Goal: Task Accomplishment & Management: Manage account settings

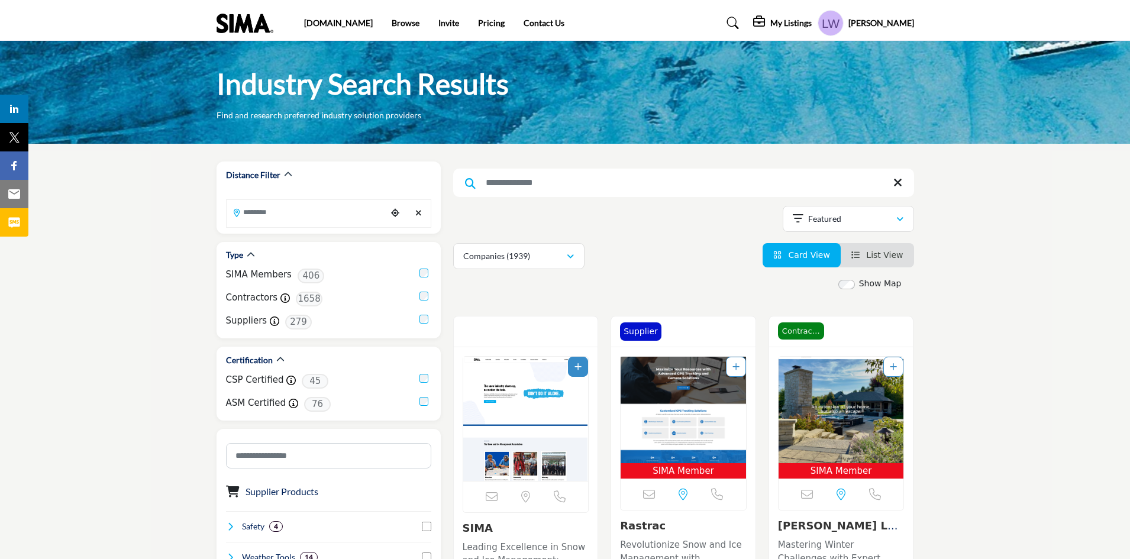
click at [812, 25] on h5 "My Listings" at bounding box center [790, 23] width 41 height 11
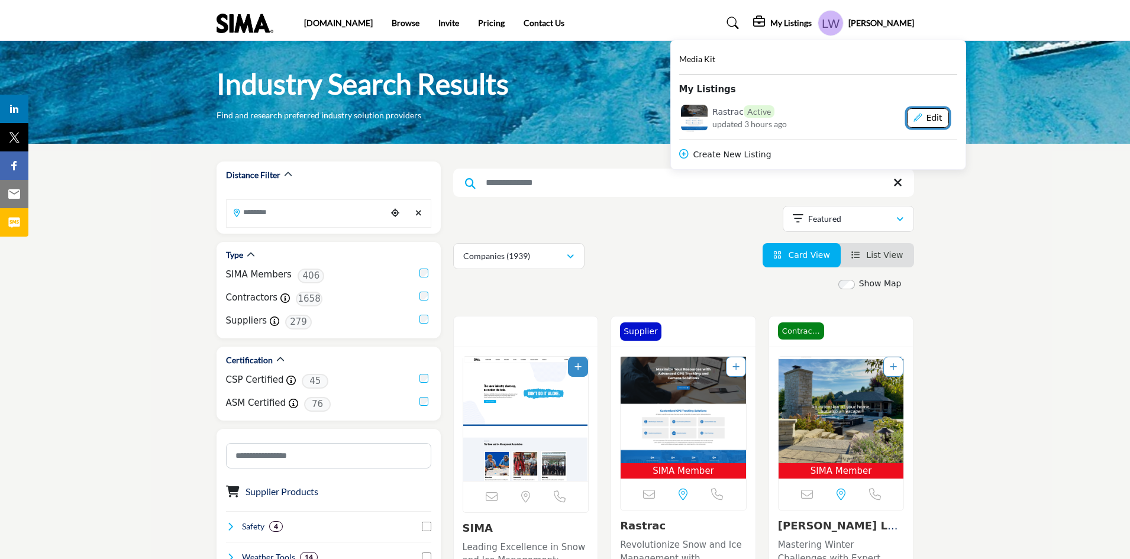
click at [949, 118] on button "Edit" at bounding box center [928, 118] width 42 height 20
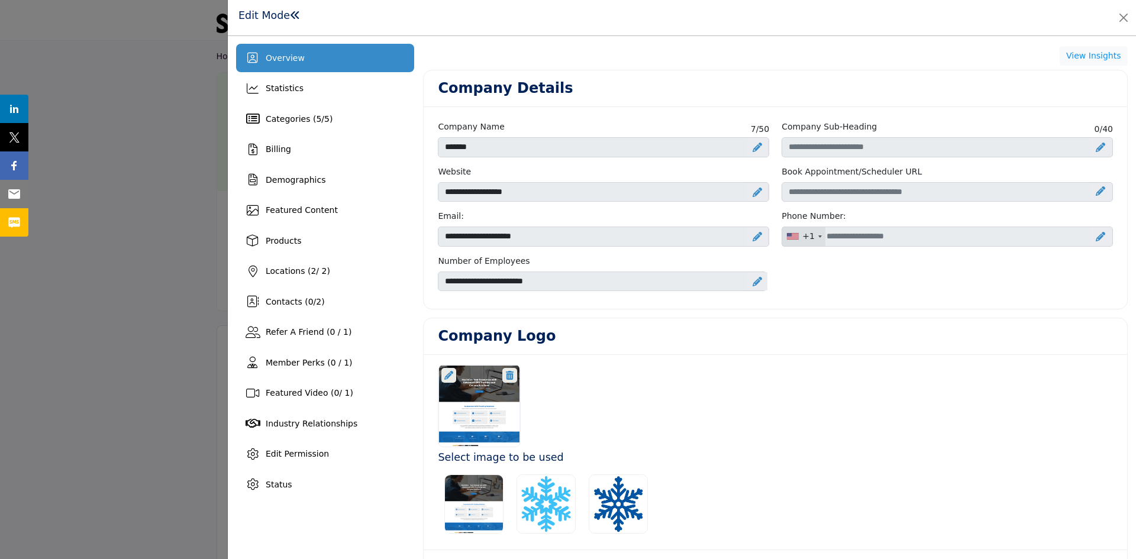
click at [753, 280] on icon at bounding box center [757, 281] width 9 height 9
click at [760, 283] on icon at bounding box center [762, 281] width 7 height 9
click at [753, 282] on icon at bounding box center [757, 281] width 9 height 9
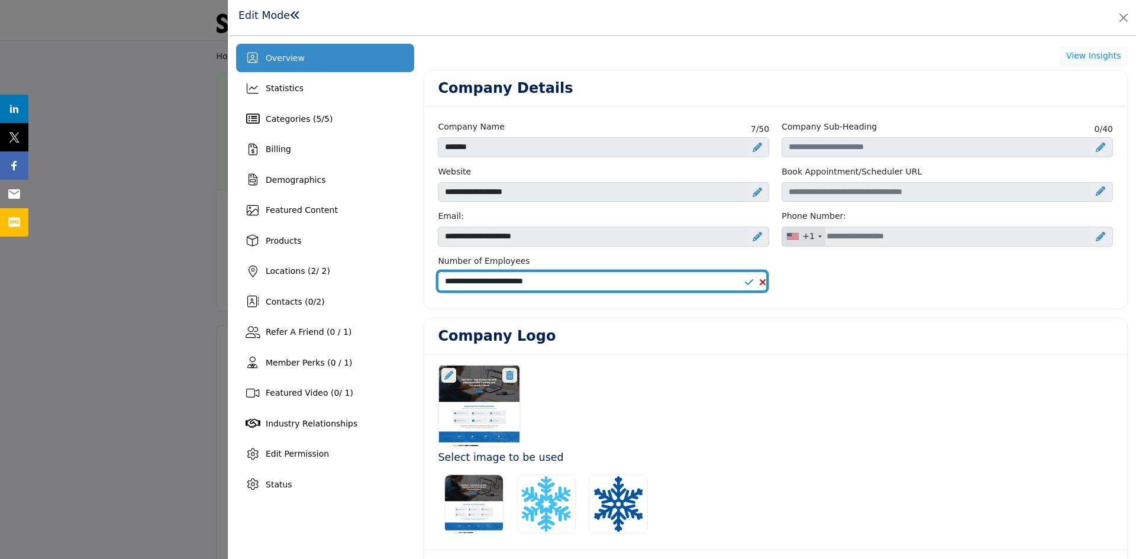
click at [657, 283] on select "**********" at bounding box center [602, 282] width 329 height 20
select select "*****"
click at [438, 272] on select "**********" at bounding box center [602, 282] width 329 height 20
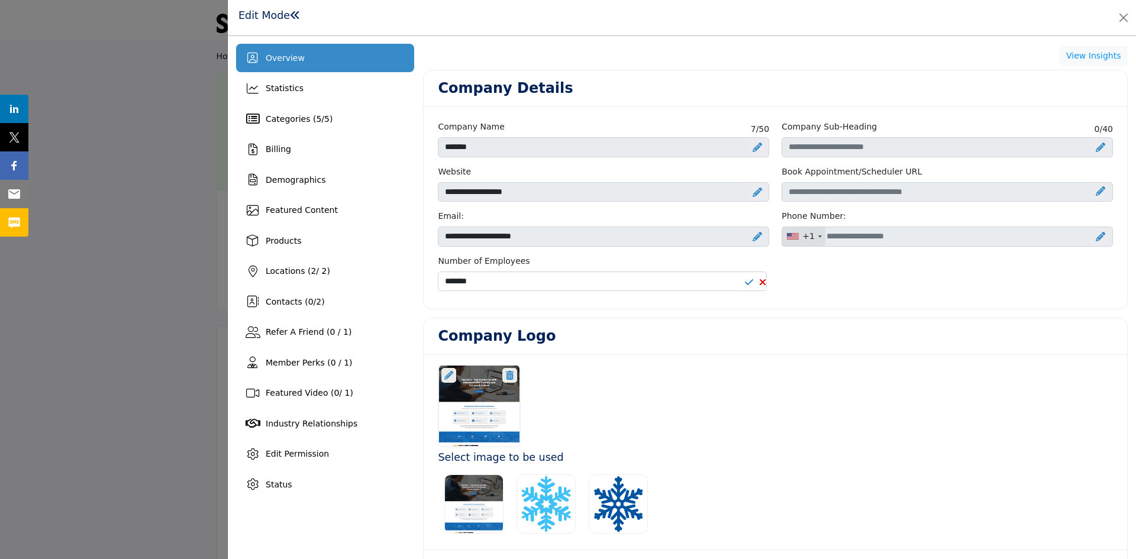
click at [832, 318] on div "Company Logo" at bounding box center [775, 336] width 703 height 37
click at [281, 91] on span "Statistics" at bounding box center [285, 87] width 38 height 9
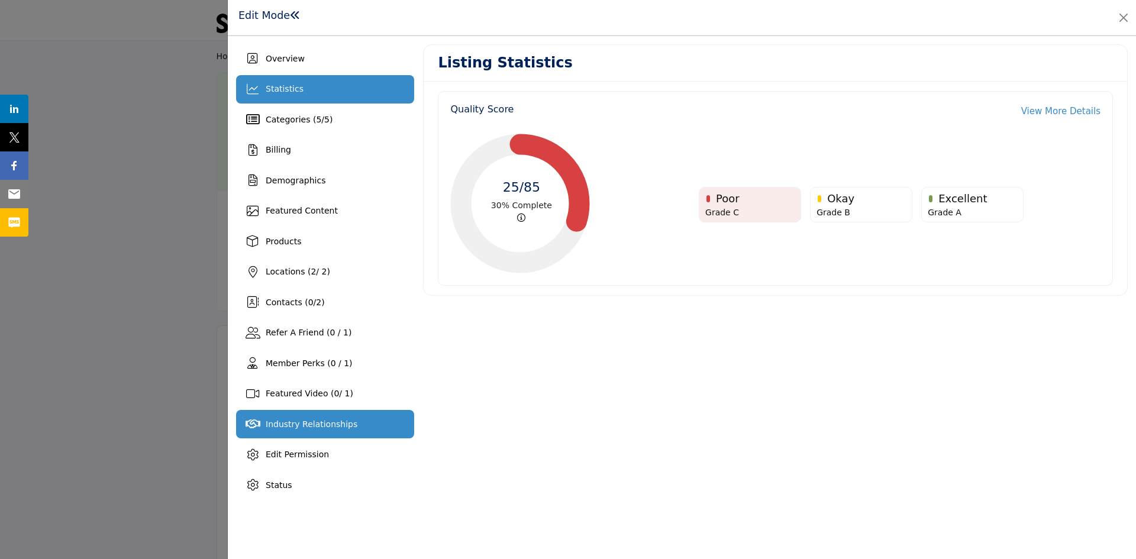
click at [301, 427] on span "Industry Relationships" at bounding box center [312, 423] width 92 height 9
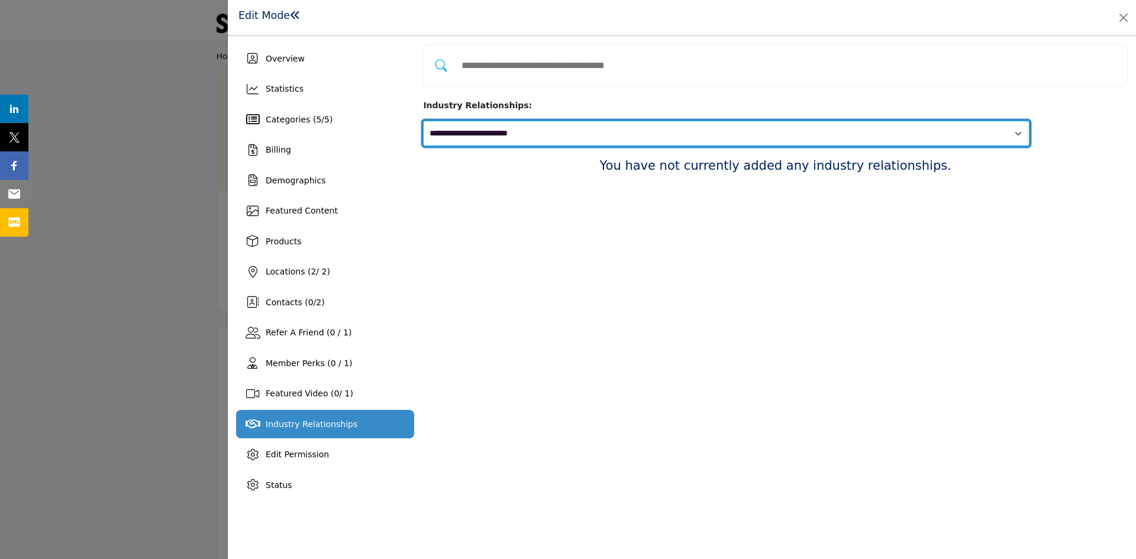
click at [1029, 121] on select "**********" at bounding box center [726, 133] width 606 height 25
click at [629, 121] on select "**********" at bounding box center [726, 133] width 606 height 25
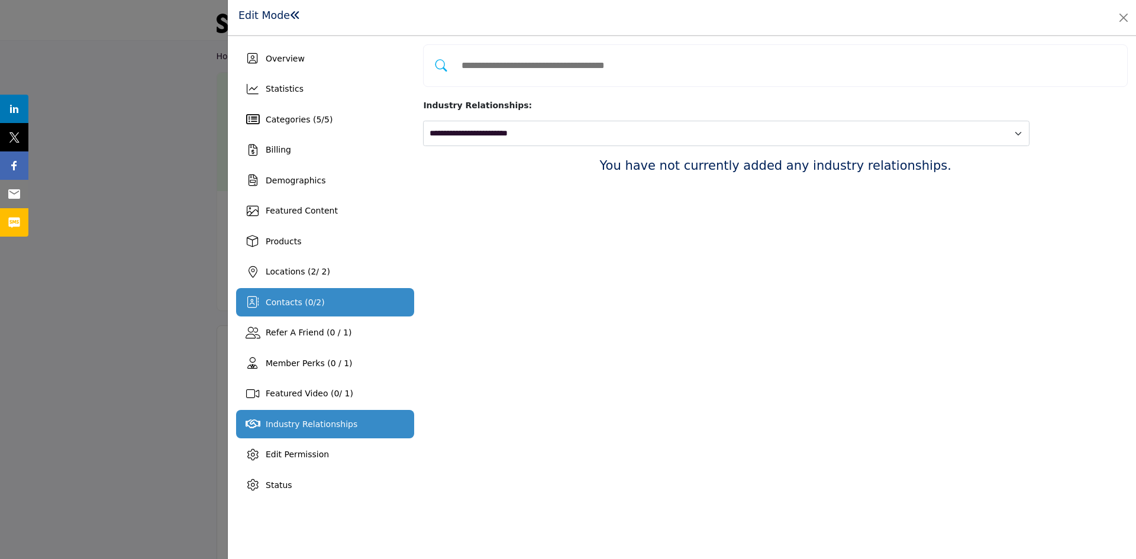
click at [301, 306] on span "Contacts ( 0 / 2 )" at bounding box center [295, 302] width 59 height 9
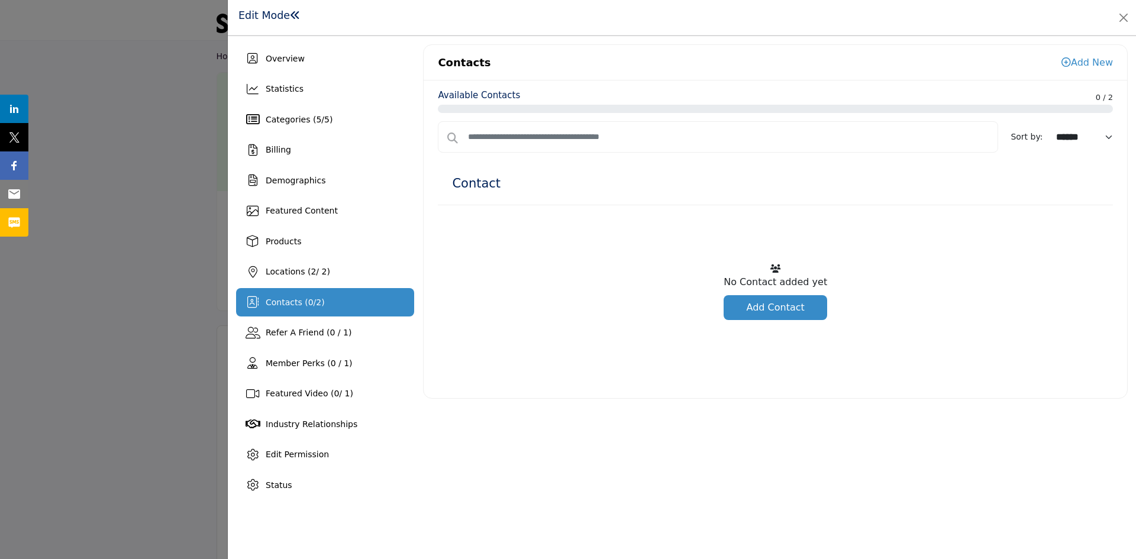
click at [788, 306] on link "Add Contact" at bounding box center [776, 307] width 104 height 25
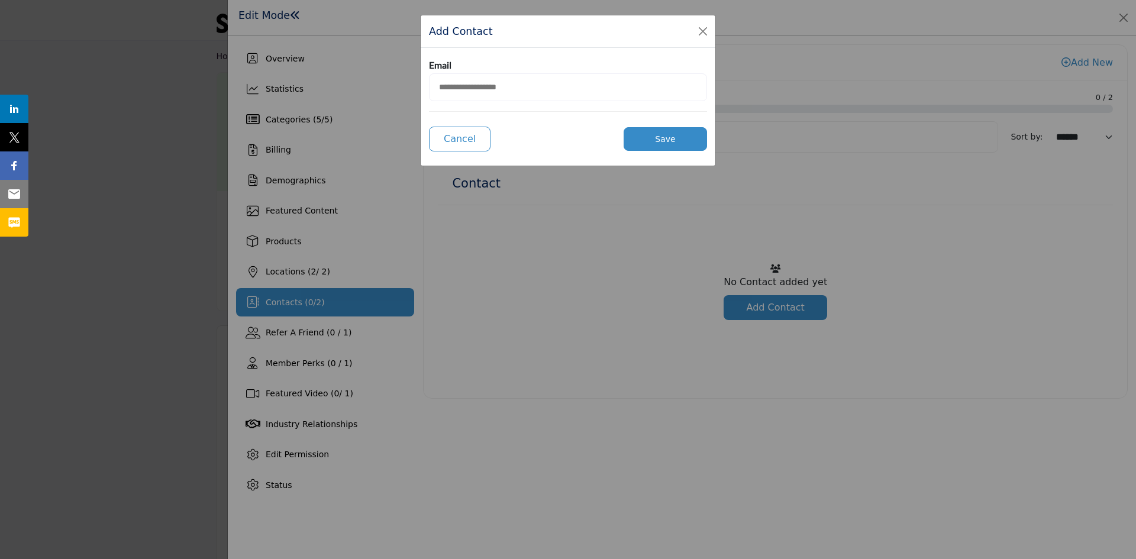
click at [455, 86] on input "email" at bounding box center [568, 87] width 278 height 28
type input "**********"
click at [661, 143] on button "Save" at bounding box center [665, 139] width 83 height 24
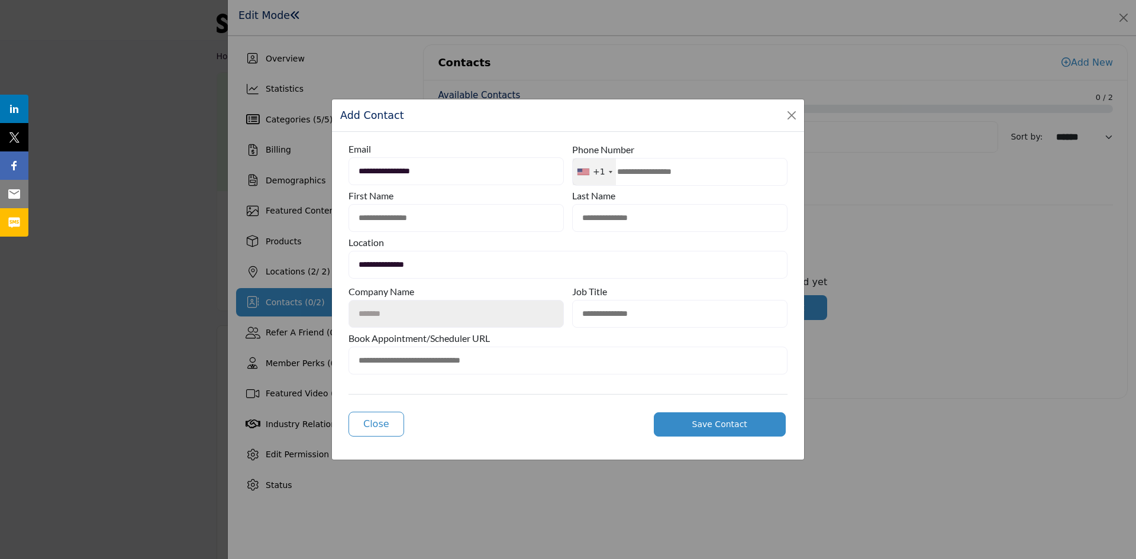
click at [632, 173] on input "text" at bounding box center [679, 172] width 215 height 28
type input "**********"
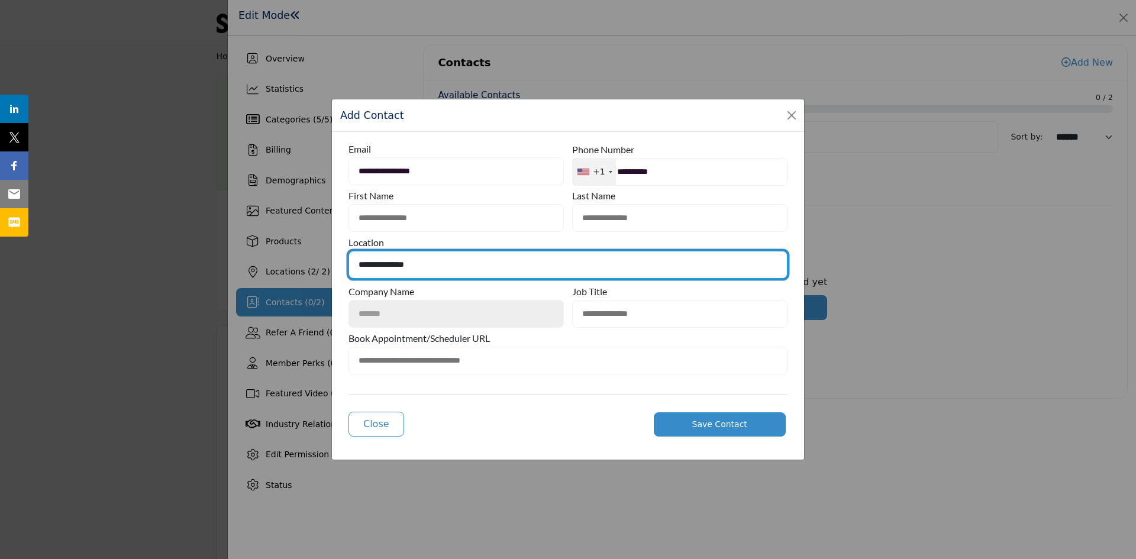
click at [453, 262] on select "**********" at bounding box center [567, 265] width 439 height 28
select select "**********"
click at [348, 251] on select "**********" at bounding box center [567, 265] width 439 height 28
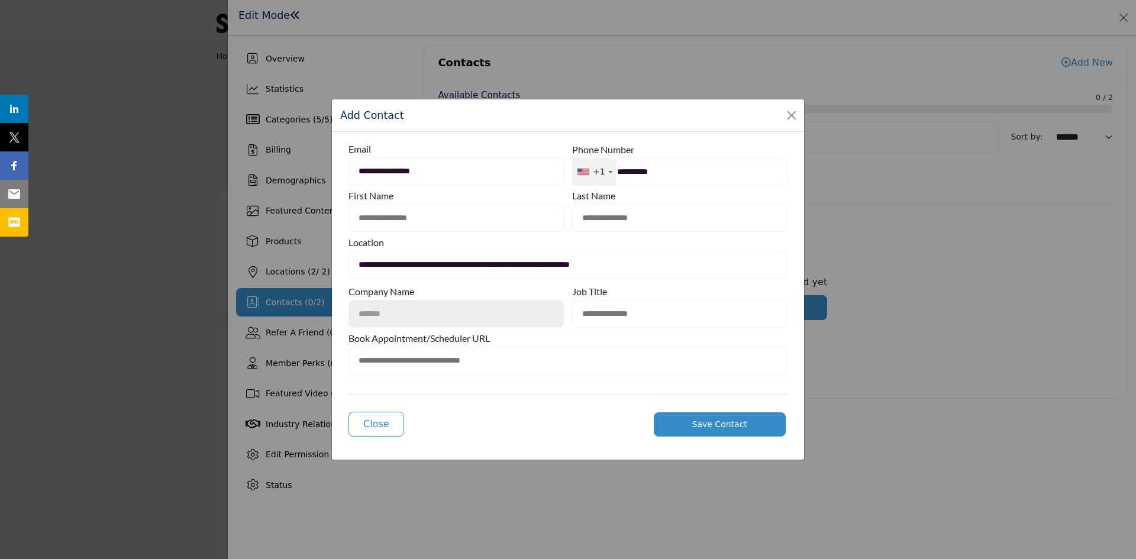
click at [693, 421] on button "Save Contact" at bounding box center [720, 424] width 132 height 24
click at [369, 215] on input "text" at bounding box center [455, 218] width 215 height 28
type input "*****"
click at [712, 415] on button "Save Contact" at bounding box center [720, 424] width 132 height 24
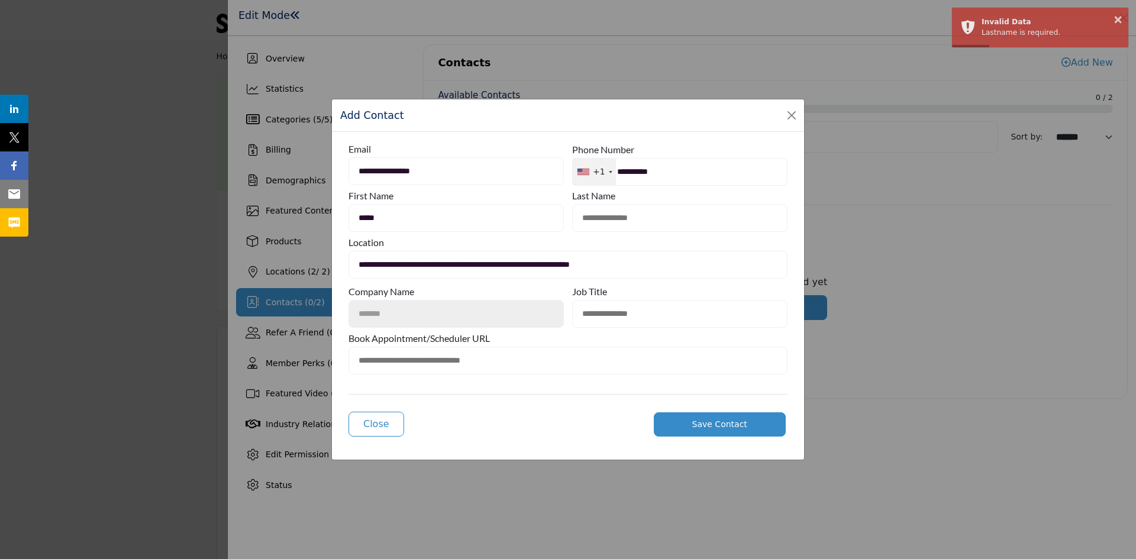
click at [618, 215] on input "text" at bounding box center [679, 218] width 215 height 28
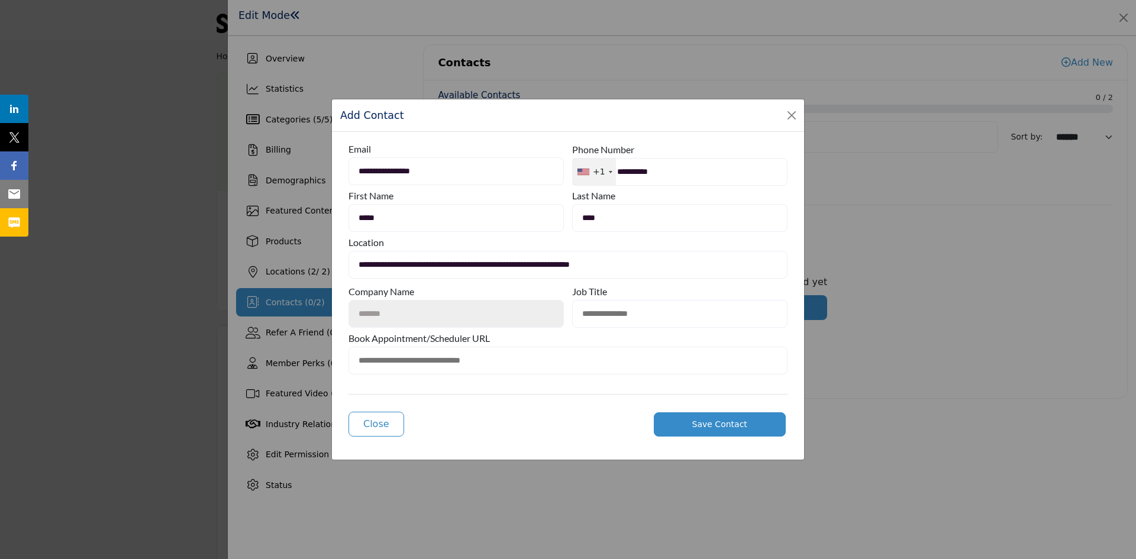
type input "****"
click at [726, 427] on span "Save Contact" at bounding box center [719, 423] width 55 height 9
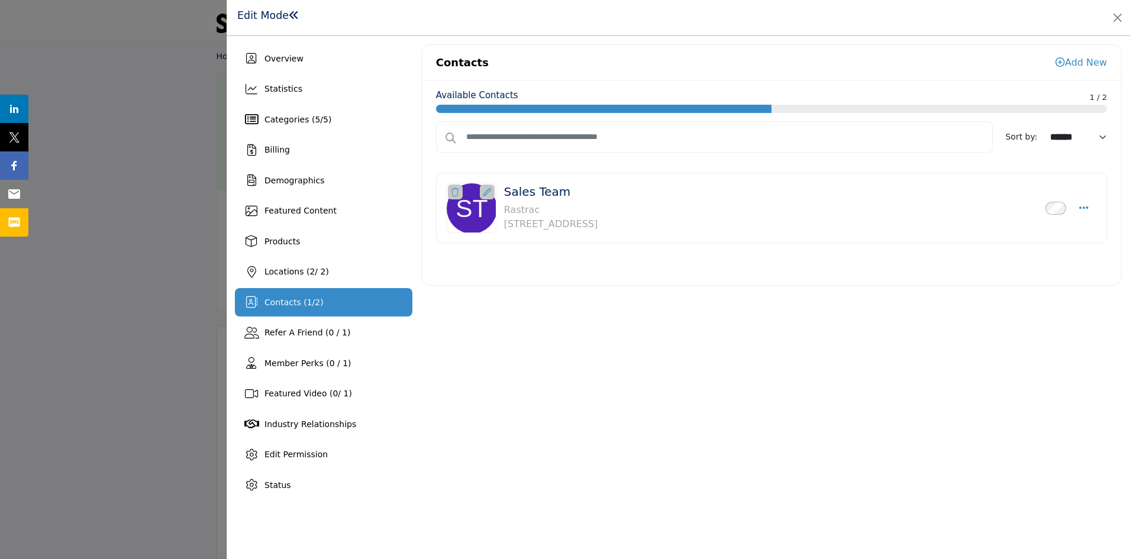
click at [466, 208] on img at bounding box center [472, 208] width 50 height 50
click at [278, 176] on span "Demographics" at bounding box center [294, 180] width 60 height 9
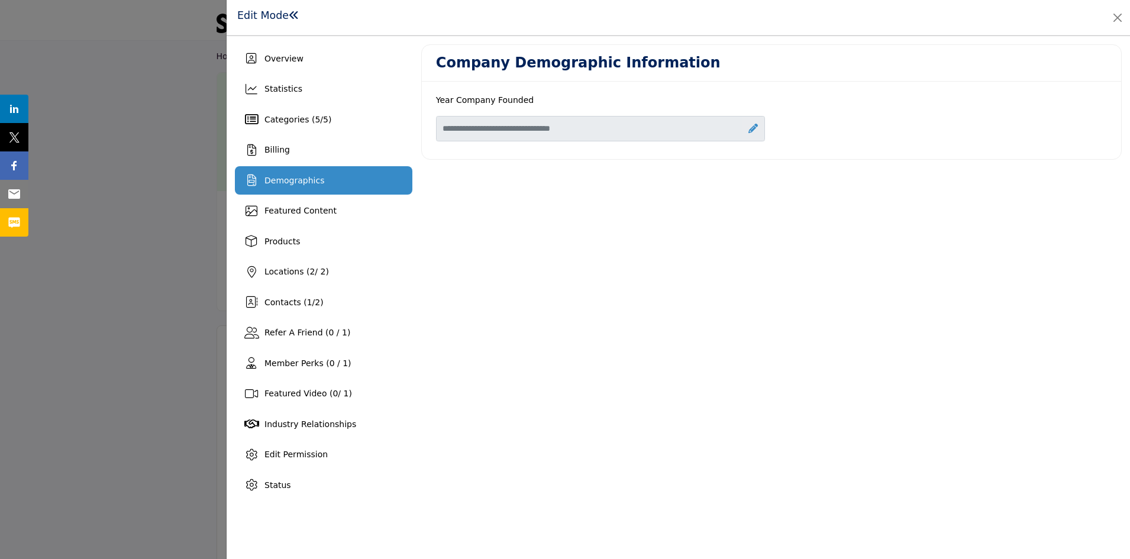
click at [754, 129] on icon at bounding box center [752, 128] width 9 height 9
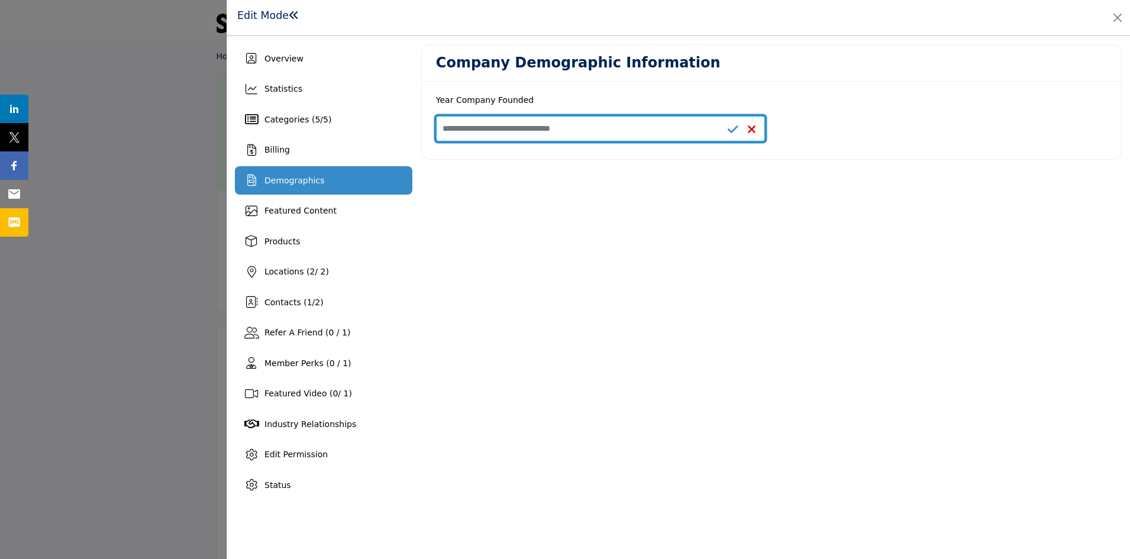
click at [696, 128] on input "Enter value for Year Company Founded" at bounding box center [601, 128] width 330 height 25
type input "****"
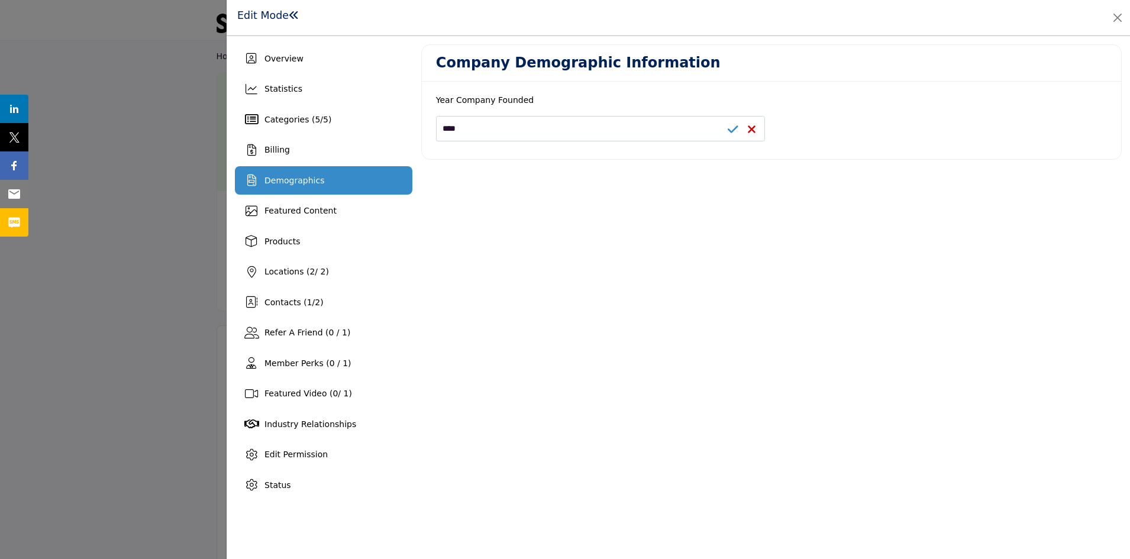
click at [732, 128] on icon at bounding box center [733, 130] width 11 height 12
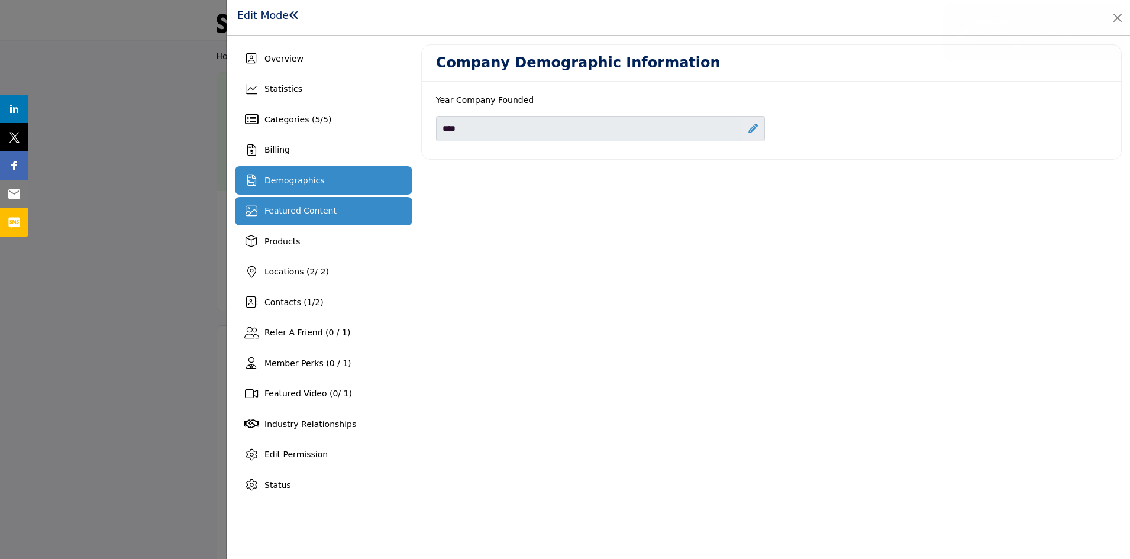
click at [314, 206] on span "Featured Content" at bounding box center [300, 210] width 72 height 9
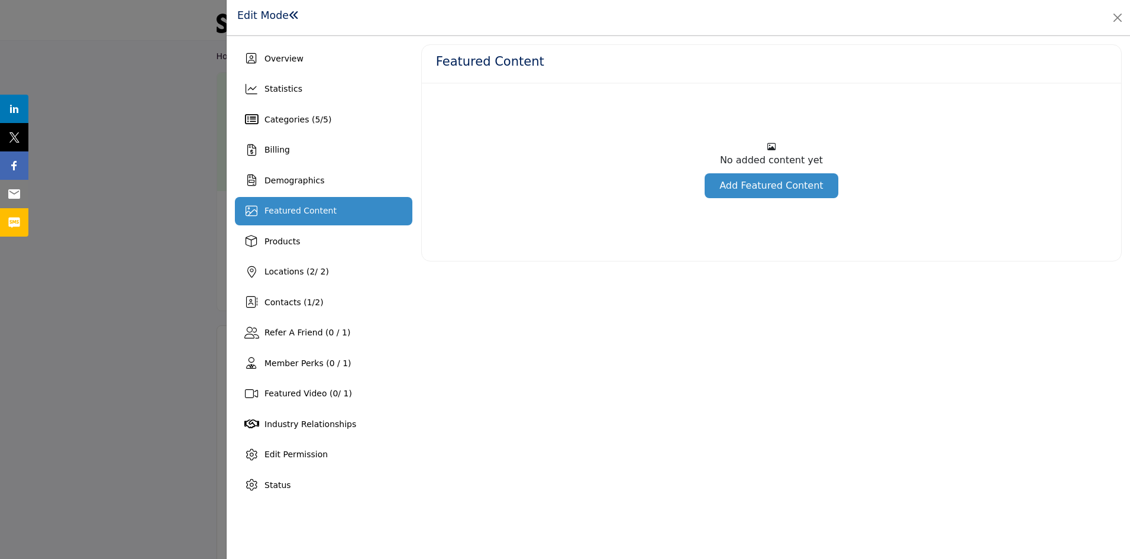
click at [763, 186] on link "Add Featured Content" at bounding box center [771, 185] width 133 height 25
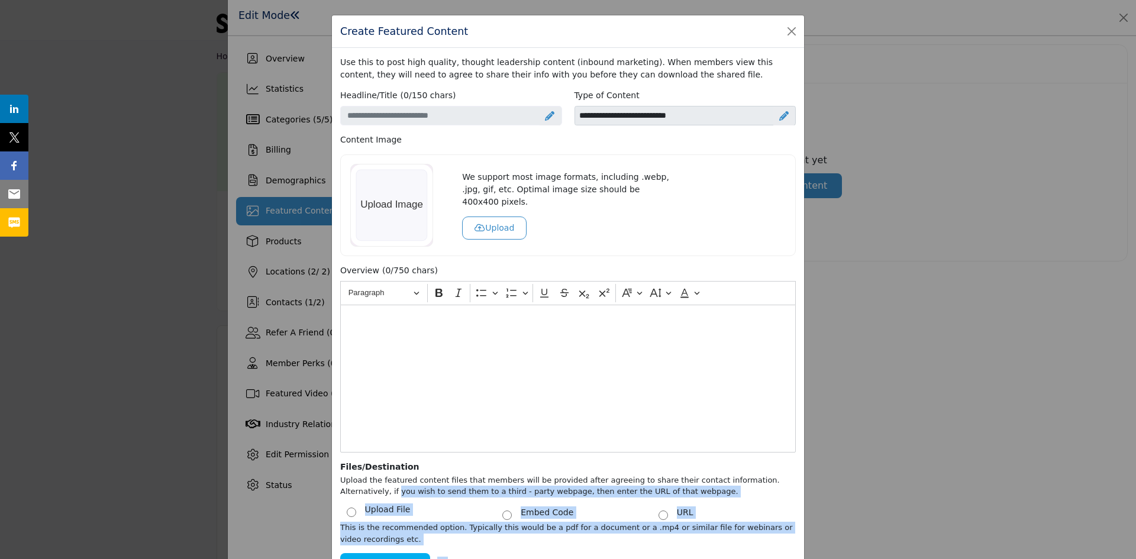
scroll to position [122, 0]
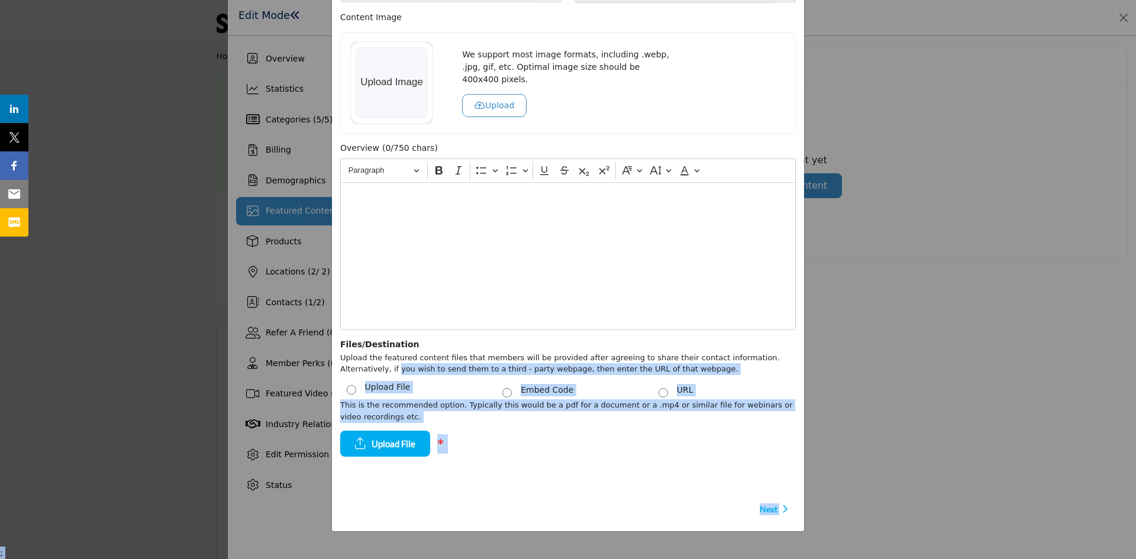
drag, startPoint x: 234, startPoint y: 490, endPoint x: 185, endPoint y: 582, distance: 104.5
click at [993, 388] on div "Create Featured Content Use this to post high quality, thought leadership conte…" at bounding box center [568, 279] width 1136 height 559
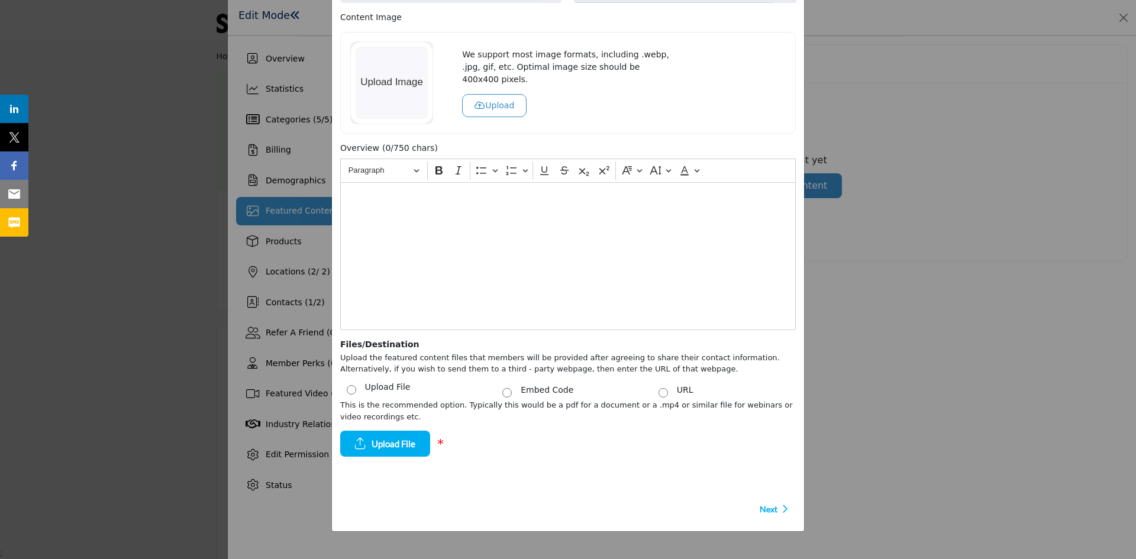
click at [497, 94] on button "Upload" at bounding box center [494, 105] width 64 height 23
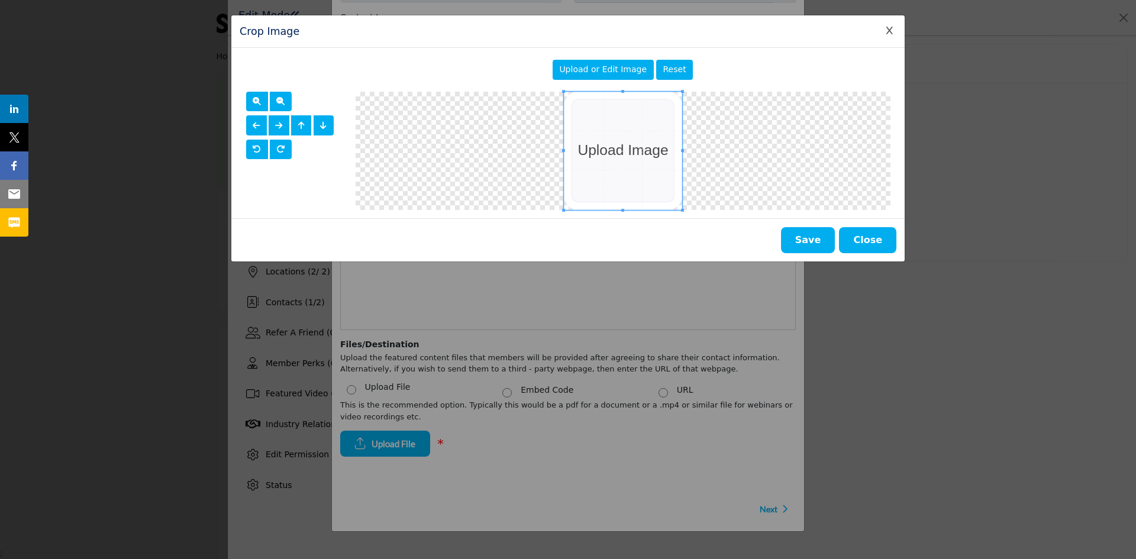
click at [611, 140] on span at bounding box center [623, 151] width 118 height 118
click at [875, 236] on button "Close" at bounding box center [867, 240] width 57 height 26
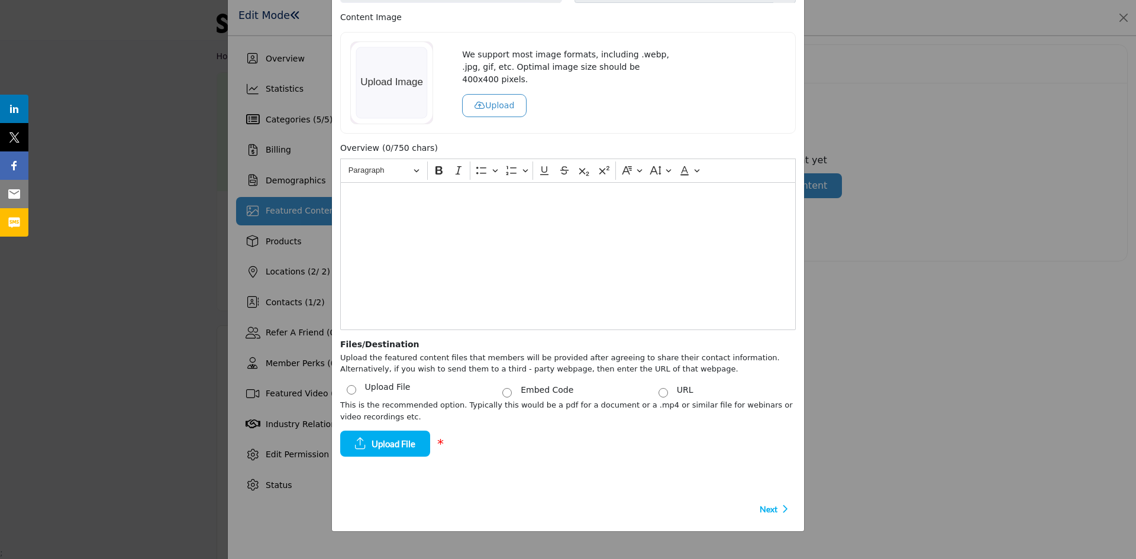
click at [485, 99] on button "Upload" at bounding box center [494, 105] width 64 height 23
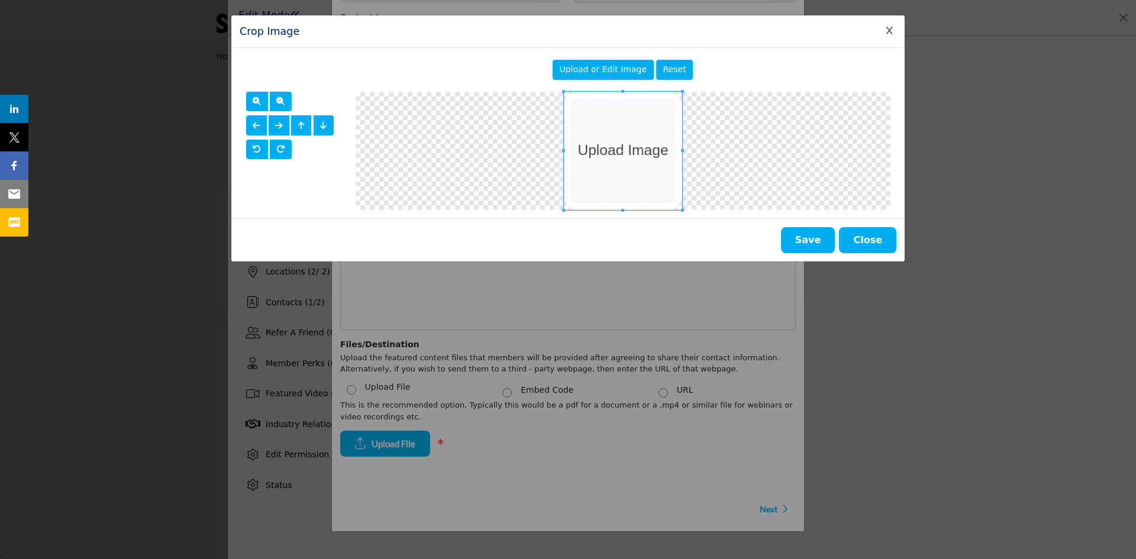
click at [871, 230] on button "Close" at bounding box center [867, 240] width 57 height 26
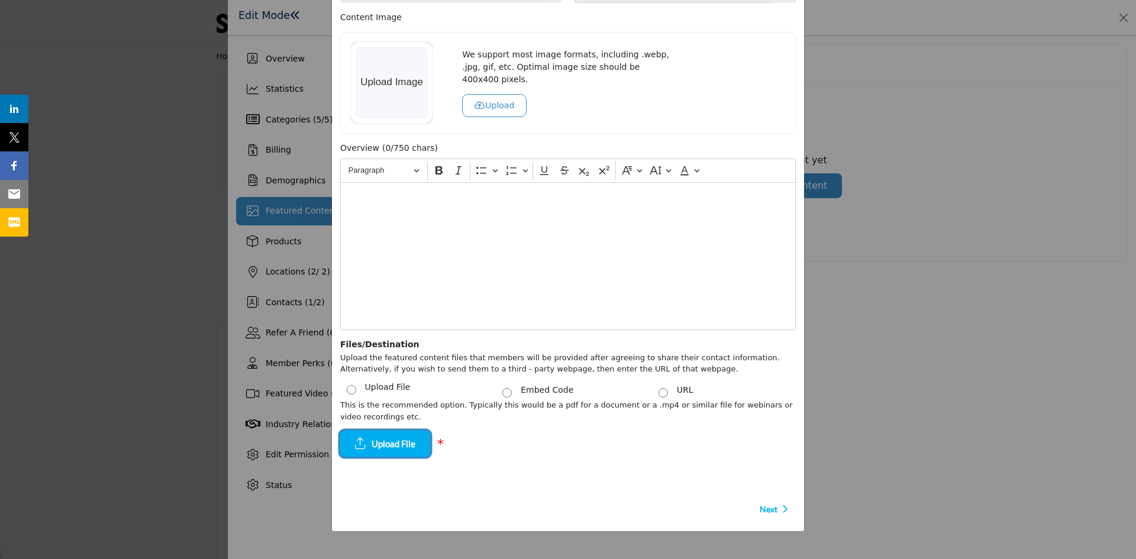
click at [395, 444] on span "Upload File" at bounding box center [394, 444] width 44 height 14
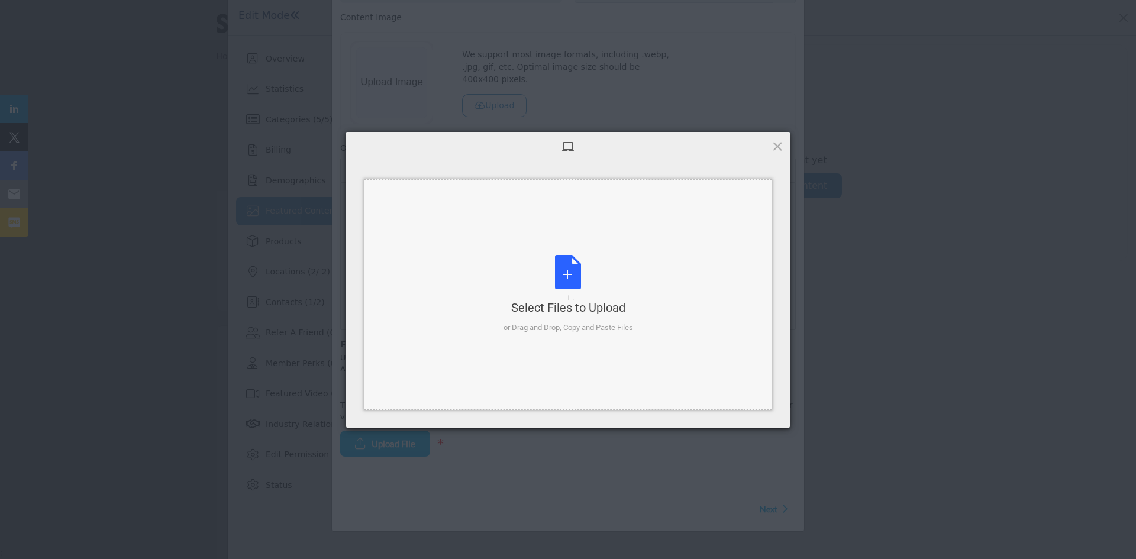
click at [566, 268] on div "Select Files to Upload or Drag and Drop, Copy and Paste Files" at bounding box center [568, 294] width 130 height 79
type input "**********"
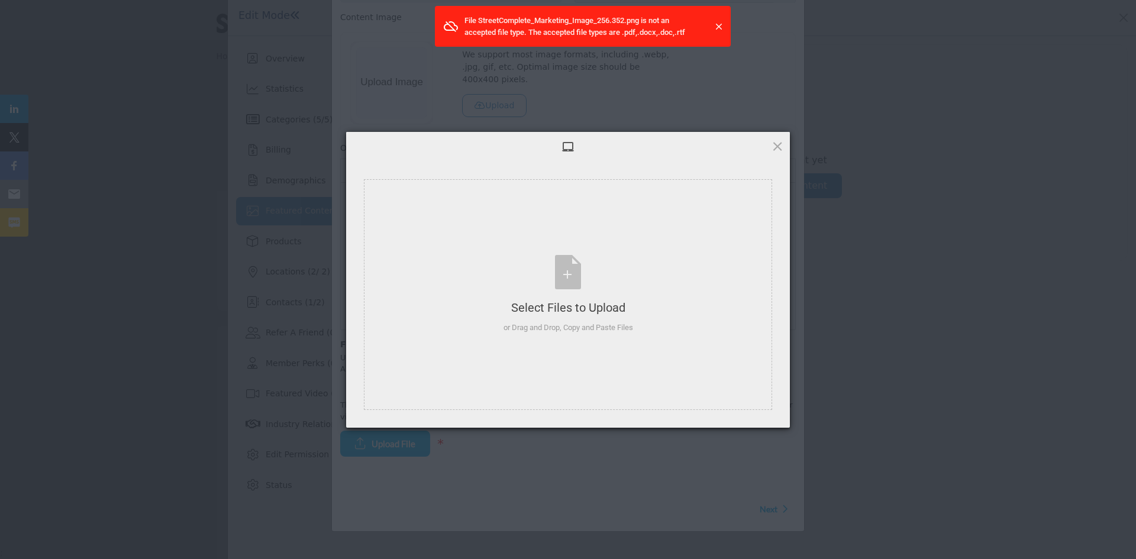
click at [718, 27] on span at bounding box center [719, 27] width 12 height 12
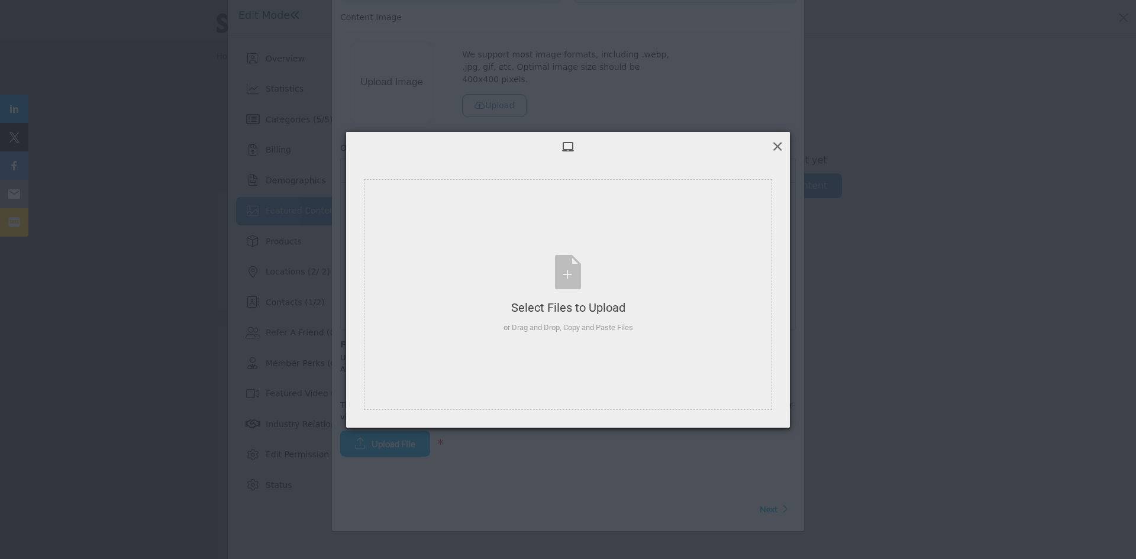
click at [782, 147] on span at bounding box center [777, 146] width 13 height 13
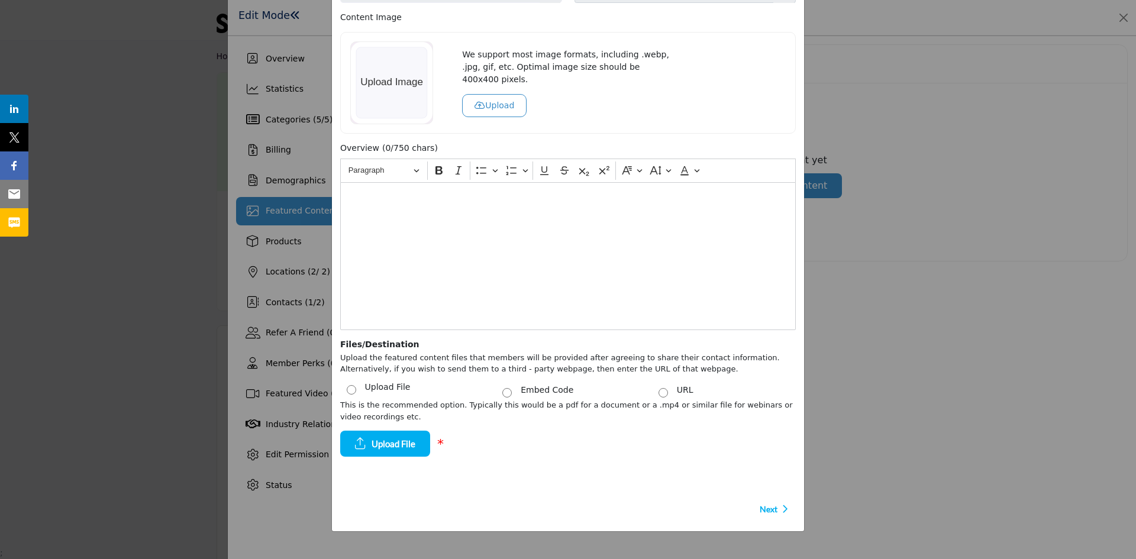
click at [282, 243] on div "Create Featured Content Use this to post high quality, thought leadership conte…" at bounding box center [568, 279] width 1136 height 559
click at [901, 253] on div "Create Featured Content Use this to post high quality, thought leadership conte…" at bounding box center [568, 279] width 1136 height 559
drag, startPoint x: 669, startPoint y: 78, endPoint x: 636, endPoint y: 172, distance: 100.3
click at [636, 175] on div "Use this to post high quality, thought leadership content (inbound marketing). …" at bounding box center [568, 228] width 472 height 606
click at [770, 508] on span "Next" at bounding box center [769, 509] width 18 height 12
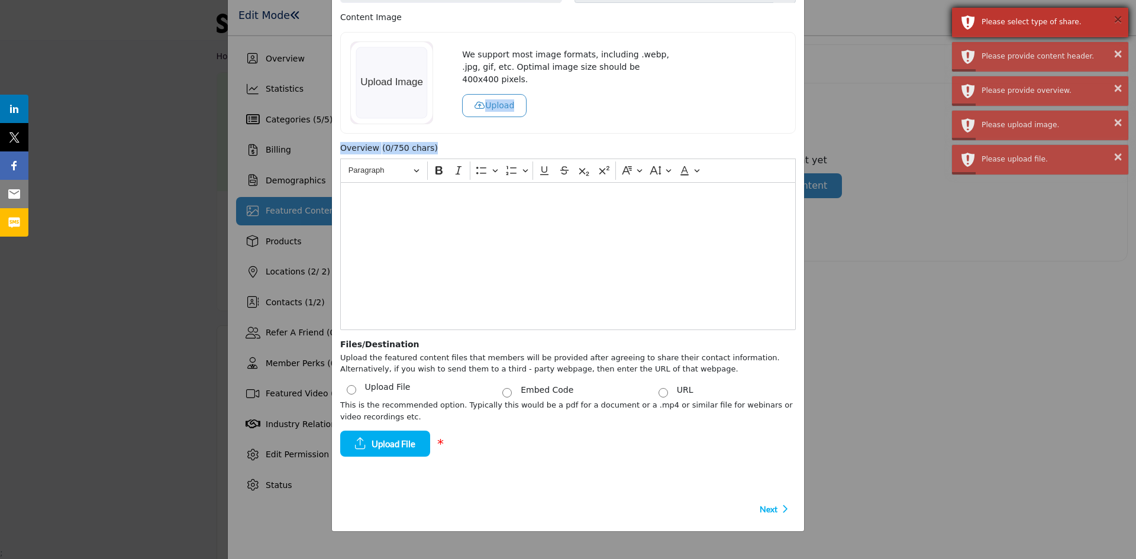
click at [1121, 21] on button "×" at bounding box center [1118, 19] width 10 height 12
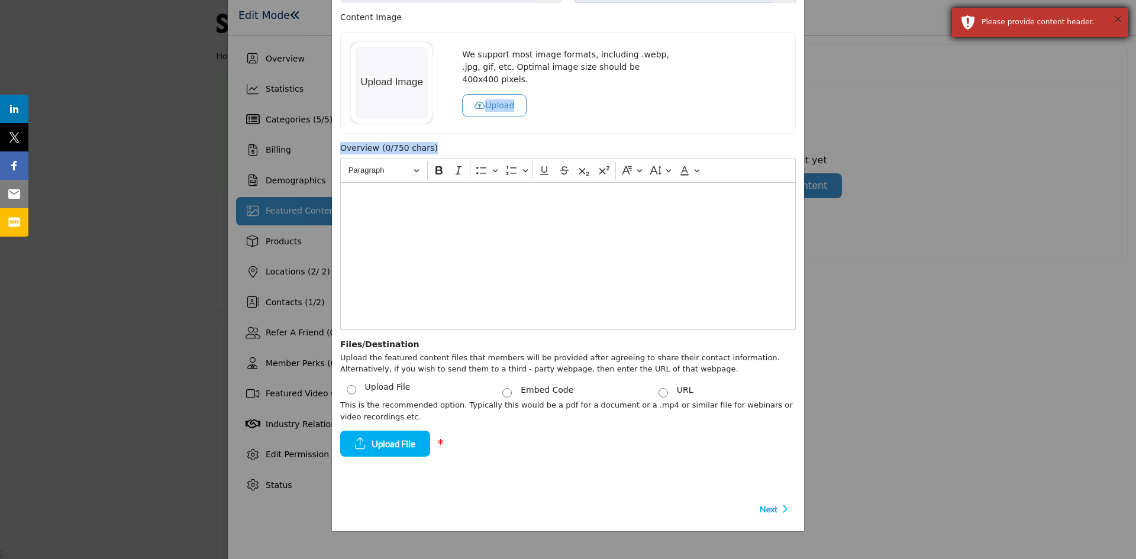
click at [1114, 20] on button "×" at bounding box center [1118, 19] width 10 height 12
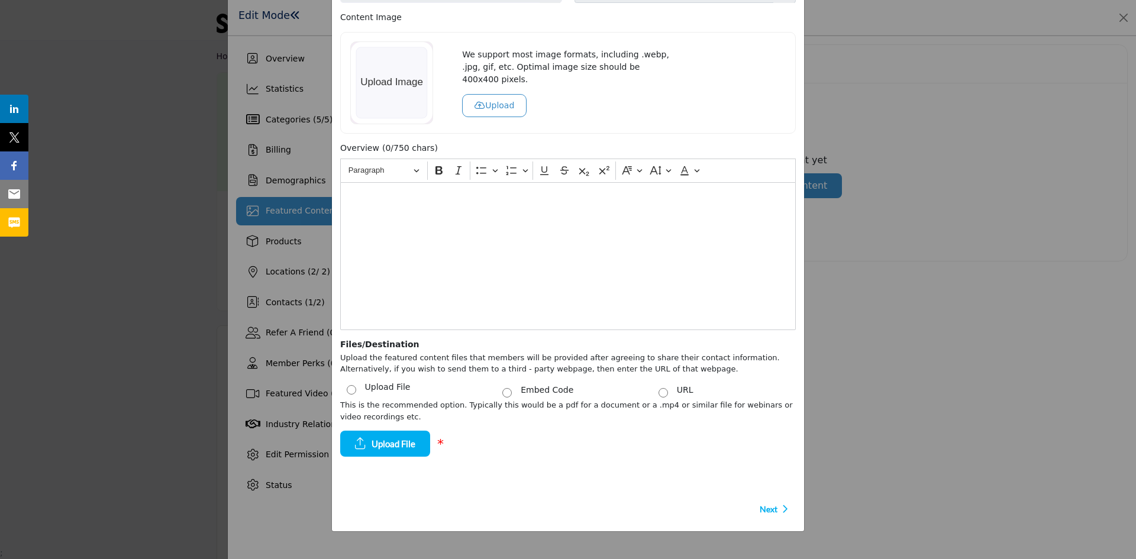
click at [697, 29] on div "Content Image We support most image formats, including .webp, .jpg, gif, etc. O…" at bounding box center [568, 72] width 456 height 122
click at [278, 241] on div "Create Featured Content Use this to post high quality, thought leadership conte…" at bounding box center [568, 279] width 1136 height 559
drag, startPoint x: 657, startPoint y: 113, endPoint x: 660, endPoint y: 163, distance: 49.8
click at [660, 163] on div "Use this to post high quality, thought leadership content (inbound marketing). …" at bounding box center [568, 228] width 472 height 606
click at [558, 128] on div "We support most image formats, including .webp, .jpg, gif, etc. Optimal image s…" at bounding box center [568, 83] width 456 height 102
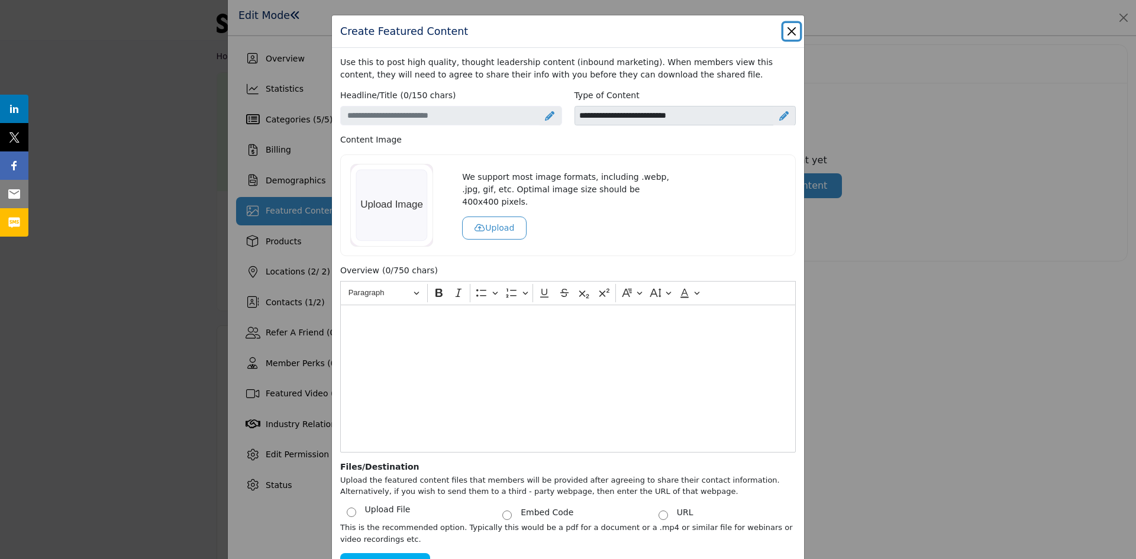
click at [784, 32] on button "Close" at bounding box center [791, 31] width 17 height 17
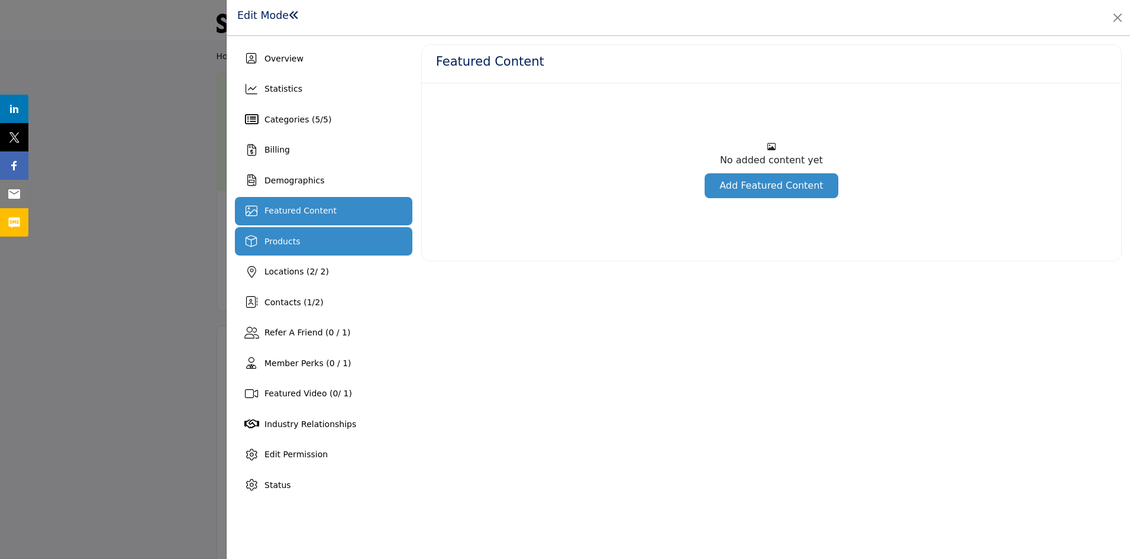
click at [284, 238] on span "Products" at bounding box center [281, 241] width 35 height 9
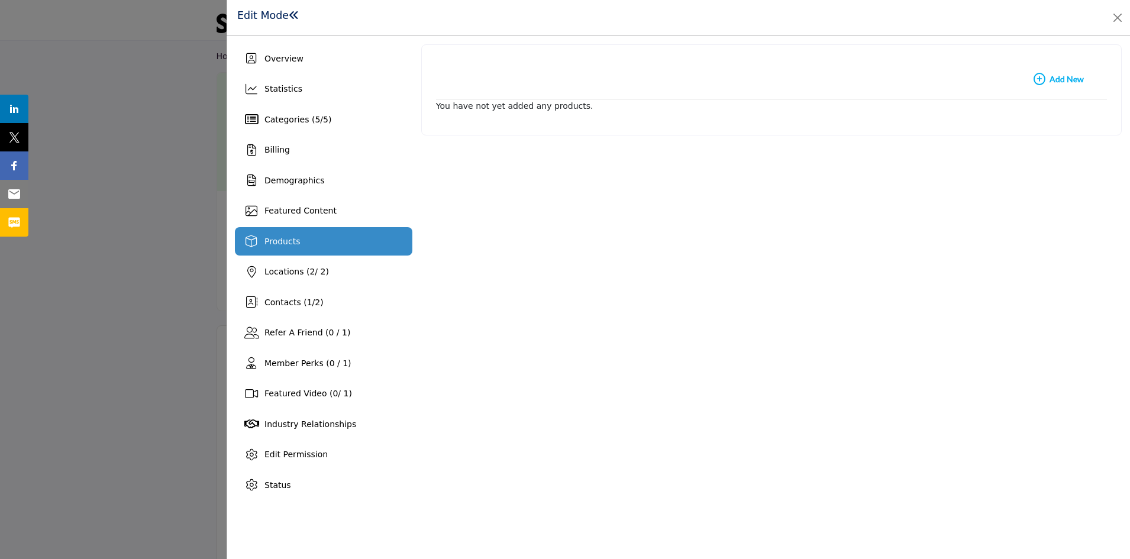
click at [1061, 81] on b "Add New Add New" at bounding box center [1059, 79] width 50 height 12
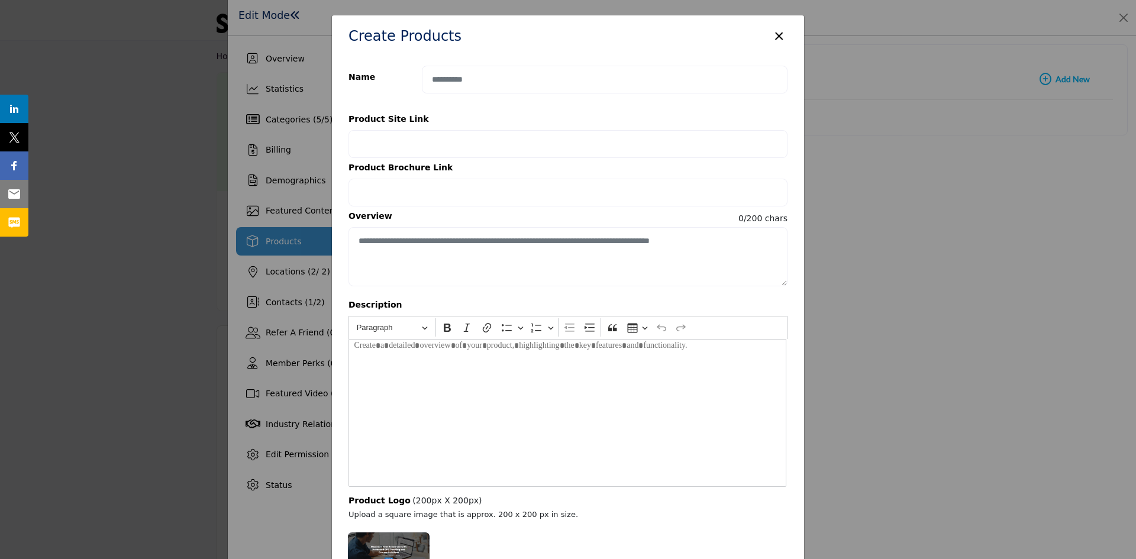
click at [776, 37] on button "×" at bounding box center [778, 35] width 17 height 22
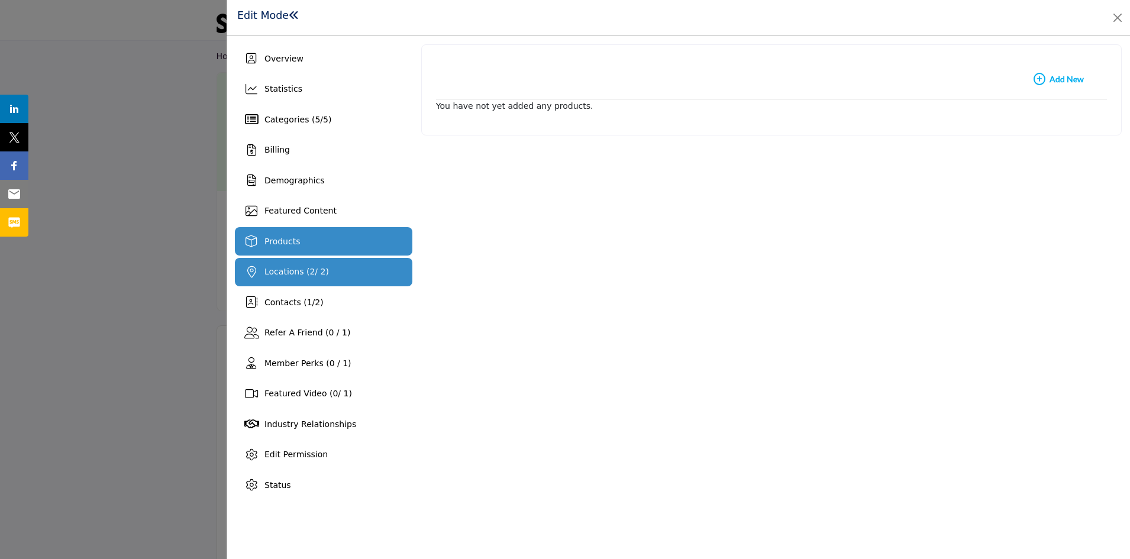
click at [293, 269] on span "Locations ( 2 / 2)" at bounding box center [296, 271] width 64 height 9
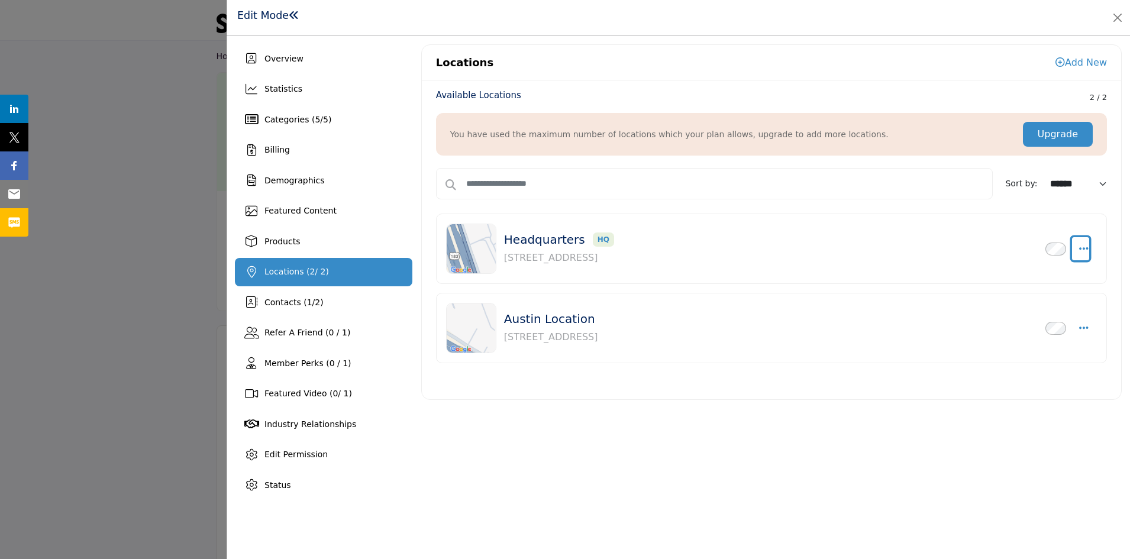
click at [1084, 248] on icon "button" at bounding box center [1083, 248] width 9 height 11
click at [1009, 335] on link "Delete" at bounding box center [1026, 333] width 115 height 21
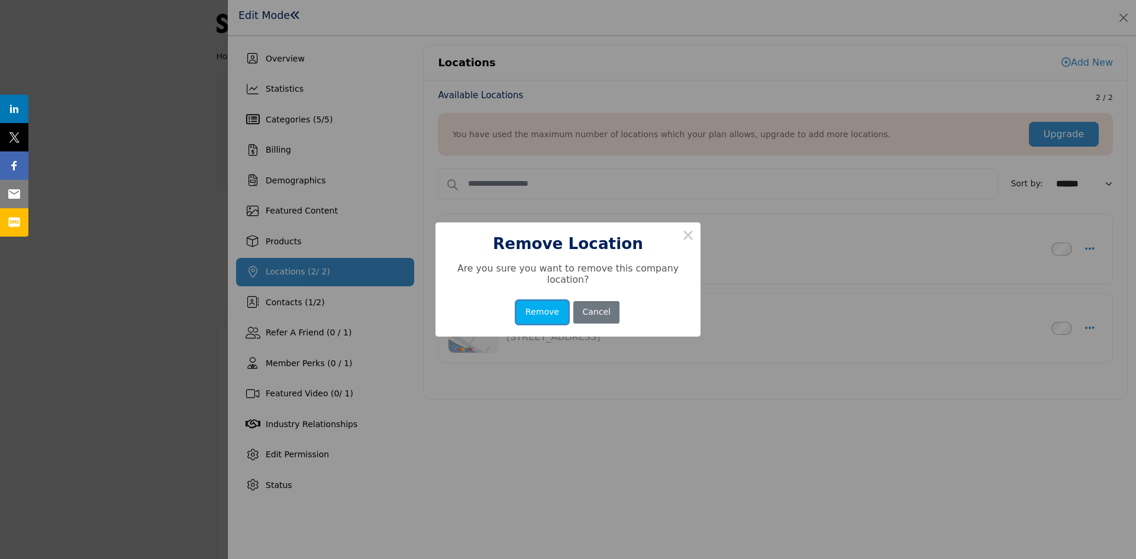
click at [545, 303] on button "Remove" at bounding box center [543, 312] width 52 height 23
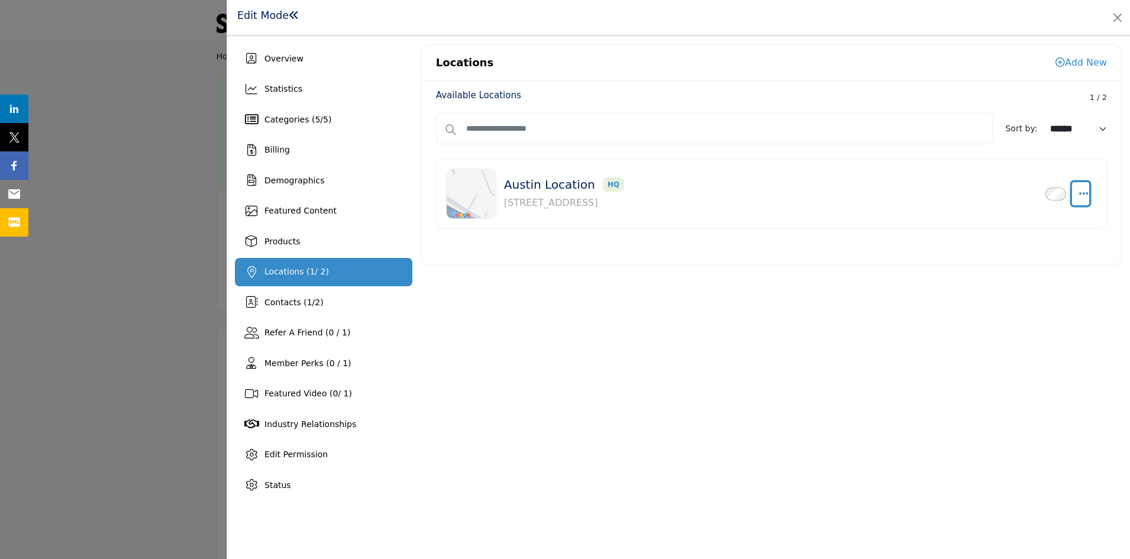
click at [1083, 194] on icon "button" at bounding box center [1083, 193] width 9 height 11
click at [1015, 251] on link "Edit" at bounding box center [1026, 250] width 115 height 21
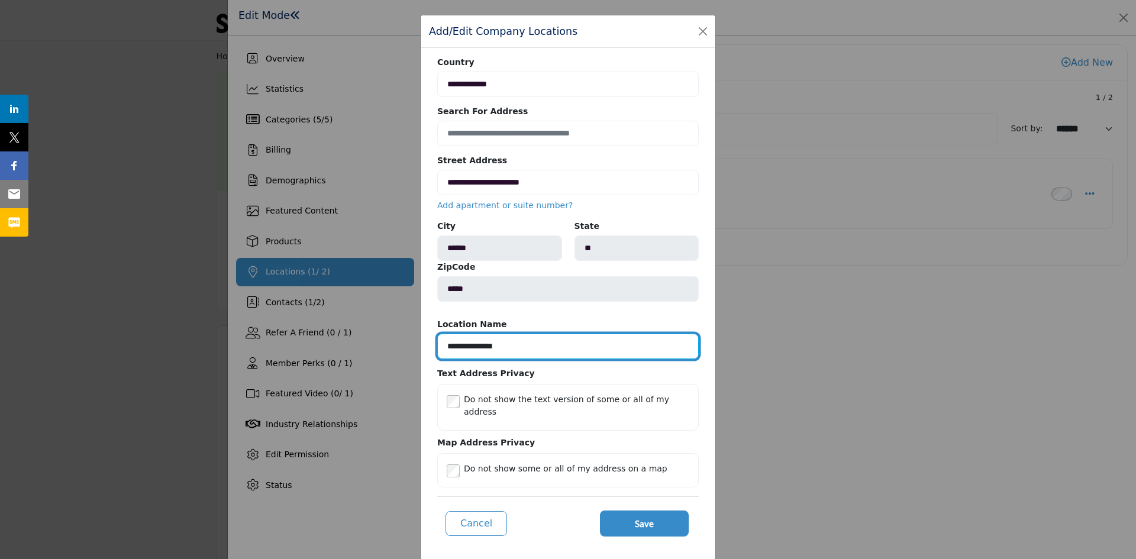
click at [468, 346] on input "**********" at bounding box center [568, 346] width 262 height 25
drag, startPoint x: 469, startPoint y: 345, endPoint x: 441, endPoint y: 346, distance: 27.2
click at [441, 346] on input "**********" at bounding box center [568, 346] width 262 height 25
drag, startPoint x: 511, startPoint y: 346, endPoint x: 434, endPoint y: 344, distance: 77.5
click at [434, 344] on div "**********" at bounding box center [568, 303] width 295 height 511
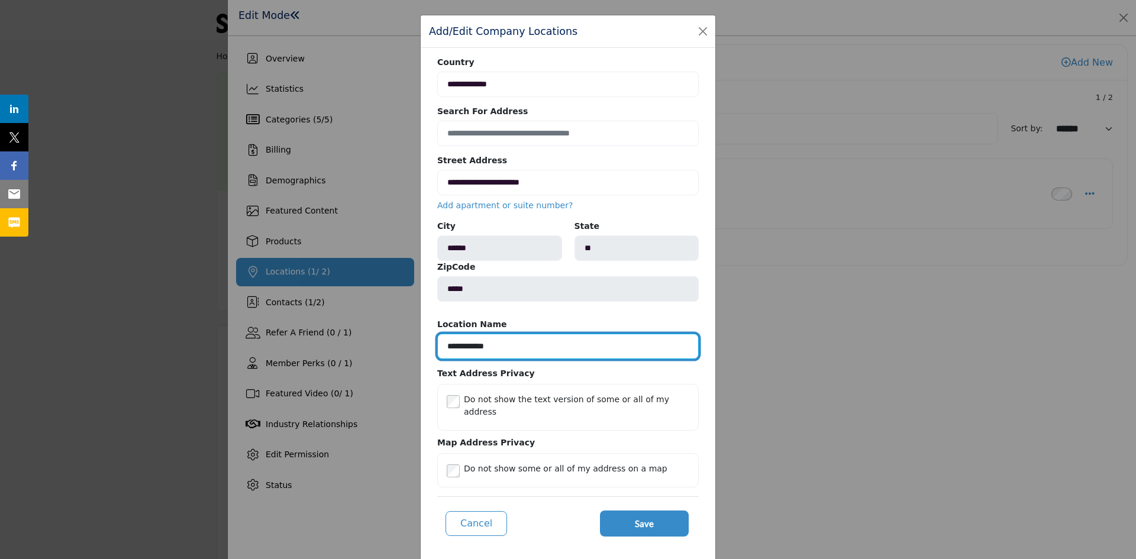
type input "**********"
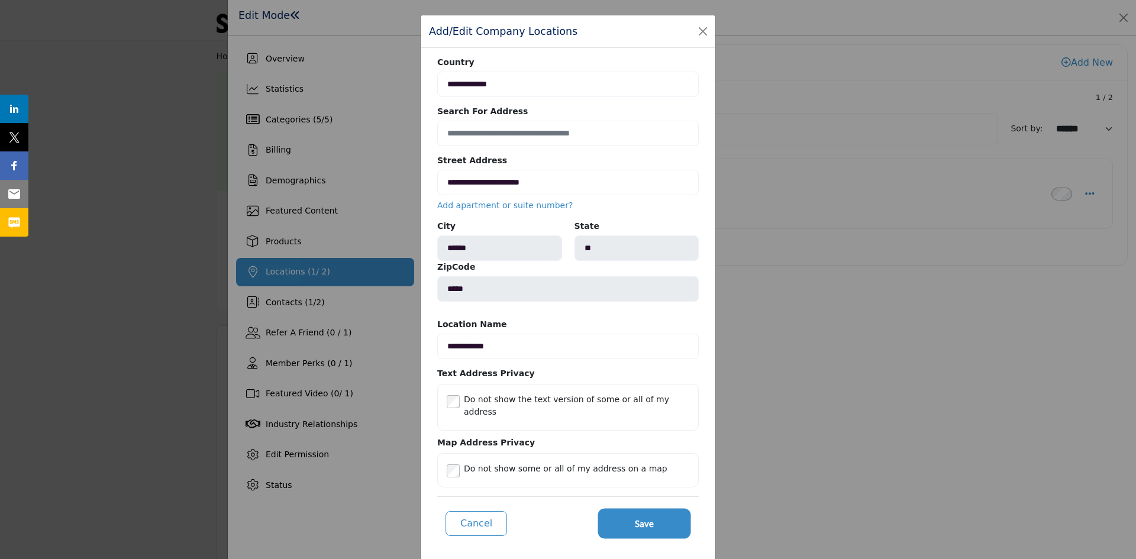
click at [653, 511] on button "Save" at bounding box center [644, 524] width 89 height 26
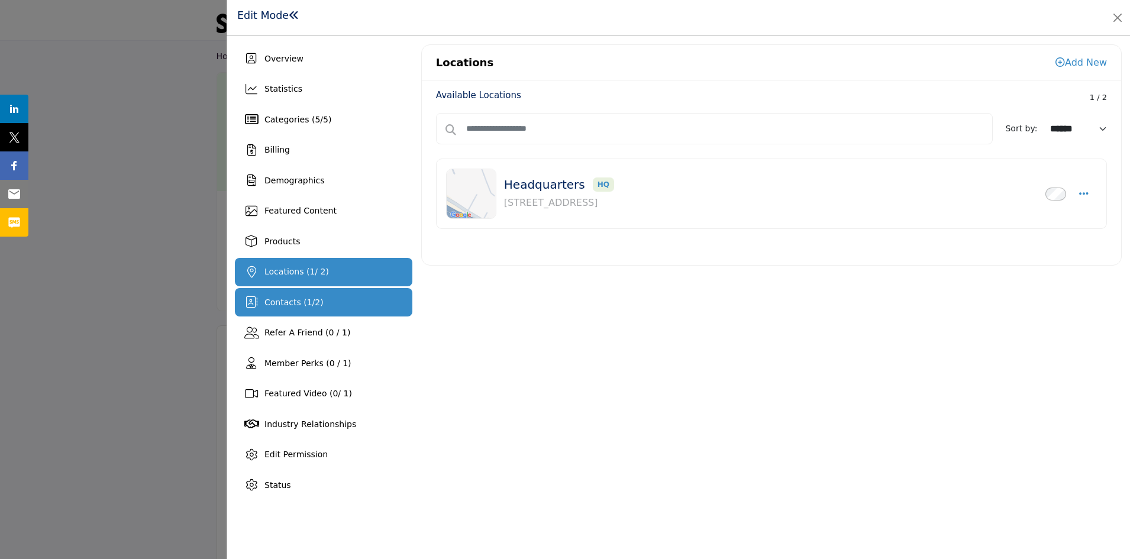
click at [286, 303] on span "Contacts ( 1 / 2 )" at bounding box center [293, 302] width 59 height 9
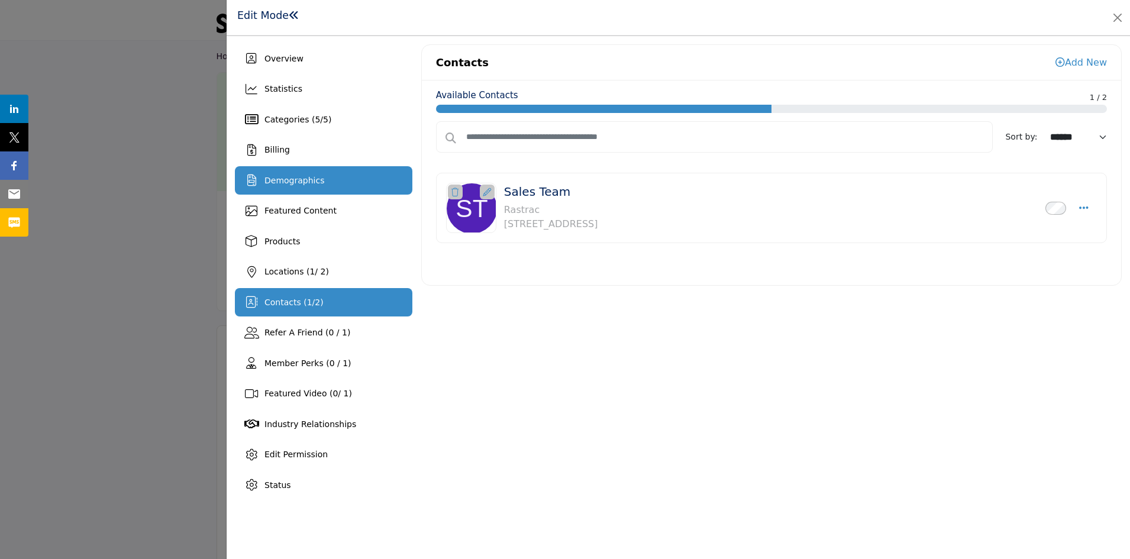
click at [266, 176] on span "Demographics" at bounding box center [294, 180] width 60 height 9
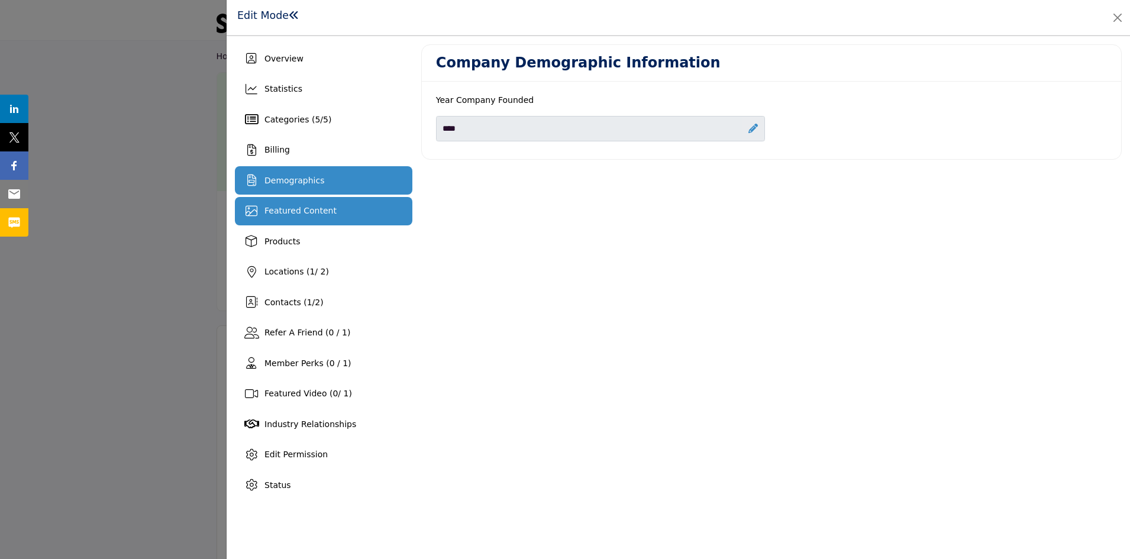
click at [268, 209] on span "Featured Content" at bounding box center [300, 210] width 72 height 9
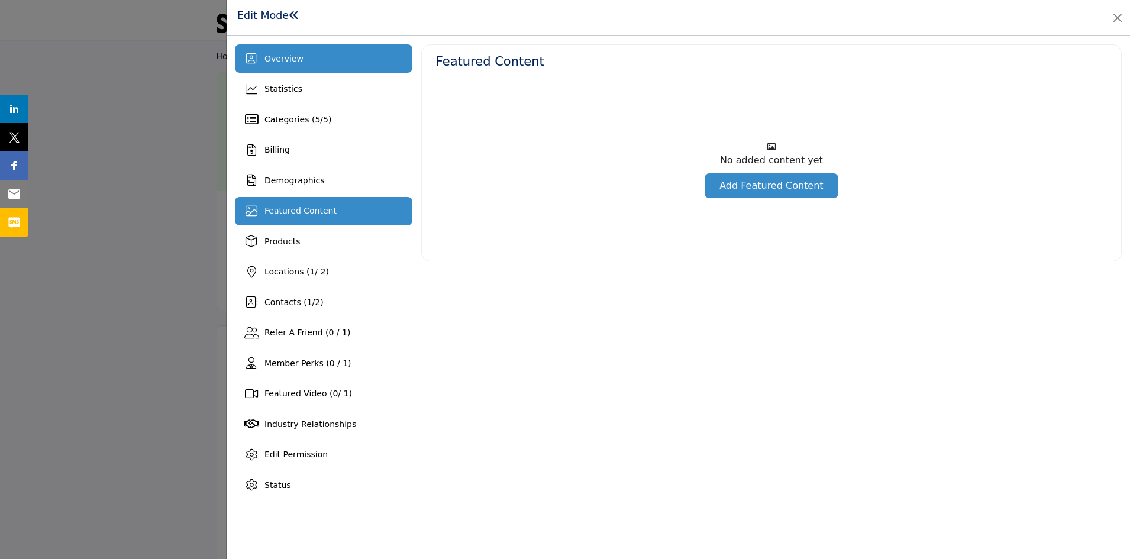
click at [296, 61] on span "Overview" at bounding box center [283, 58] width 39 height 9
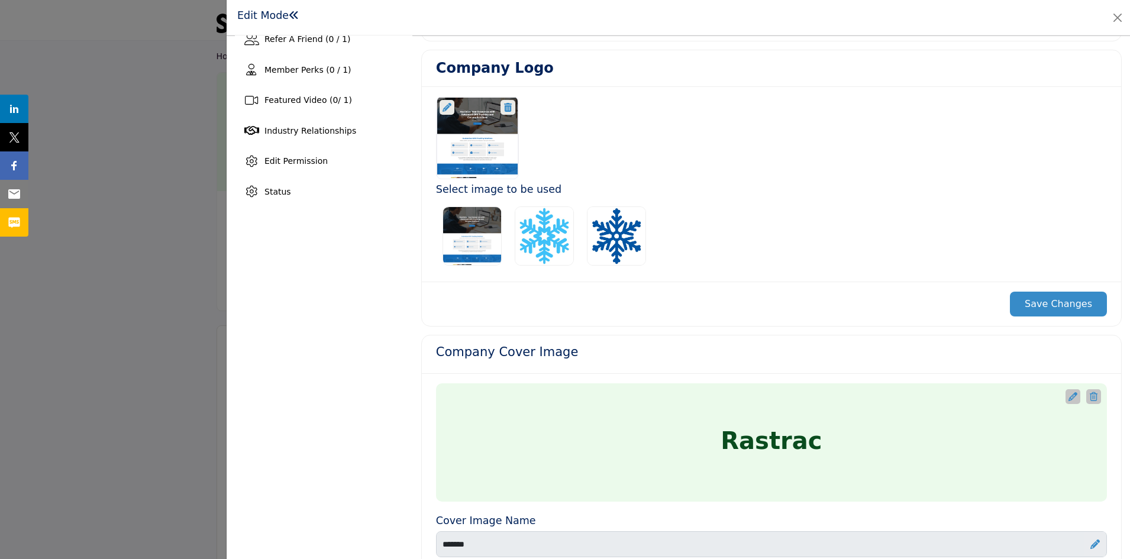
scroll to position [295, 0]
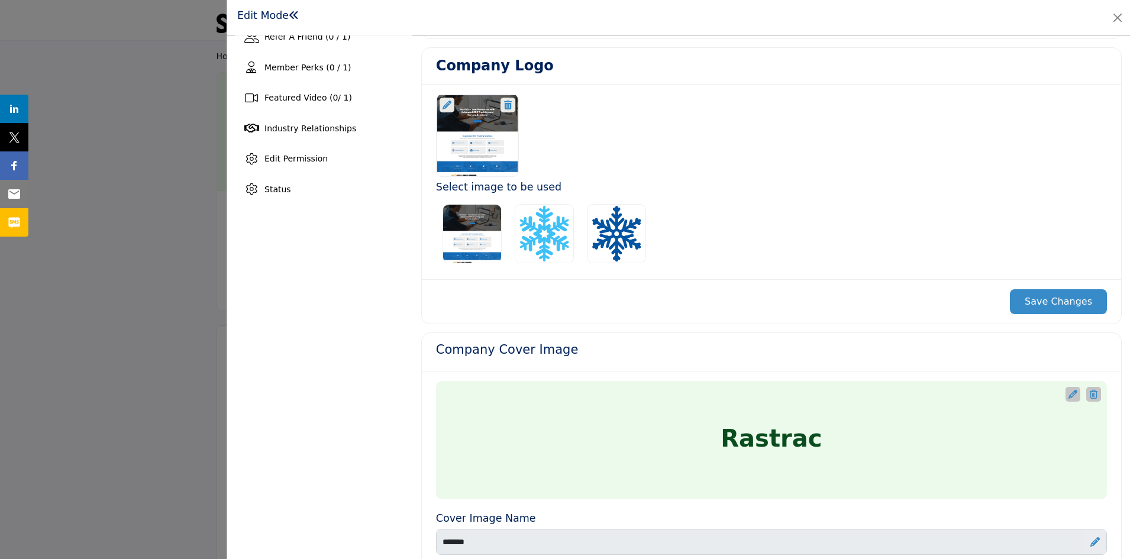
click at [1069, 396] on icon at bounding box center [1073, 394] width 9 height 9
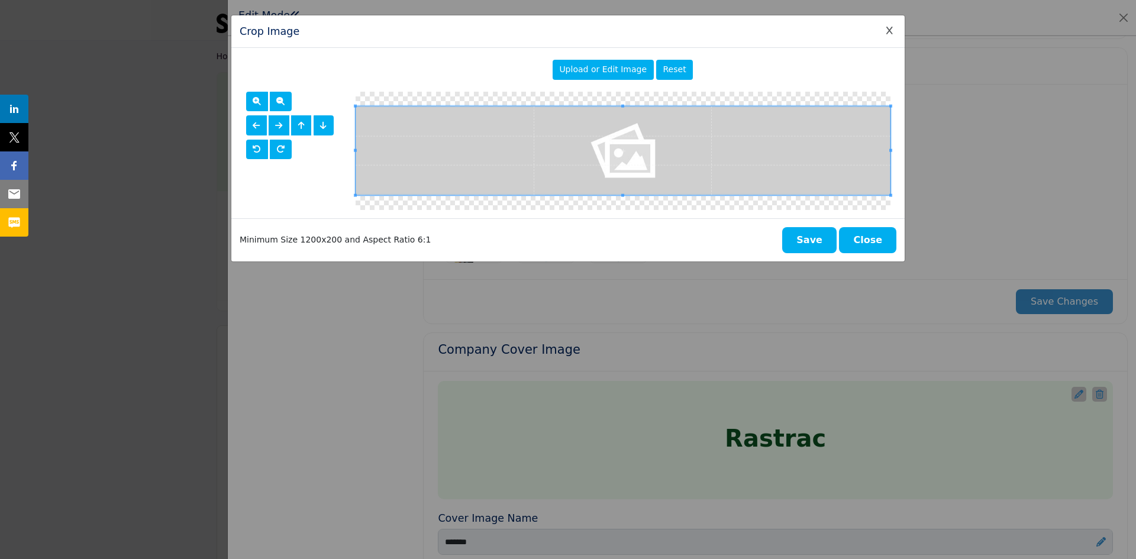
click at [619, 67] on span "Upload or Edit Image" at bounding box center [603, 68] width 88 height 9
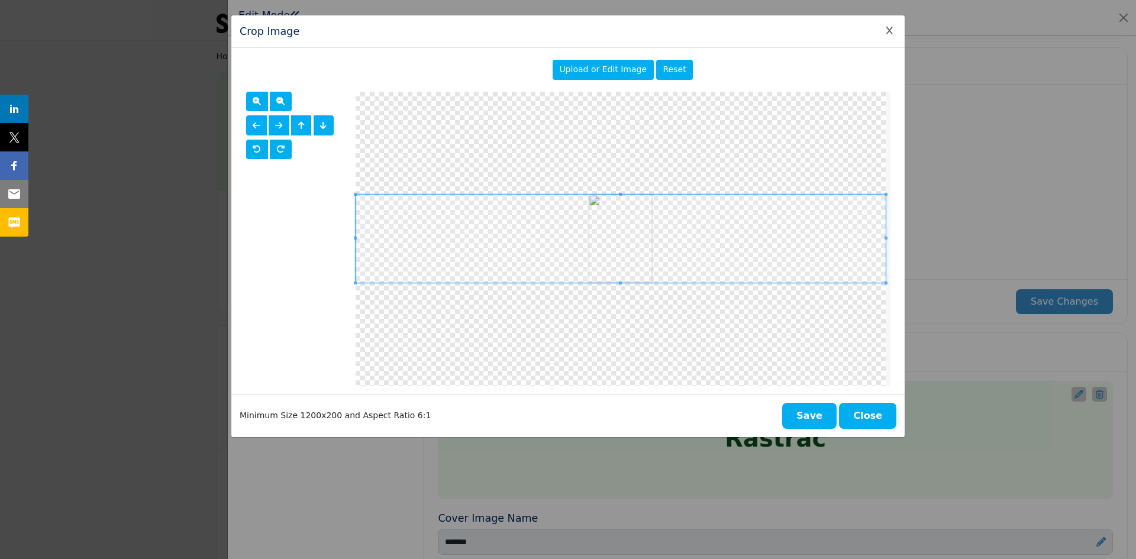
click at [621, 66] on span "Upload or Edit Image" at bounding box center [603, 68] width 88 height 9
click at [886, 417] on button "Close" at bounding box center [867, 416] width 57 height 26
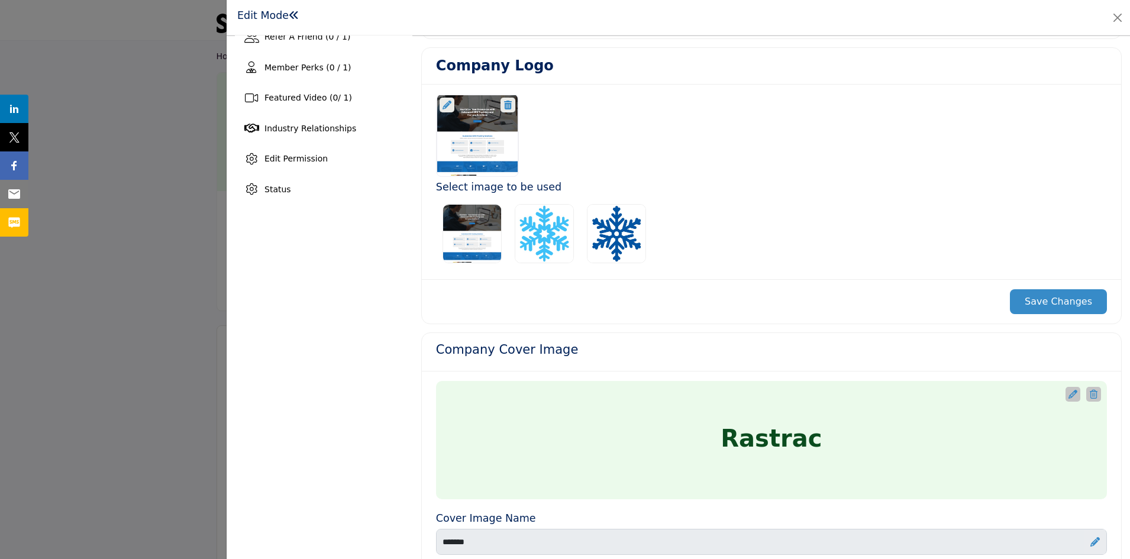
click at [1069, 392] on icon at bounding box center [1073, 394] width 9 height 9
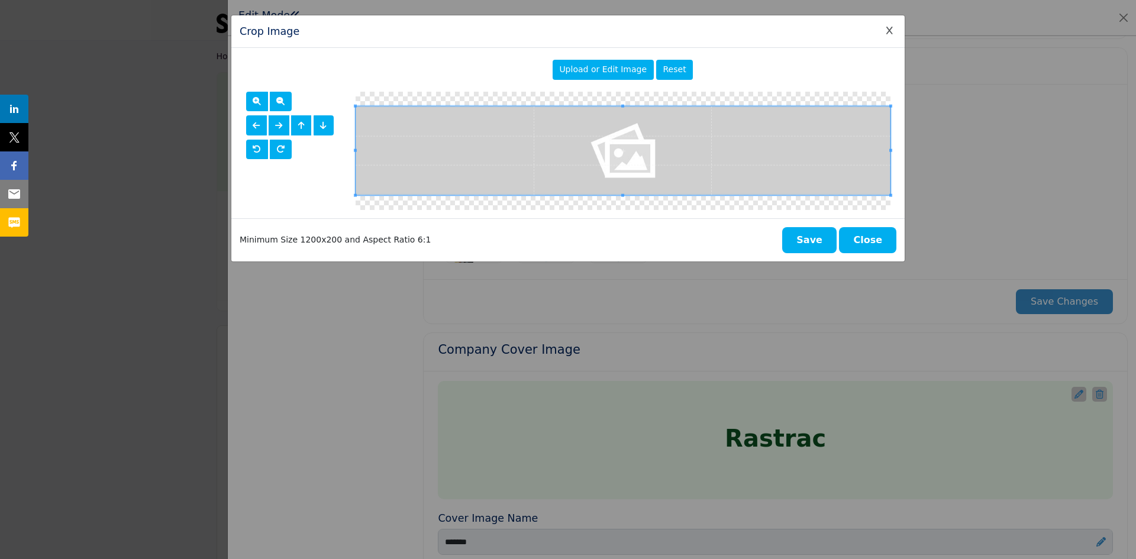
click at [609, 69] on span "Upload or Edit Image" at bounding box center [603, 68] width 88 height 9
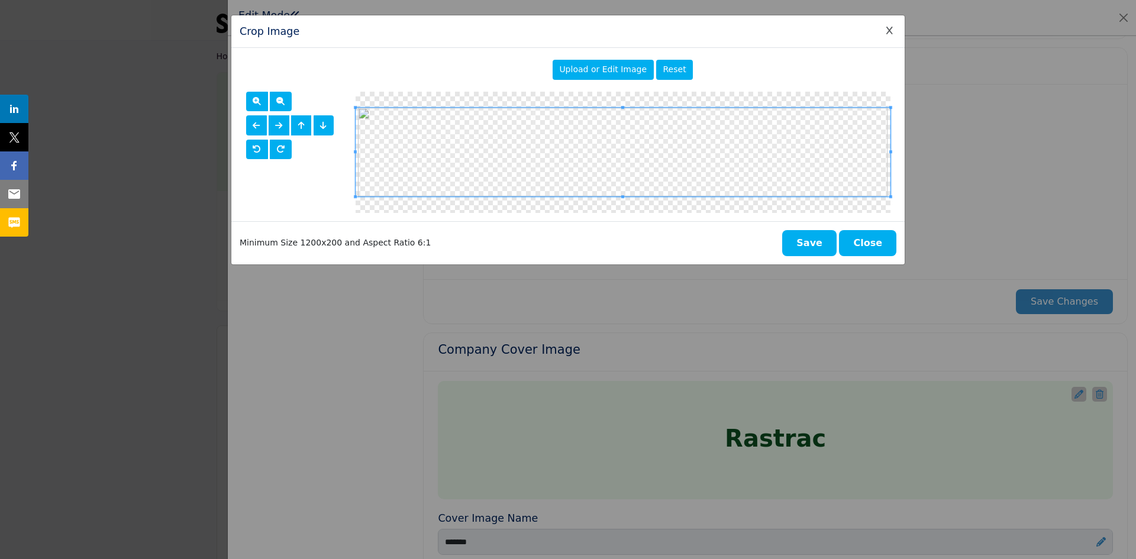
click at [810, 244] on button "Save" at bounding box center [809, 243] width 54 height 26
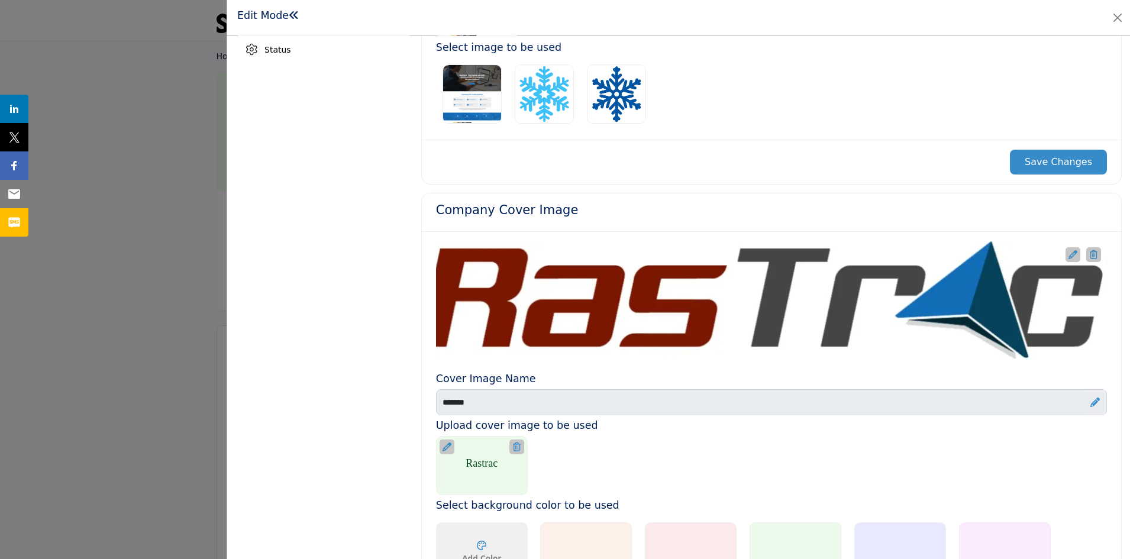
scroll to position [445, 0]
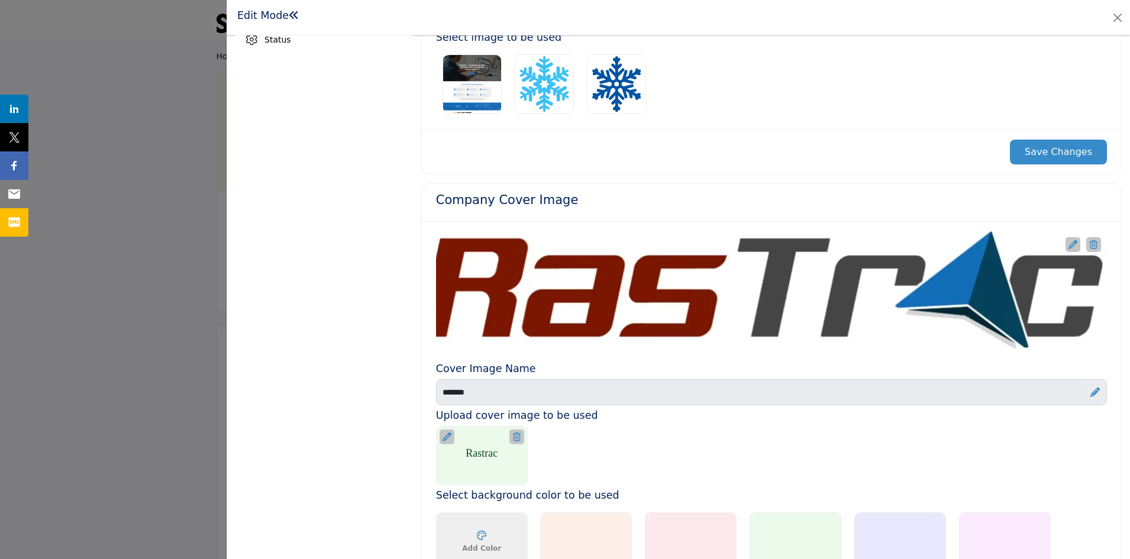
click at [1060, 156] on button "Save Changes" at bounding box center [1058, 152] width 97 height 25
click at [444, 435] on icon at bounding box center [447, 436] width 9 height 9
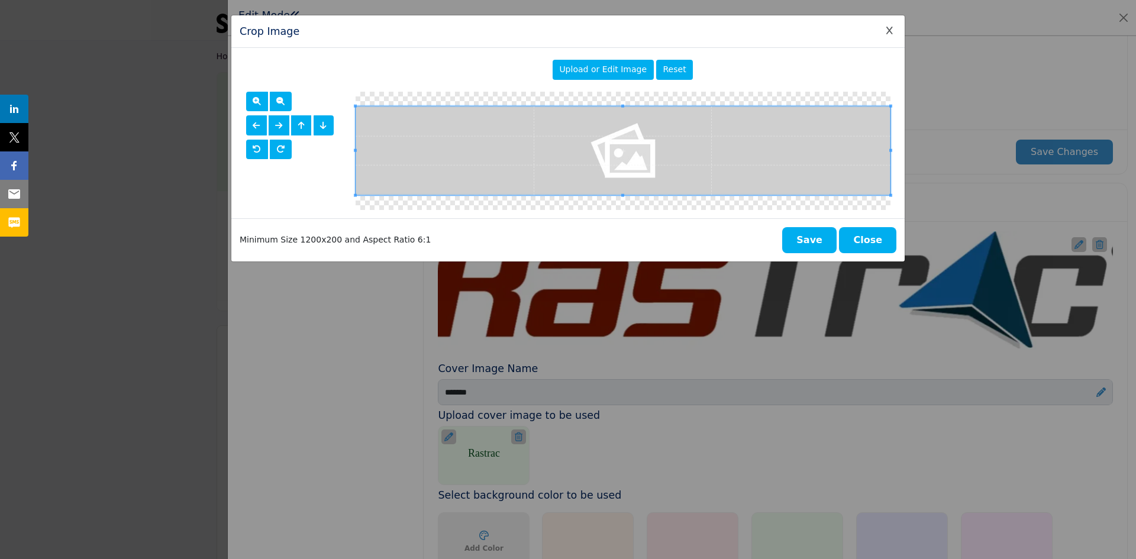
click at [618, 73] on span "Upload or Edit Image" at bounding box center [603, 68] width 88 height 9
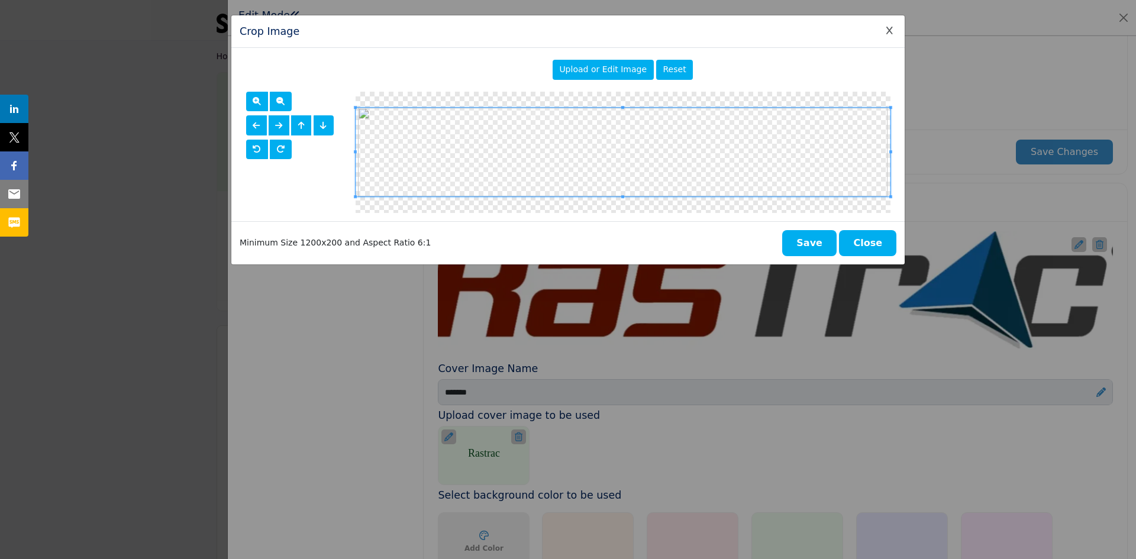
click at [811, 244] on button "Save" at bounding box center [809, 243] width 54 height 26
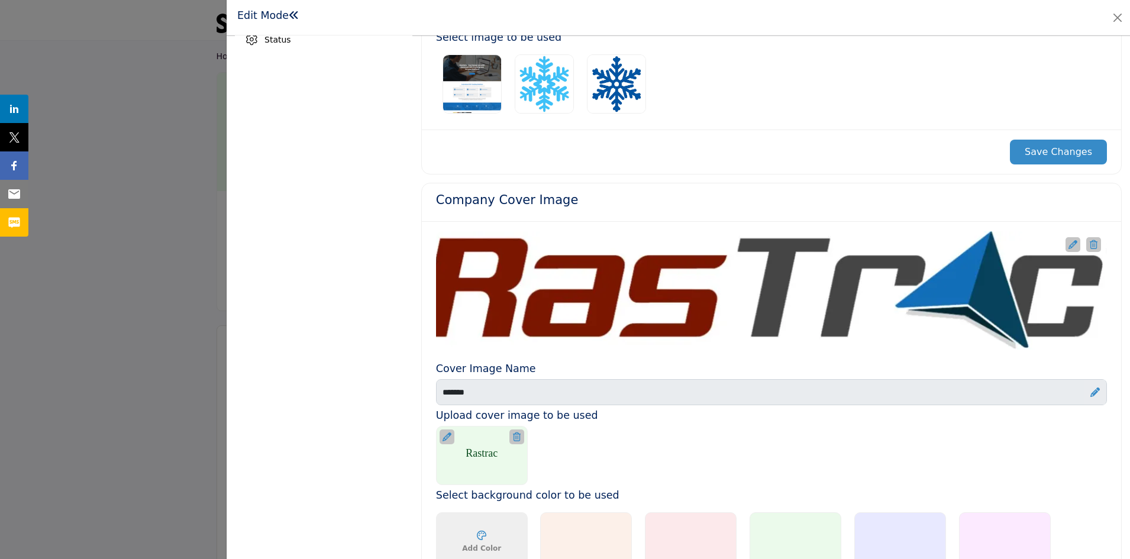
click at [1073, 151] on button "Save Changes" at bounding box center [1058, 152] width 97 height 25
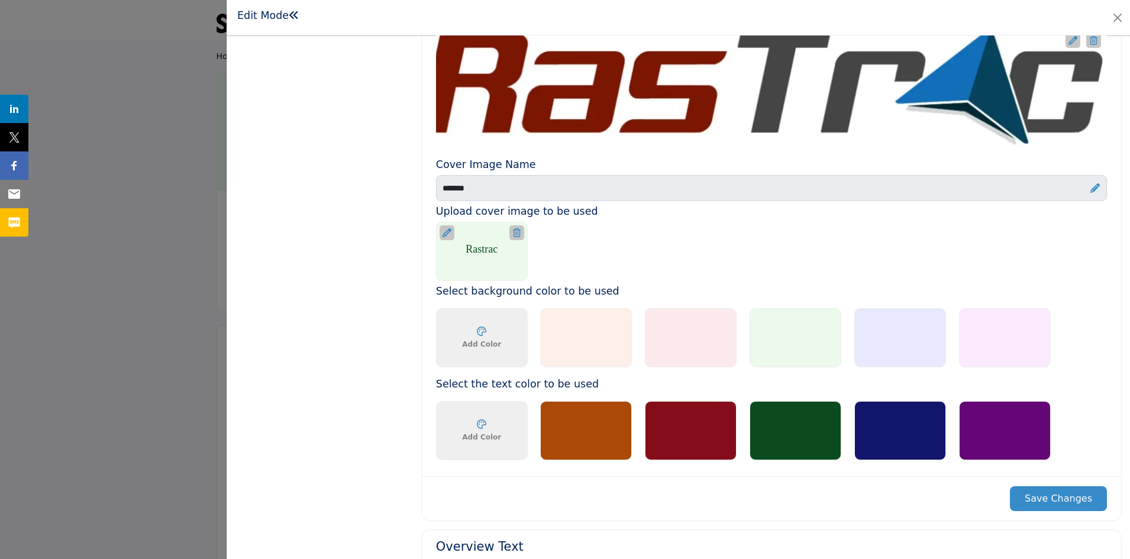
scroll to position [636, 0]
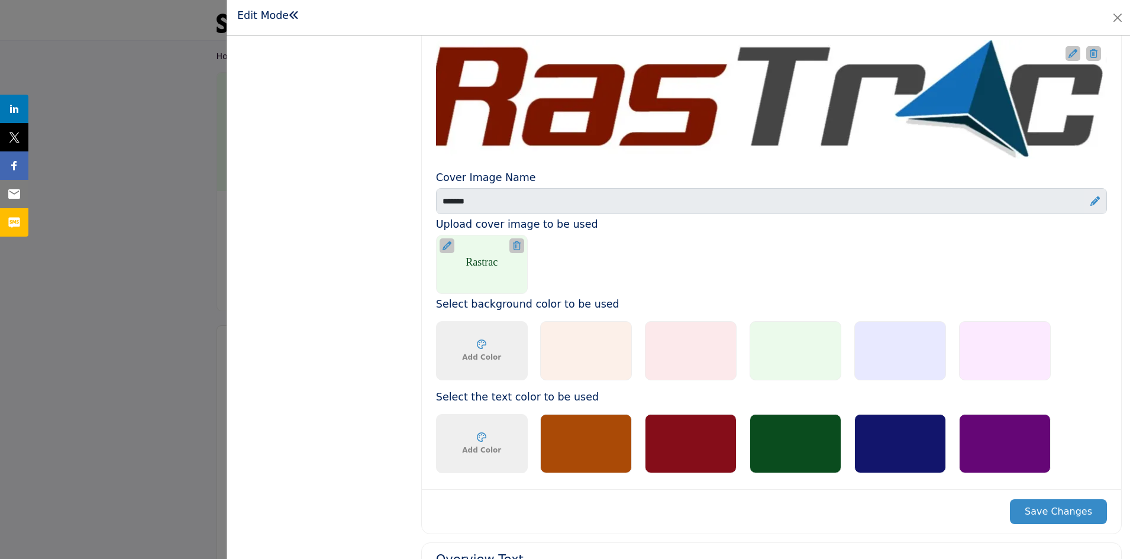
click at [1053, 509] on button "Save Changes" at bounding box center [1058, 511] width 97 height 25
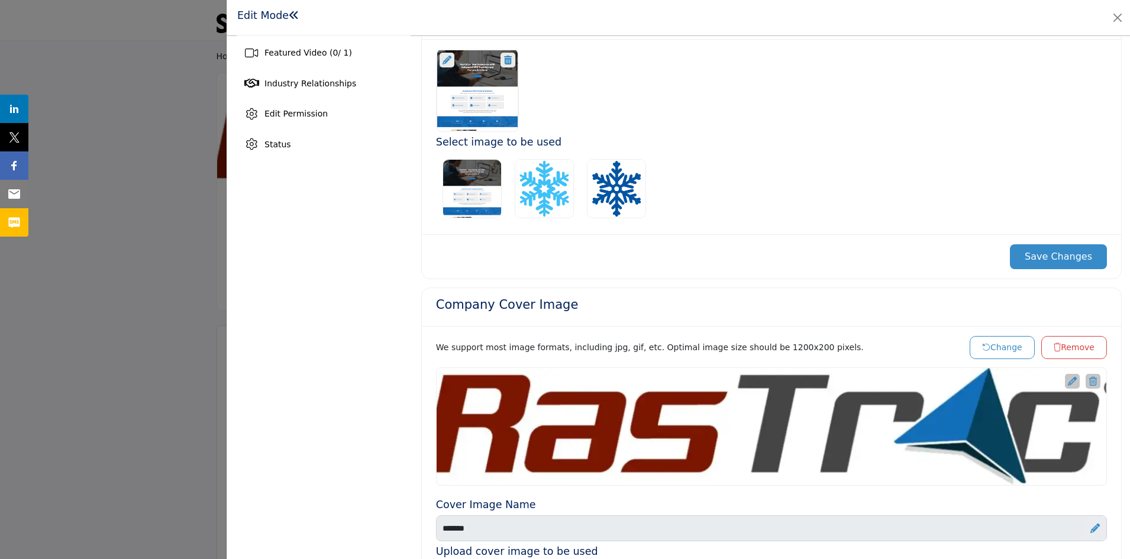
scroll to position [354, 0]
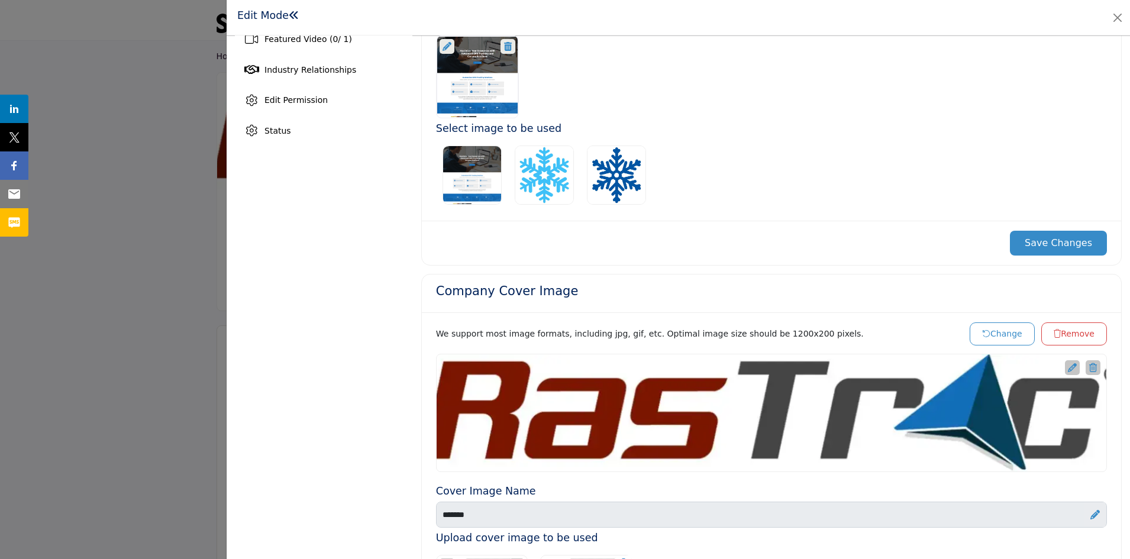
click at [1068, 368] on icon at bounding box center [1072, 367] width 9 height 9
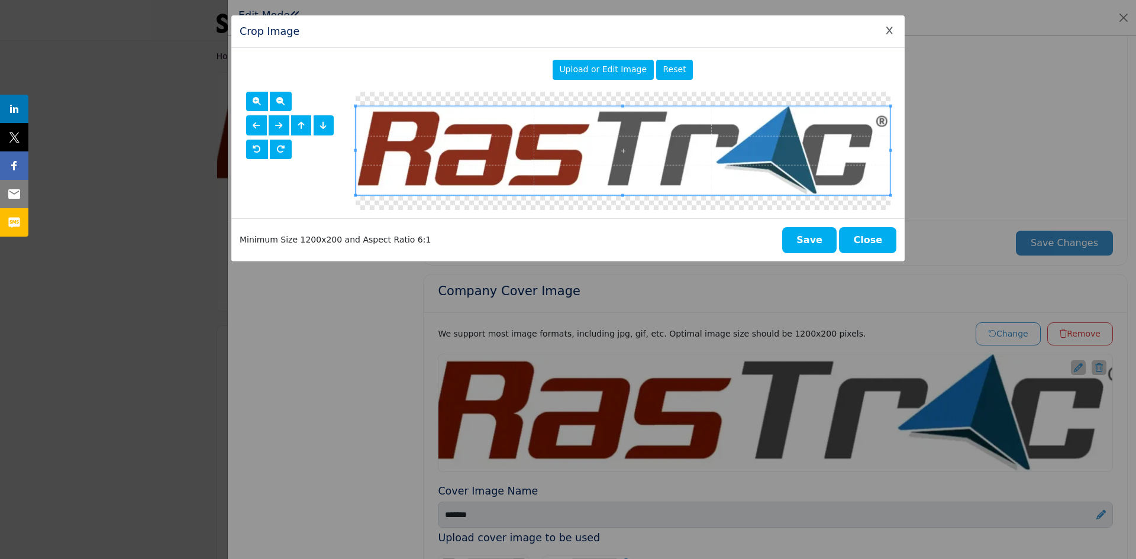
click at [615, 72] on span "Upload or Edit Image" at bounding box center [603, 68] width 88 height 9
click at [628, 195] on span at bounding box center [623, 195] width 535 height 3
click at [618, 194] on div at bounding box center [622, 150] width 531 height 89
click at [803, 233] on button "Save" at bounding box center [809, 240] width 54 height 26
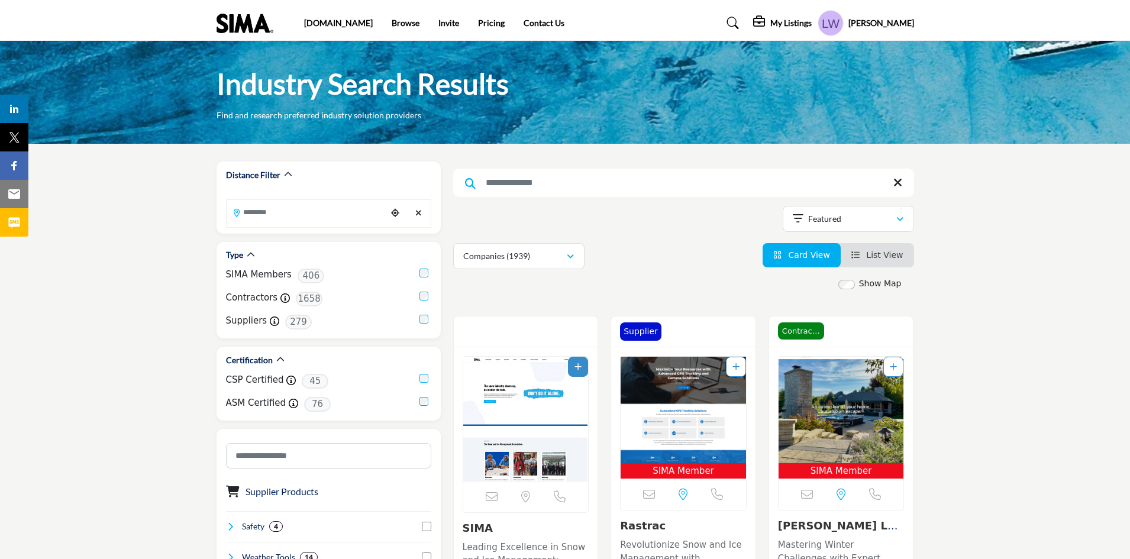
click at [799, 21] on h5 "My Listings" at bounding box center [790, 23] width 41 height 11
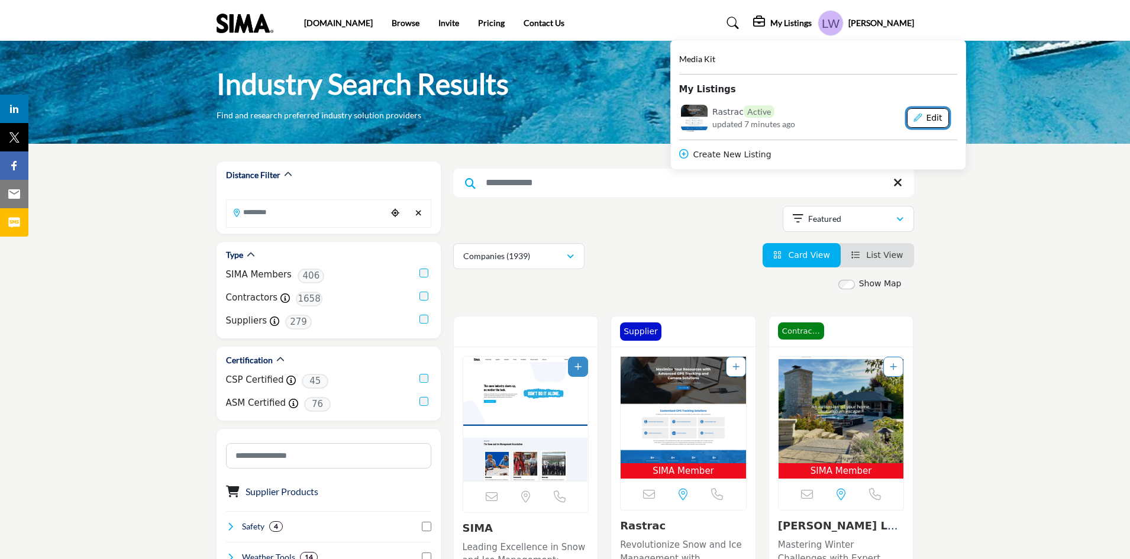
click at [949, 120] on button "Edit" at bounding box center [928, 118] width 42 height 20
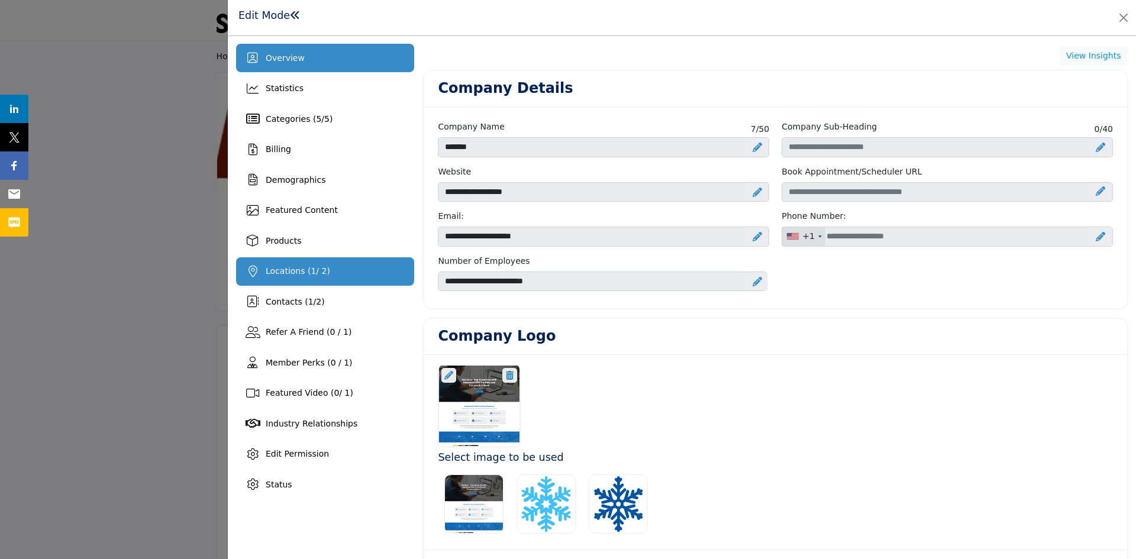
click at [301, 270] on span "Locations ( 1 / 2)" at bounding box center [298, 270] width 64 height 9
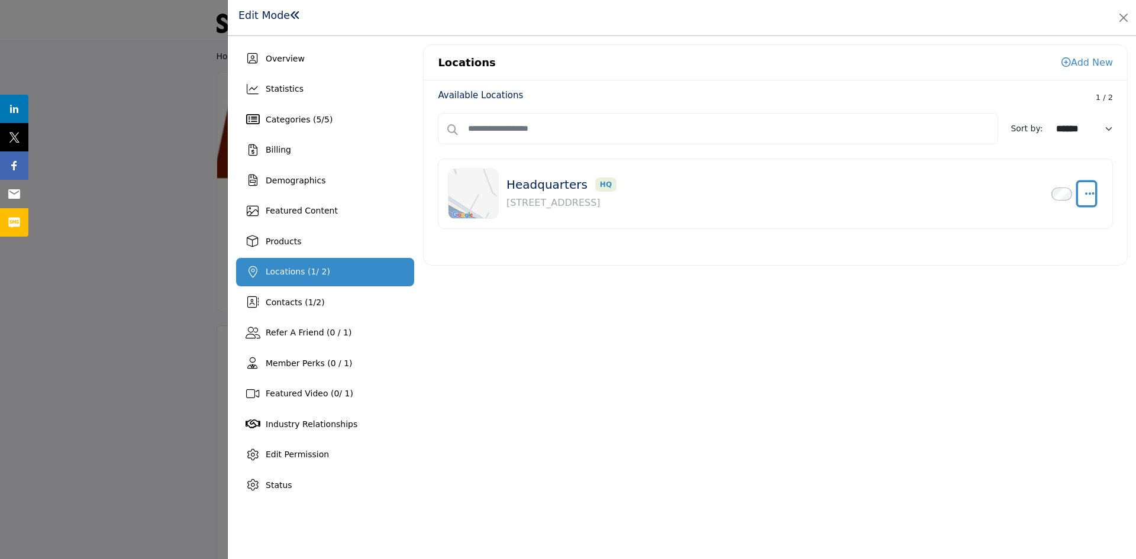
click at [1092, 193] on icon "button" at bounding box center [1089, 193] width 9 height 11
click at [1016, 254] on link "Edit" at bounding box center [1032, 250] width 115 height 21
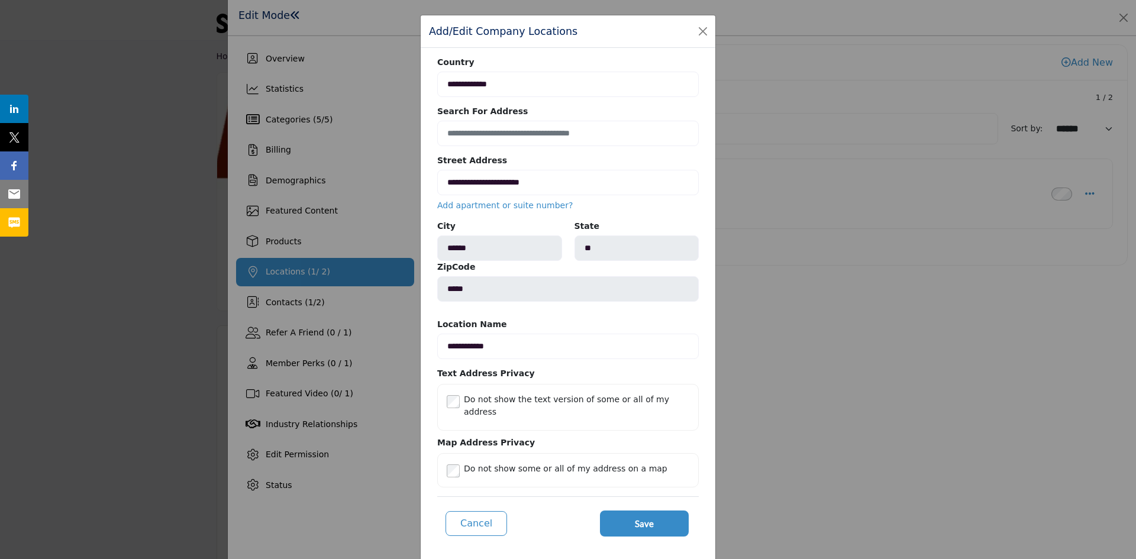
click at [534, 207] on link "Add apartment or suite number?" at bounding box center [504, 205] width 135 height 9
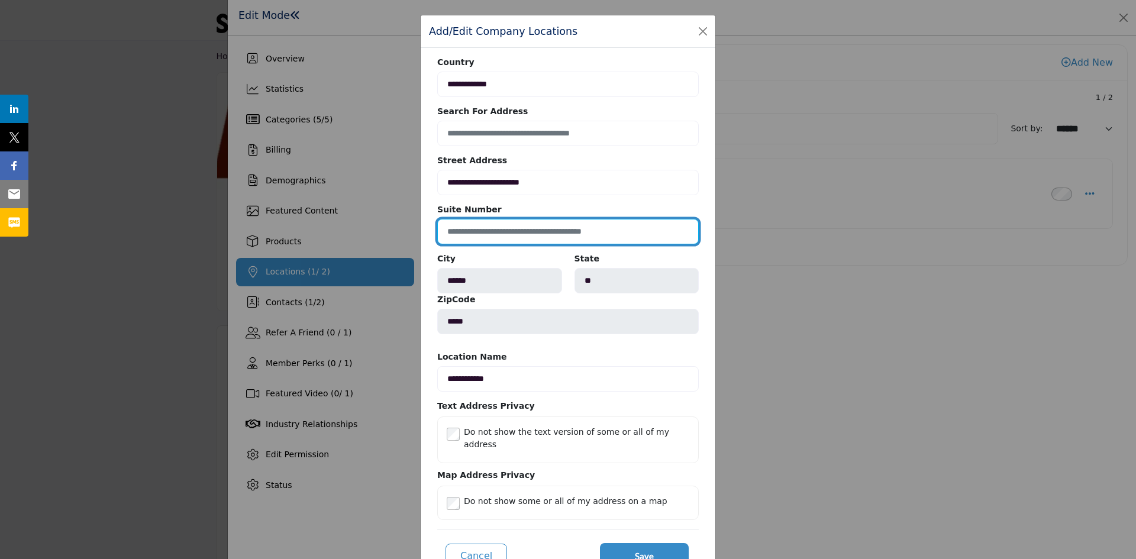
click at [514, 230] on input at bounding box center [568, 231] width 262 height 25
type input "*********"
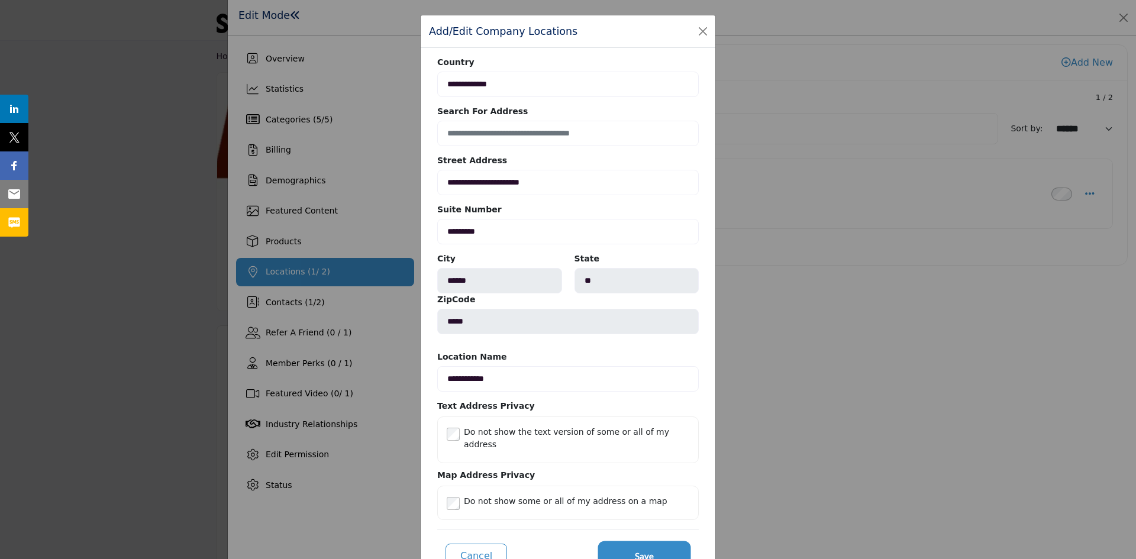
click at [647, 550] on span "Save" at bounding box center [644, 557] width 19 height 14
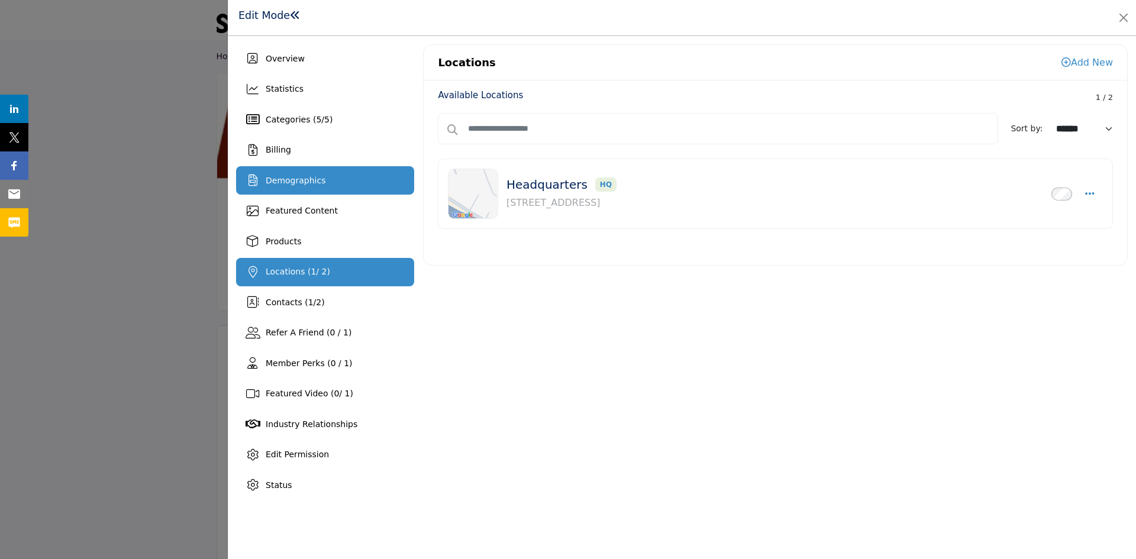
click at [291, 185] on span "Demographics" at bounding box center [296, 180] width 60 height 9
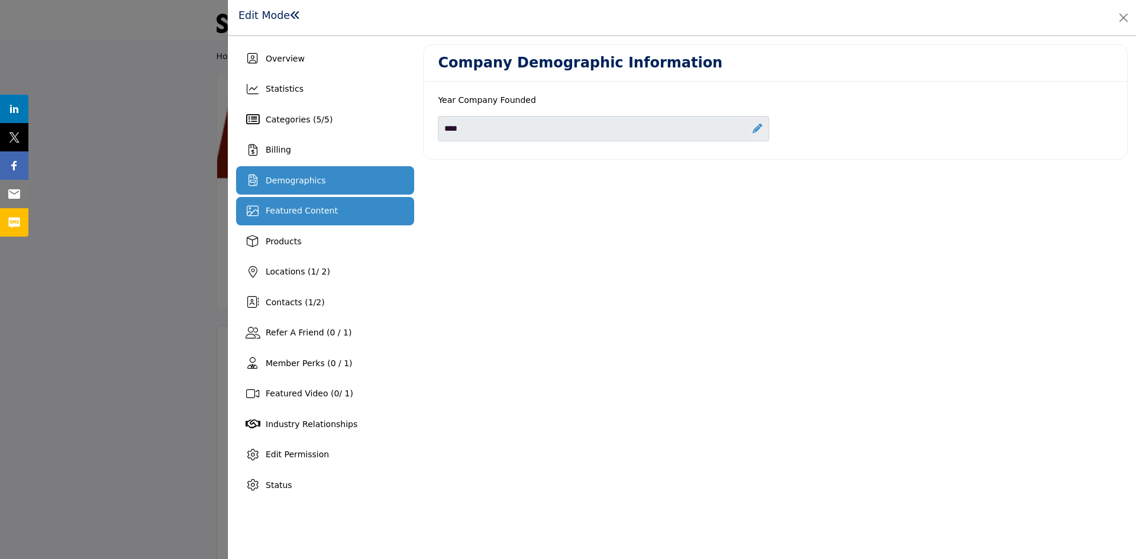
click at [282, 212] on span "Featured Content" at bounding box center [302, 210] width 72 height 9
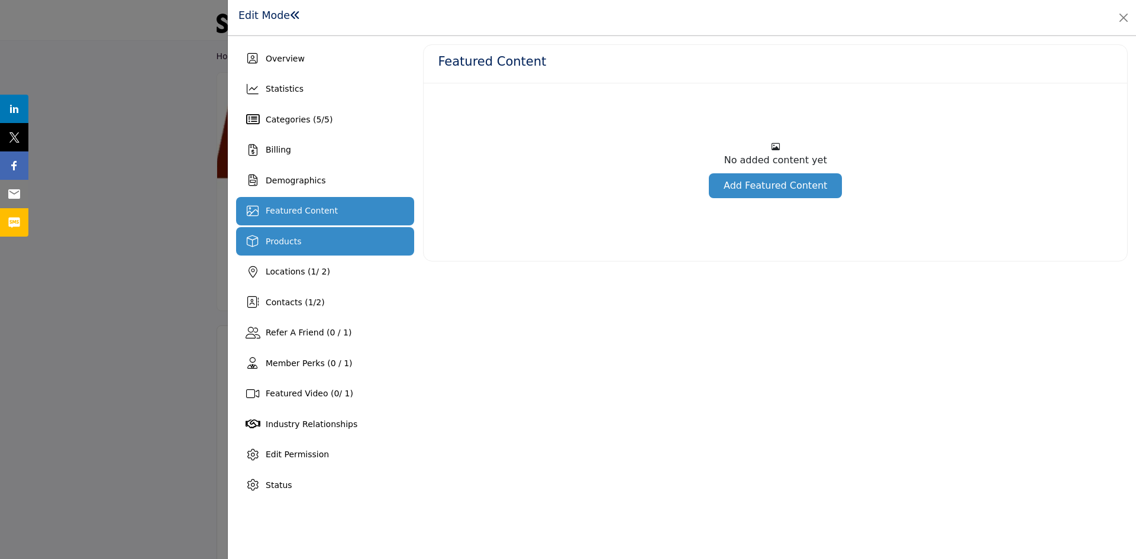
click at [280, 238] on span "Products" at bounding box center [283, 241] width 35 height 9
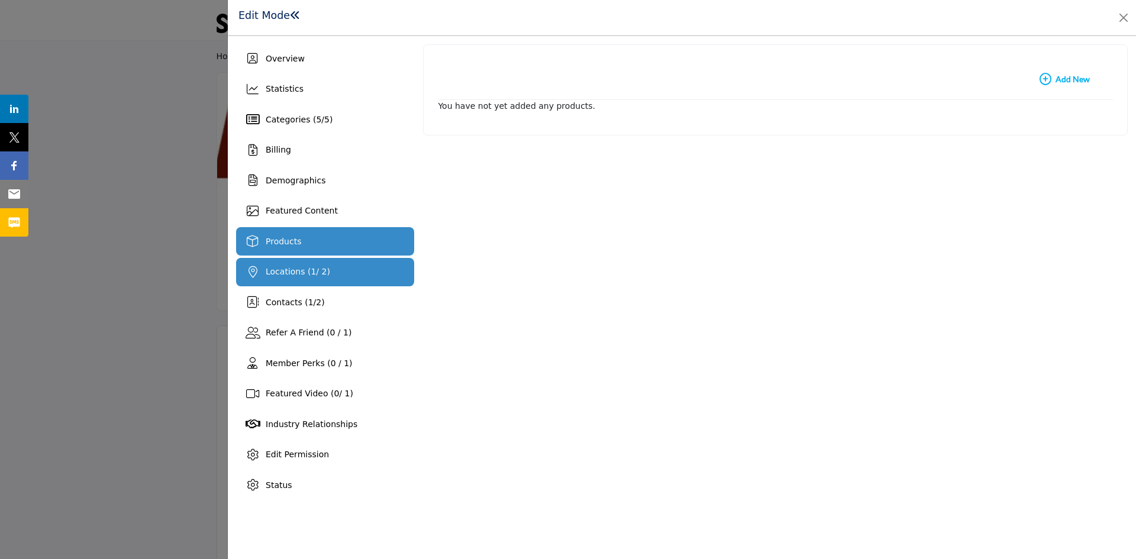
click at [284, 272] on span "Locations ( 1 / 2)" at bounding box center [298, 271] width 64 height 9
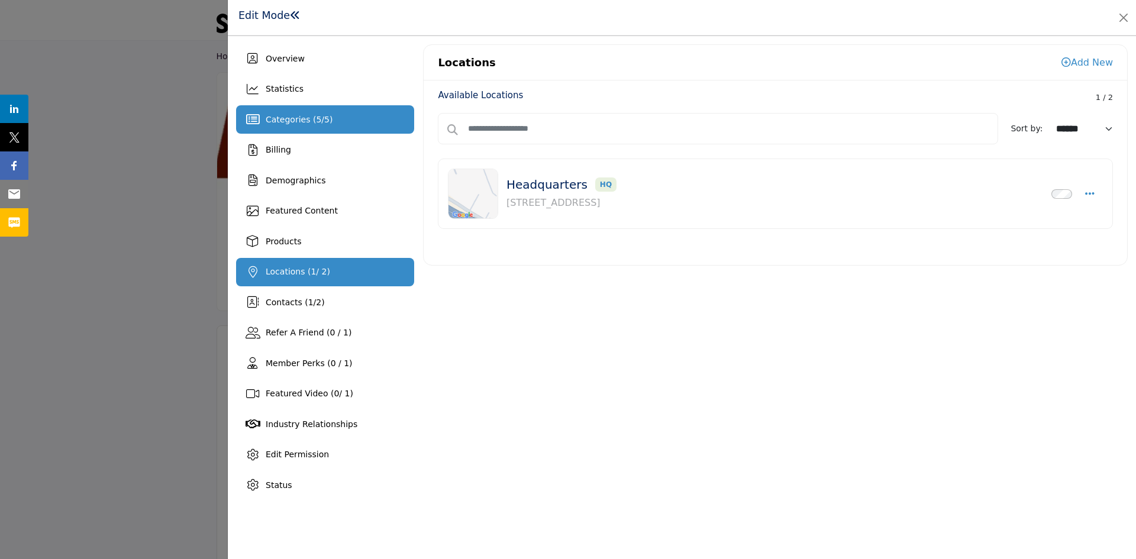
click at [296, 118] on span "Categories ( 5 / 5 )" at bounding box center [299, 119] width 67 height 9
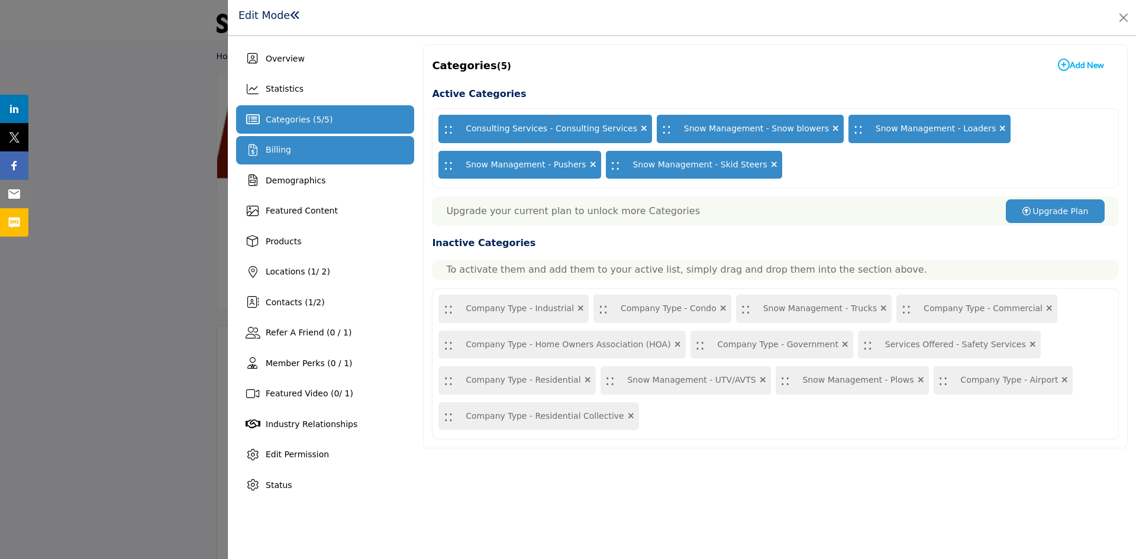
click at [279, 148] on span "Billing" at bounding box center [278, 149] width 25 height 9
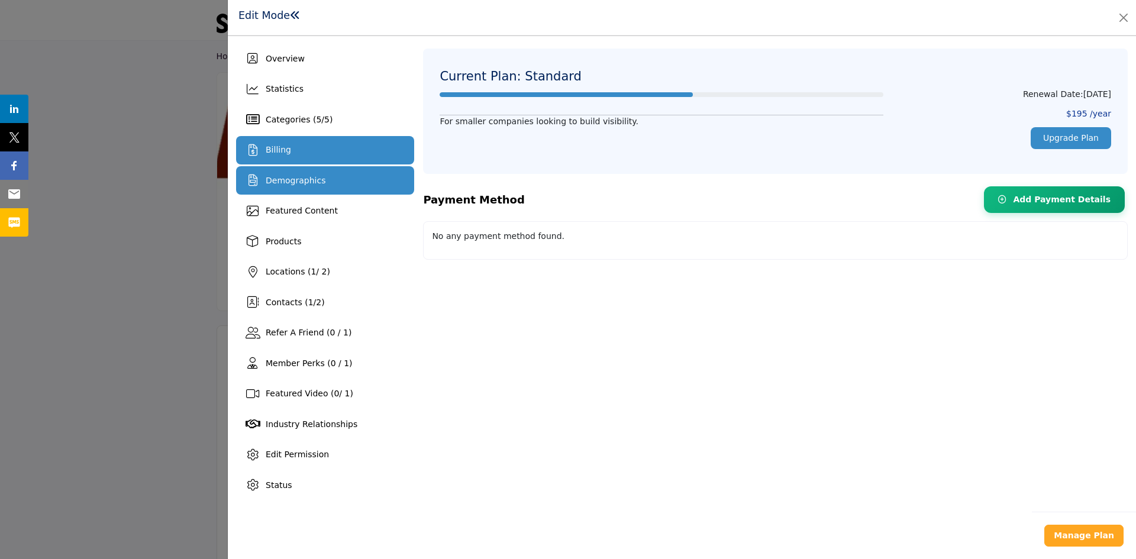
click at [279, 176] on span "Demographics" at bounding box center [296, 180] width 60 height 9
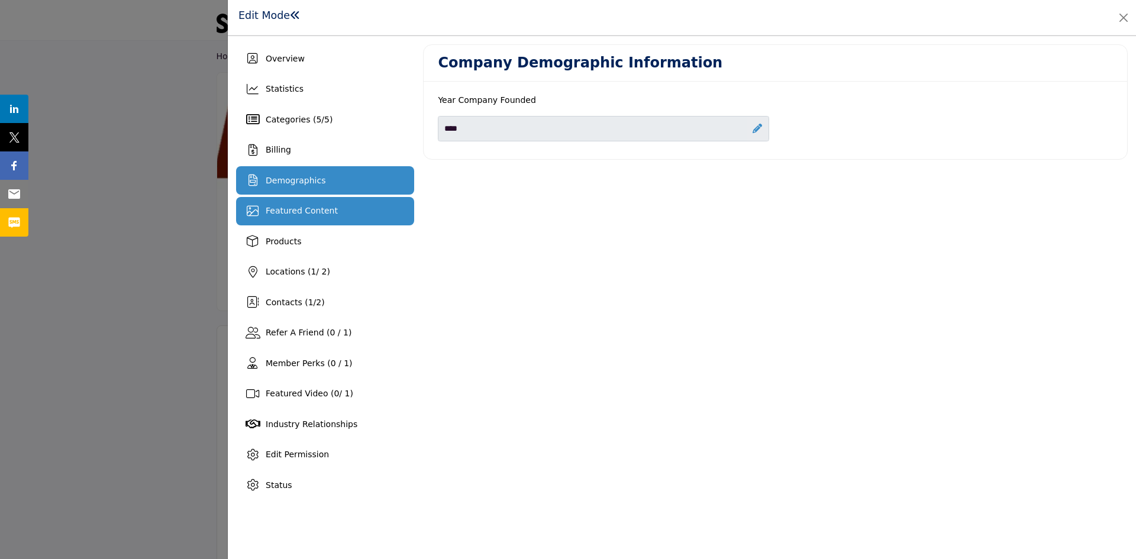
click at [276, 206] on span "Featured Content" at bounding box center [302, 210] width 72 height 9
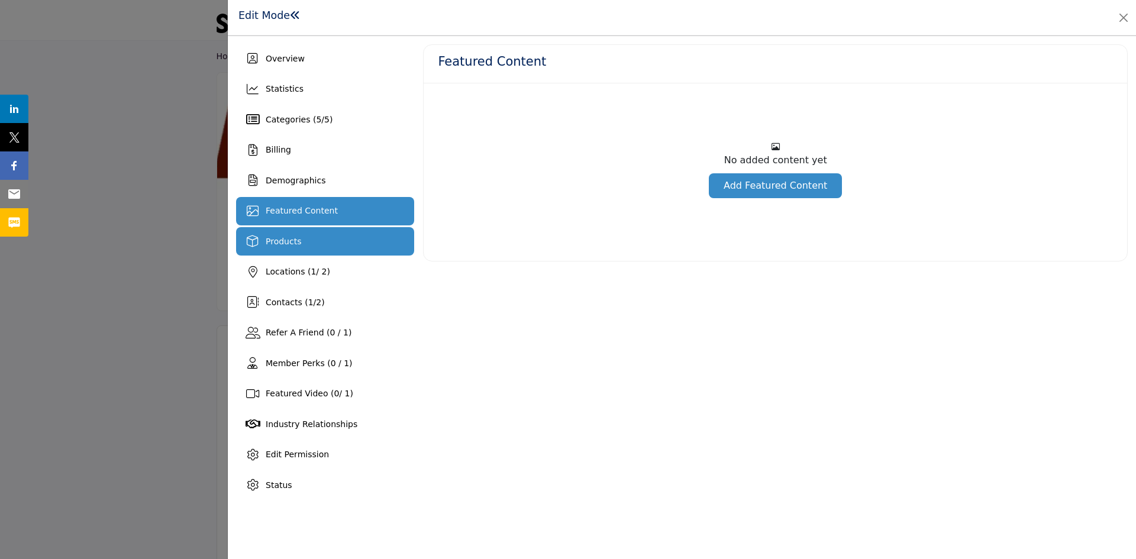
click at [272, 238] on span "Products" at bounding box center [283, 241] width 35 height 9
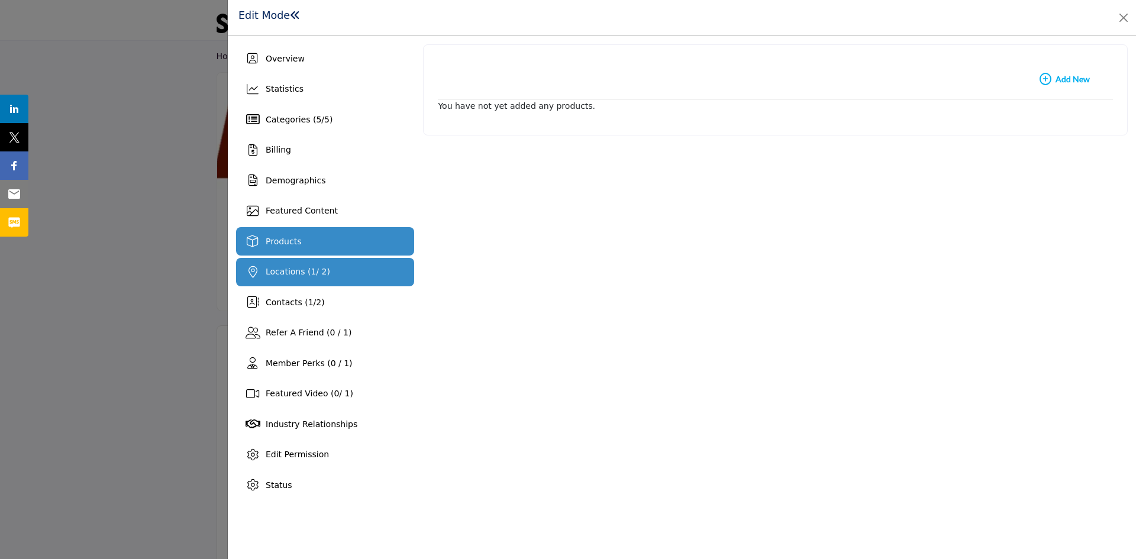
click at [278, 269] on span "Locations ( 1 / 2)" at bounding box center [298, 271] width 64 height 9
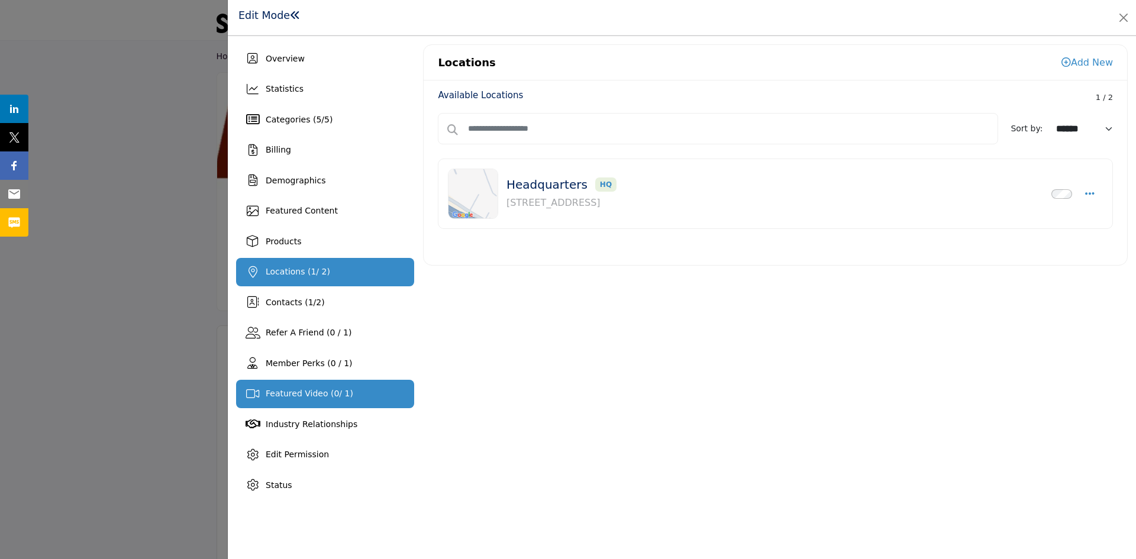
click at [282, 392] on span "Featured Video ( 0 / 1)" at bounding box center [310, 393] width 88 height 9
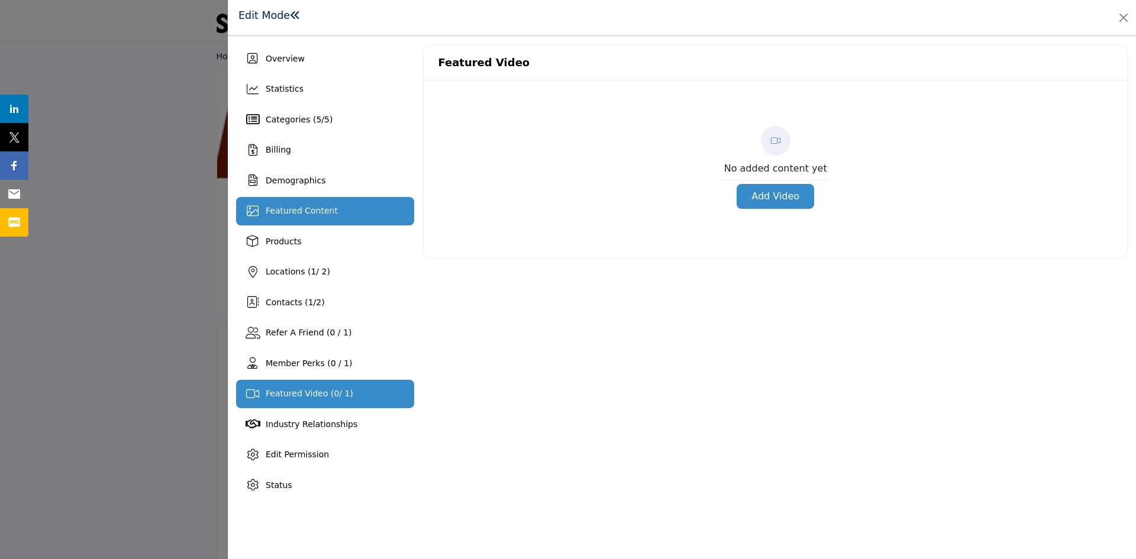
click at [283, 211] on span "Featured Content" at bounding box center [302, 210] width 72 height 9
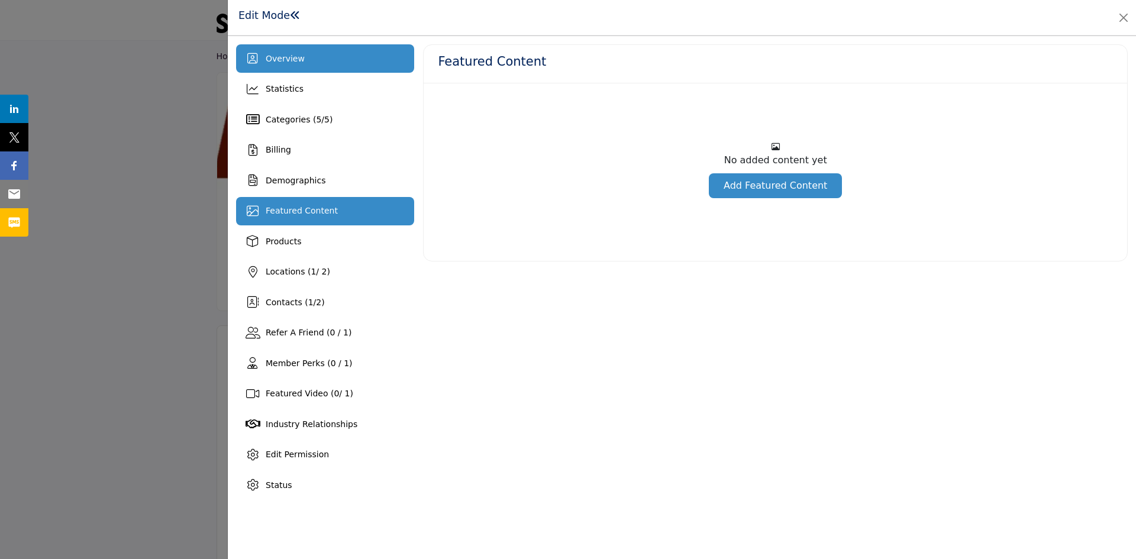
click at [272, 60] on span "Overview" at bounding box center [285, 58] width 39 height 9
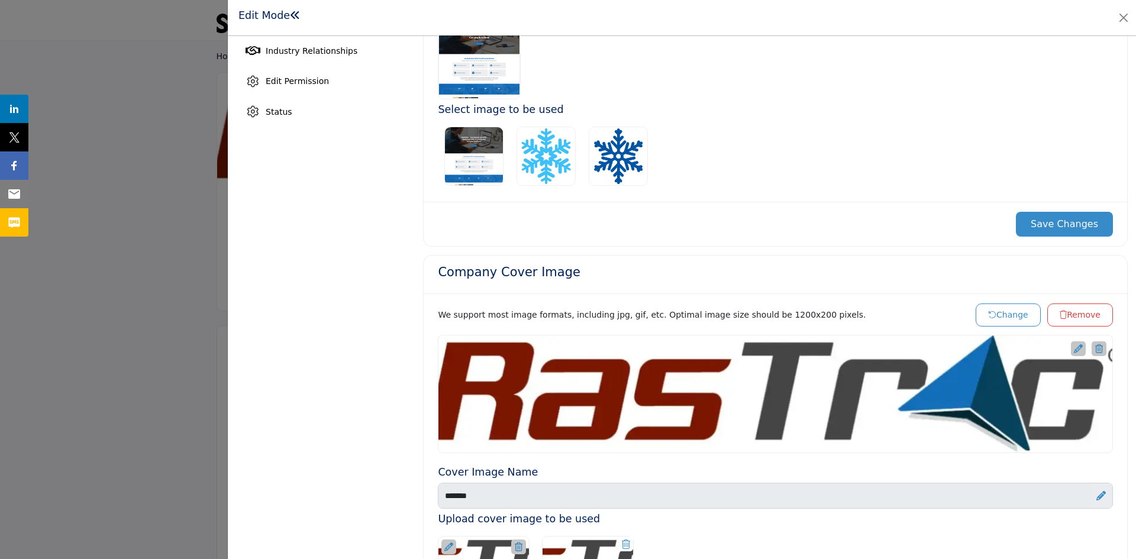
scroll to position [385, 0]
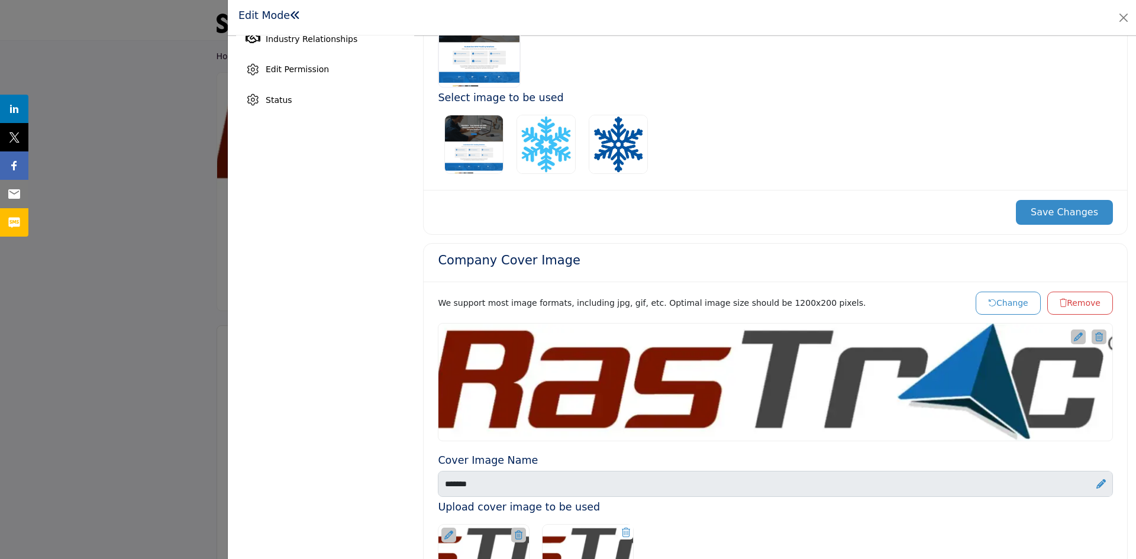
click at [1016, 302] on button "Change" at bounding box center [1008, 303] width 65 height 23
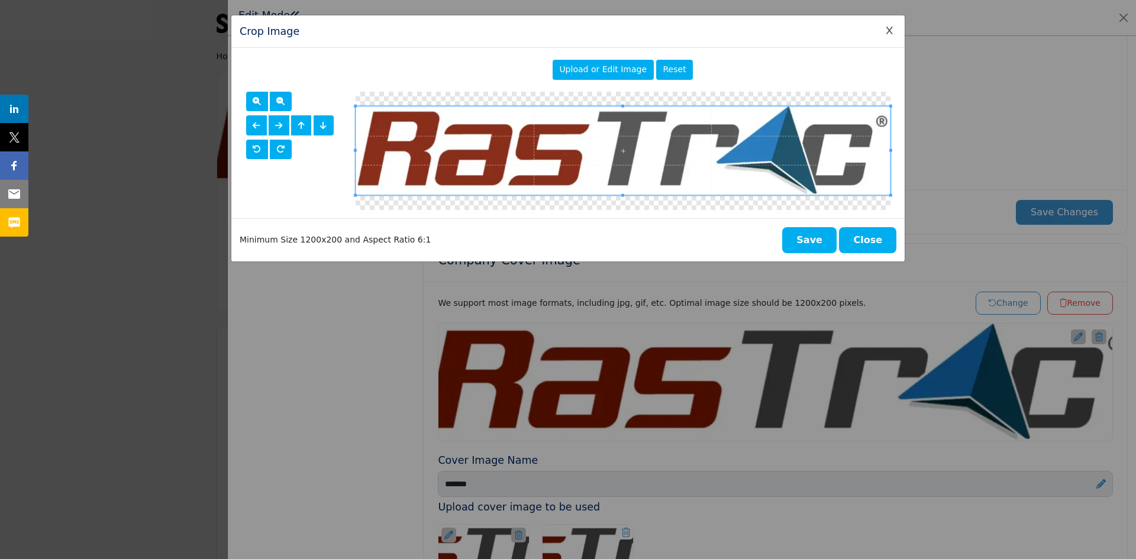
click at [610, 70] on span "Upload or Edit Image" at bounding box center [603, 68] width 88 height 9
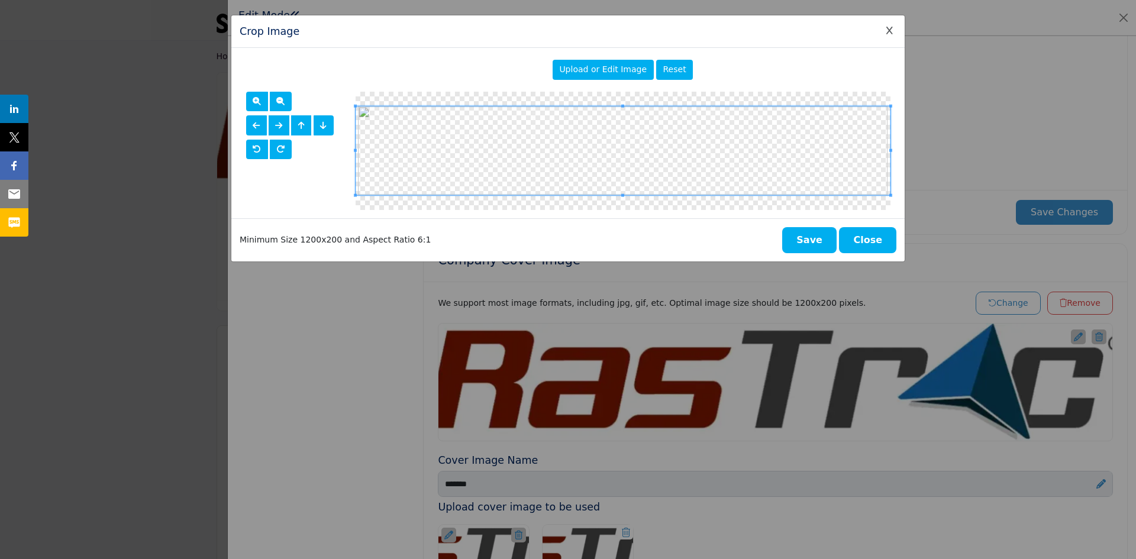
click at [809, 241] on button "Save" at bounding box center [809, 240] width 54 height 26
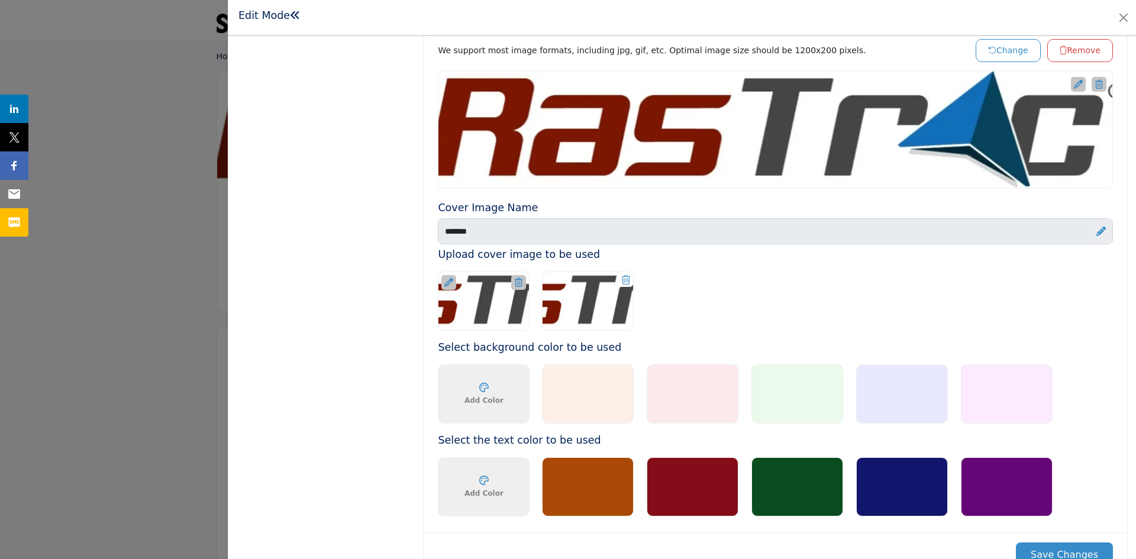
scroll to position [651, 0]
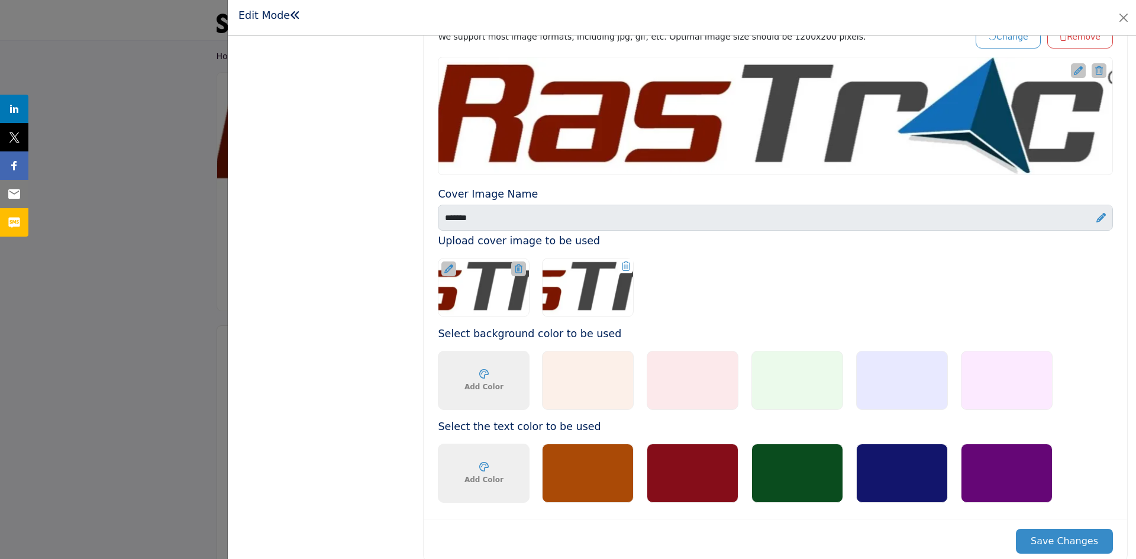
click at [623, 268] on icon at bounding box center [626, 266] width 8 height 9
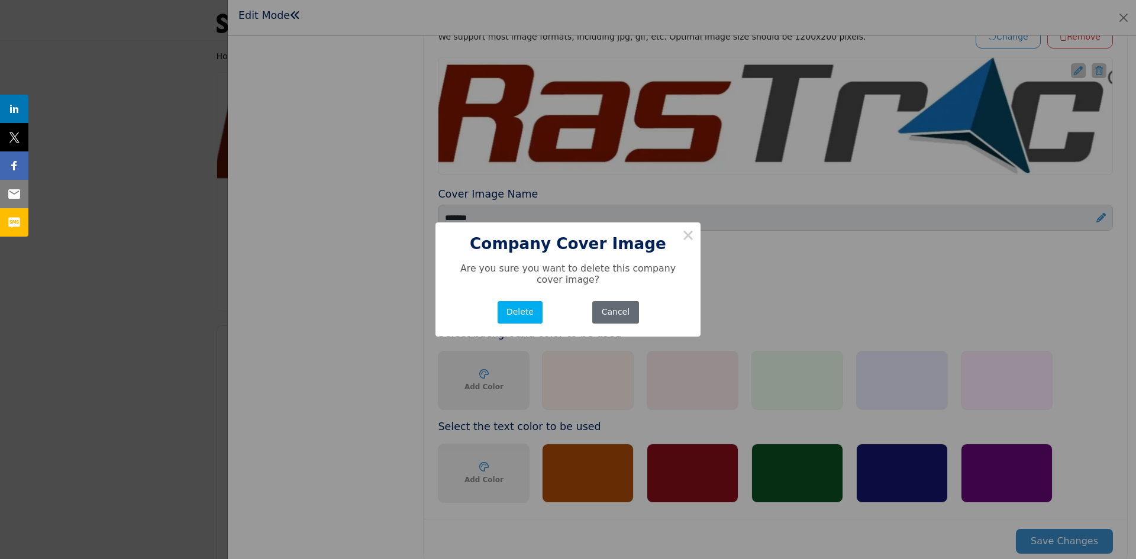
click at [627, 314] on button "Cancel" at bounding box center [615, 312] width 46 height 23
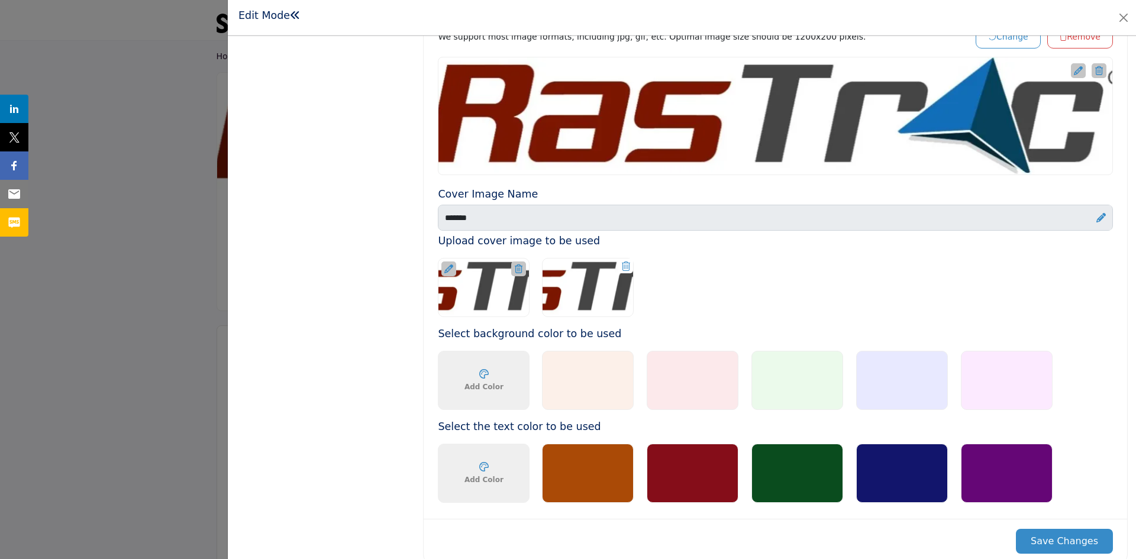
click at [517, 269] on icon at bounding box center [519, 268] width 8 height 9
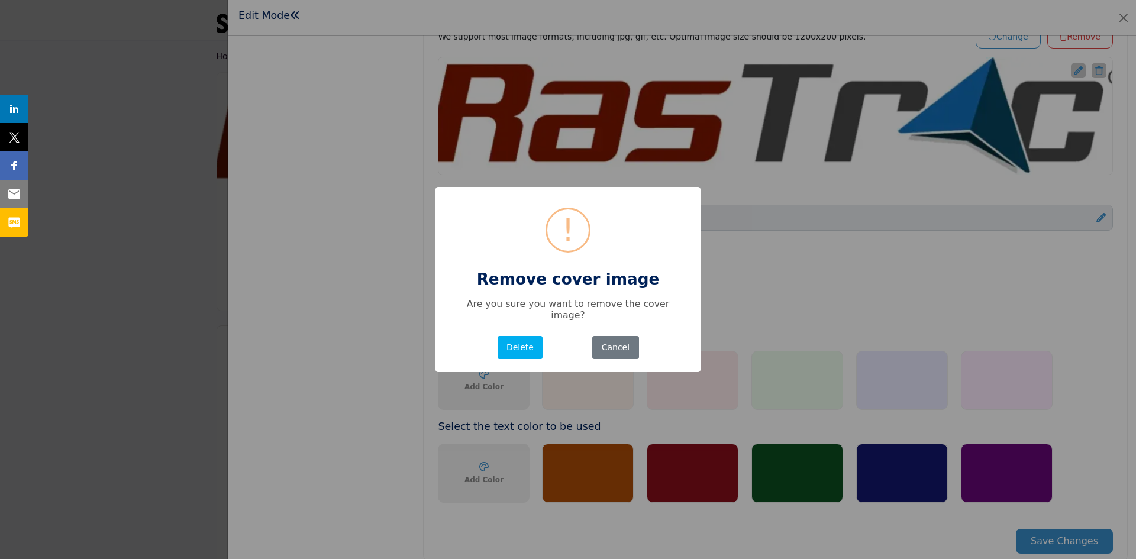
click at [523, 343] on button "Delete" at bounding box center [521, 347] width 46 height 23
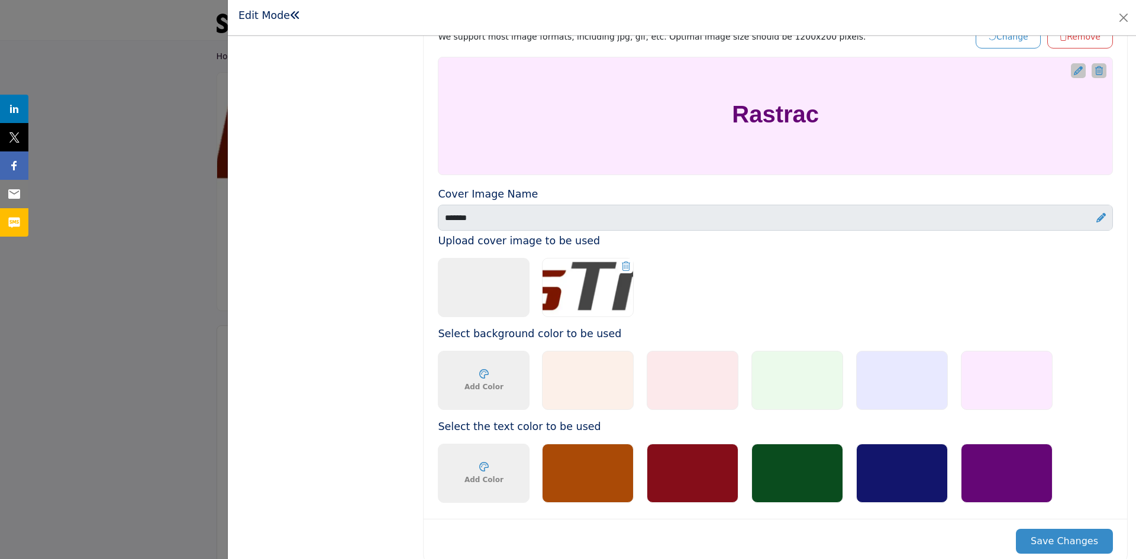
click at [1042, 540] on button "Save Changes" at bounding box center [1064, 541] width 97 height 25
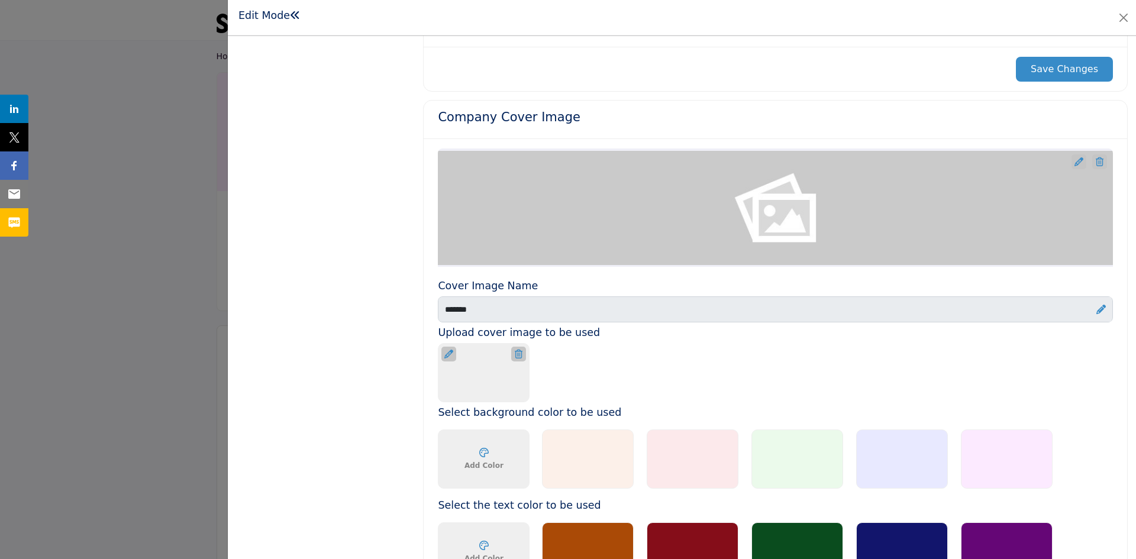
scroll to position [532, 0]
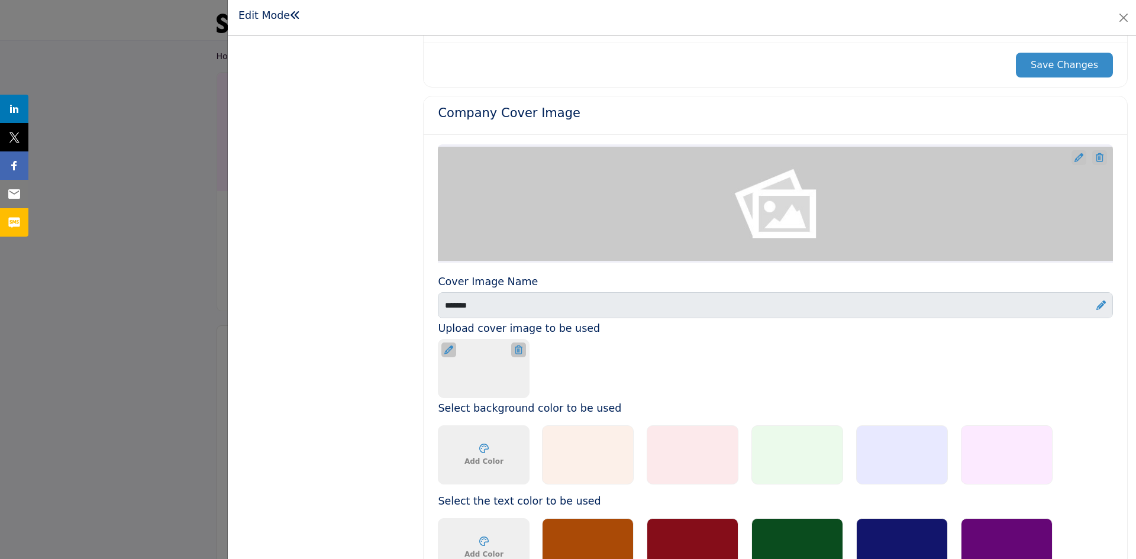
click at [1074, 154] on icon at bounding box center [1078, 157] width 9 height 9
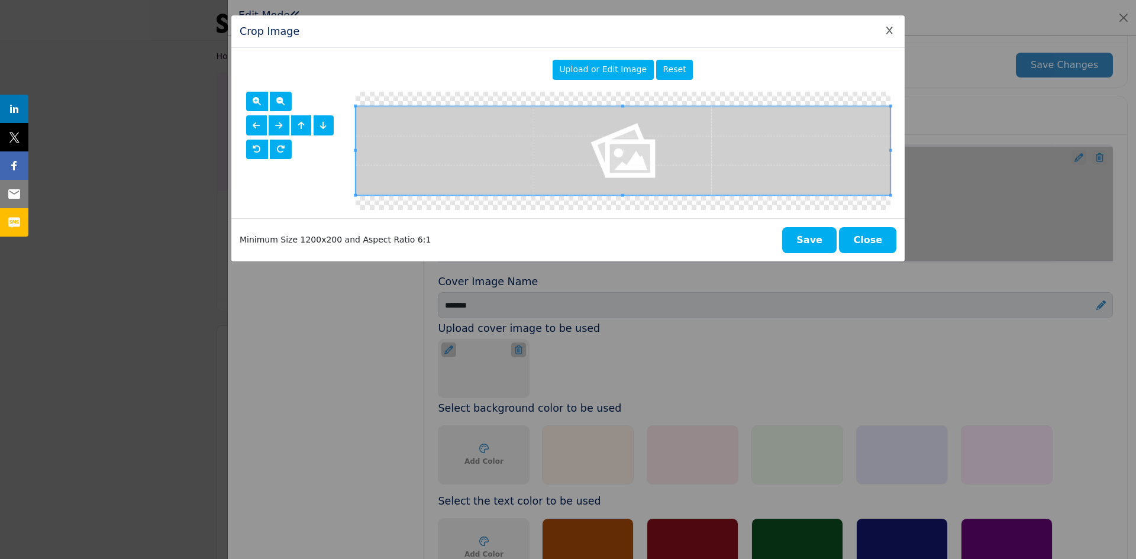
click at [599, 73] on span "Upload or Edit Image" at bounding box center [603, 68] width 88 height 9
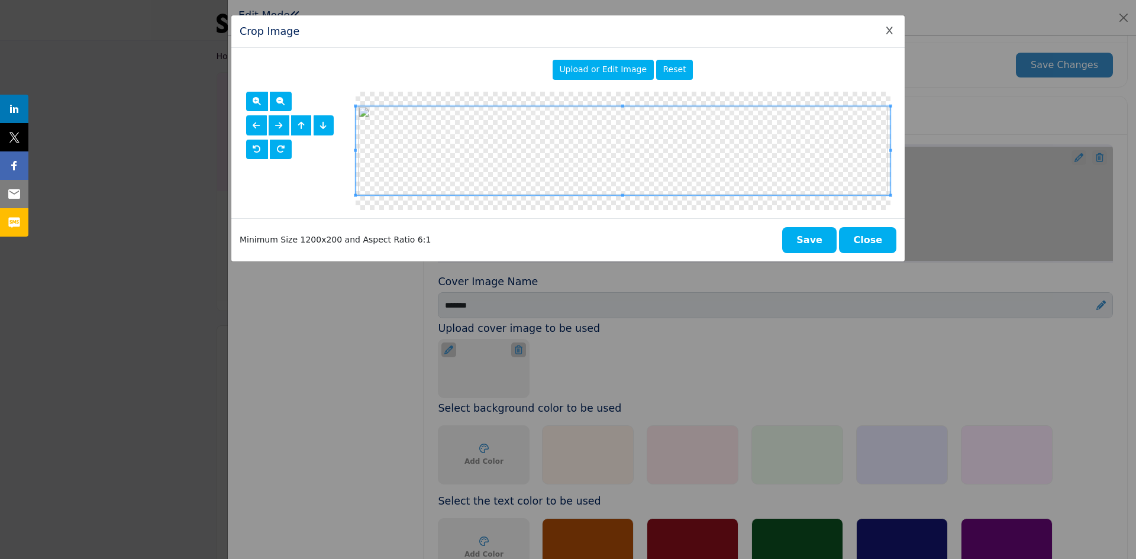
click at [809, 241] on button "Save" at bounding box center [809, 240] width 54 height 26
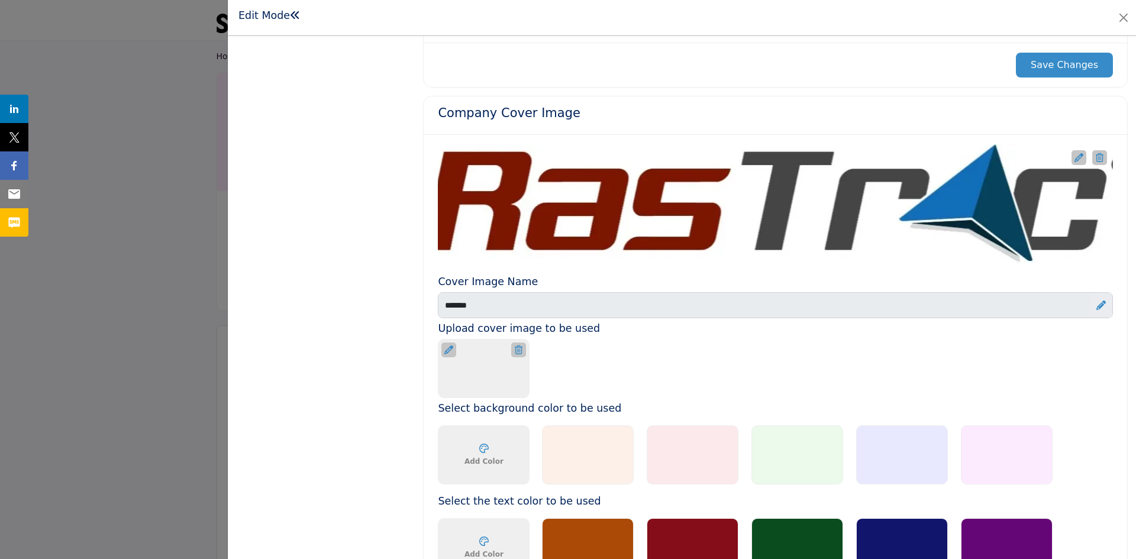
click at [1047, 64] on button "Save Changes" at bounding box center [1064, 65] width 97 height 25
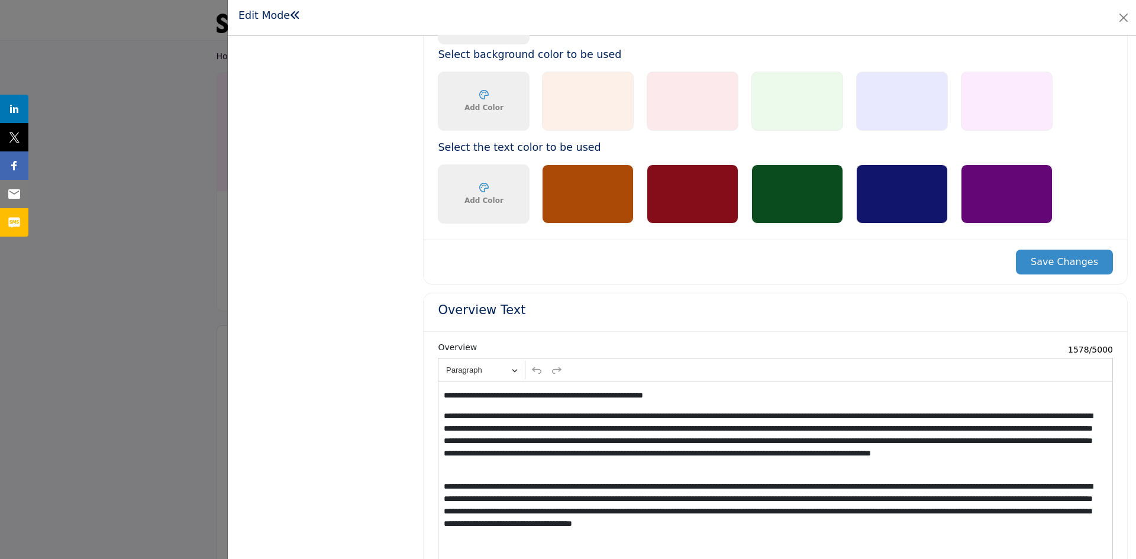
scroll to position [892, 0]
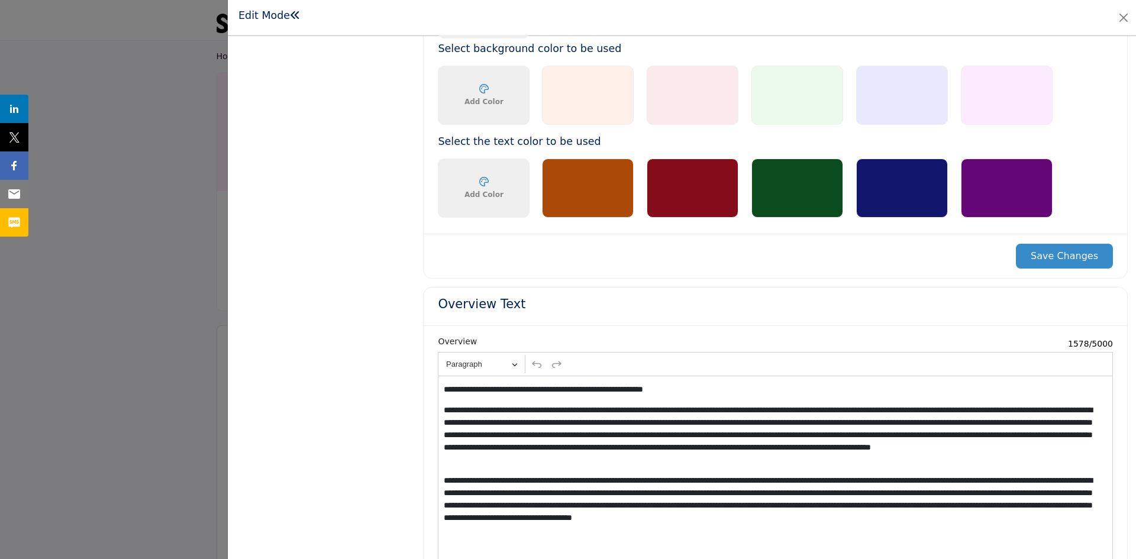
click at [1063, 255] on button "Save Changes" at bounding box center [1064, 256] width 97 height 25
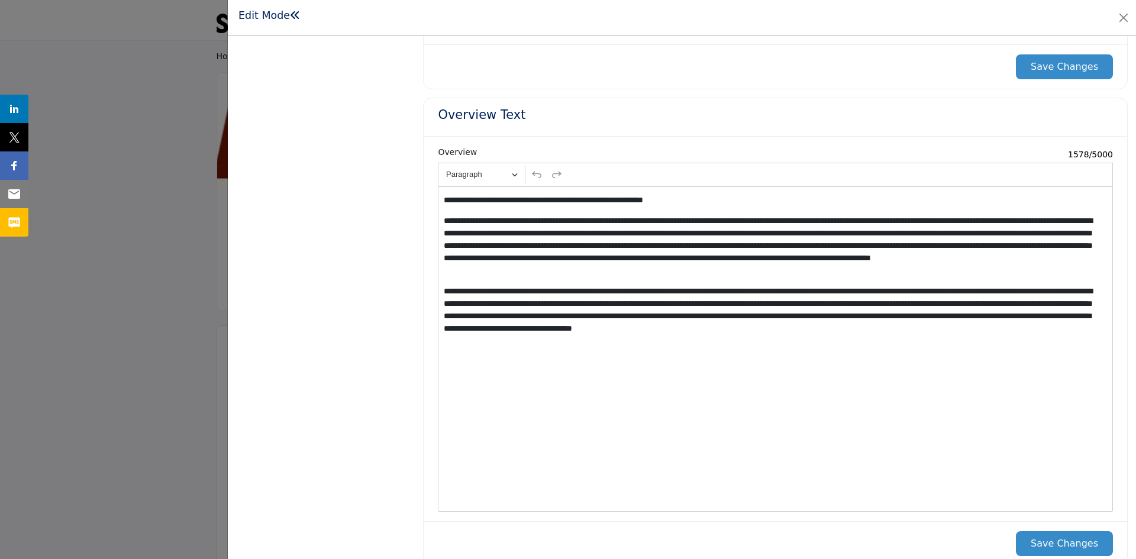
scroll to position [1131, 0]
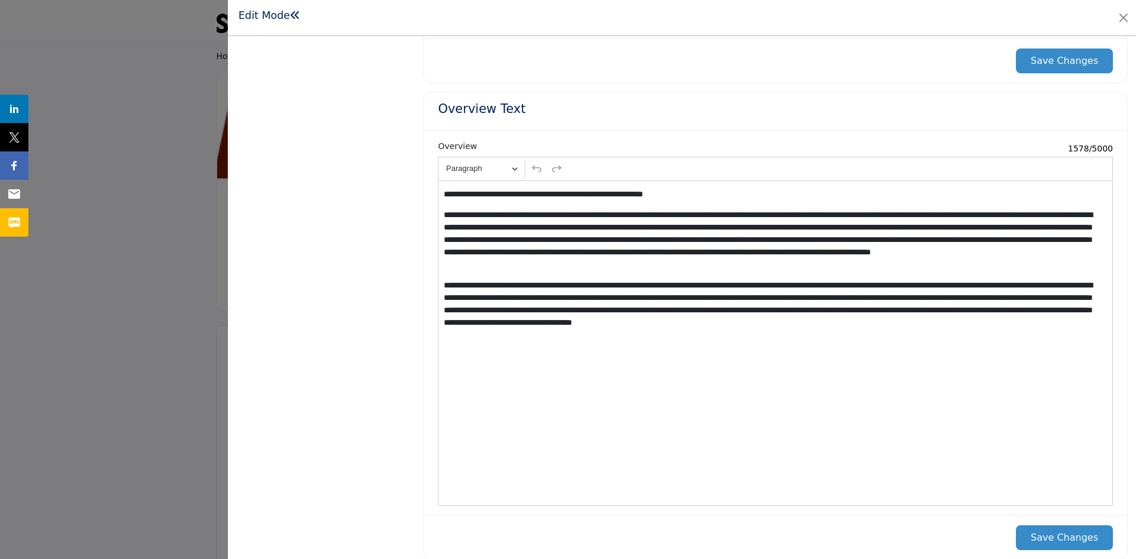
click at [1035, 538] on button "Save Changes" at bounding box center [1064, 537] width 97 height 25
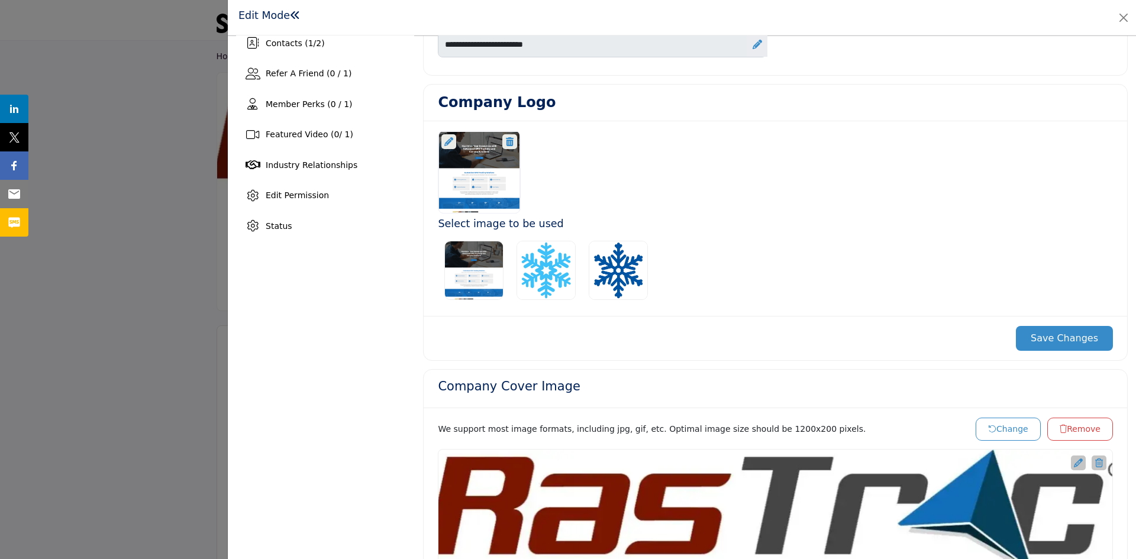
scroll to position [282, 0]
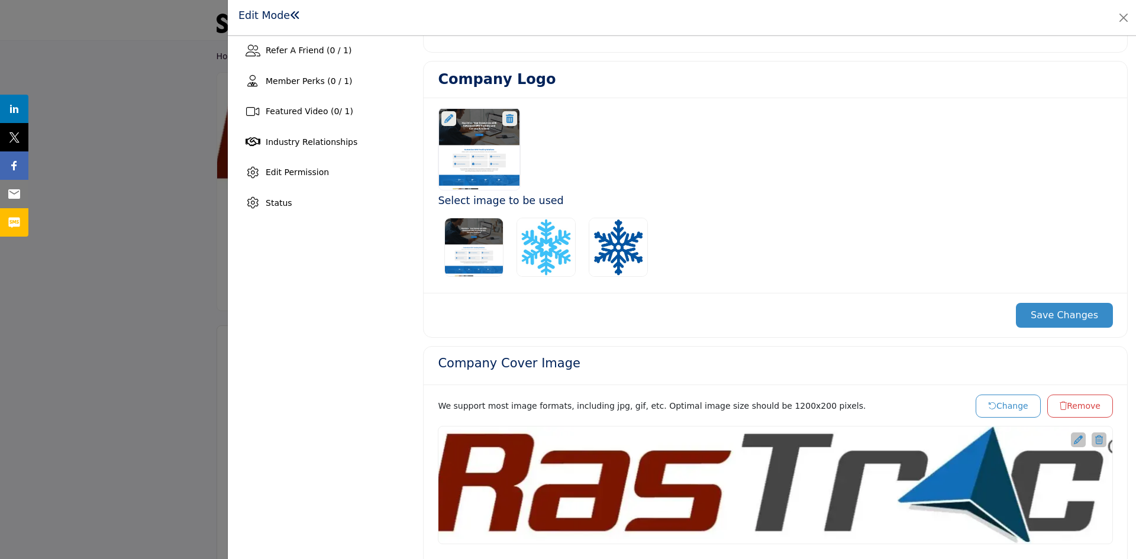
click at [451, 120] on icon at bounding box center [448, 118] width 9 height 9
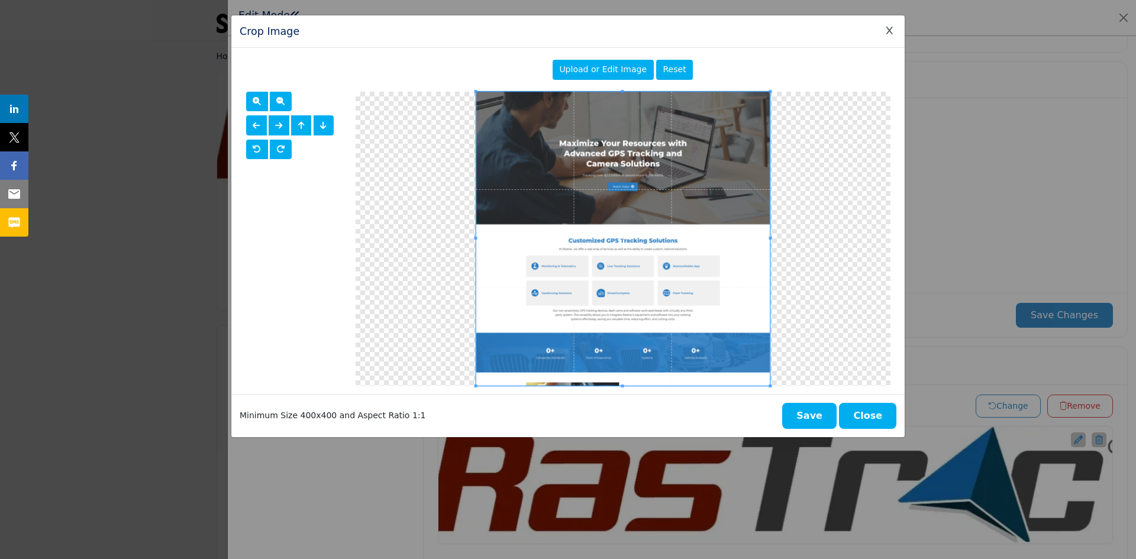
click at [869, 411] on button "Close" at bounding box center [867, 416] width 57 height 26
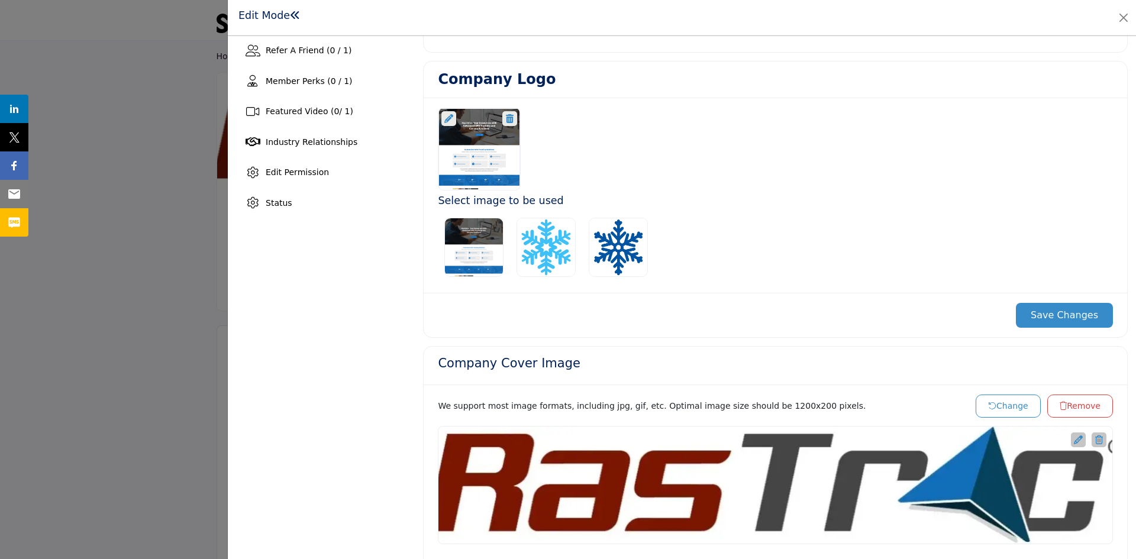
click at [447, 118] on icon at bounding box center [448, 118] width 9 height 9
